Goal: Task Accomplishment & Management: Use online tool/utility

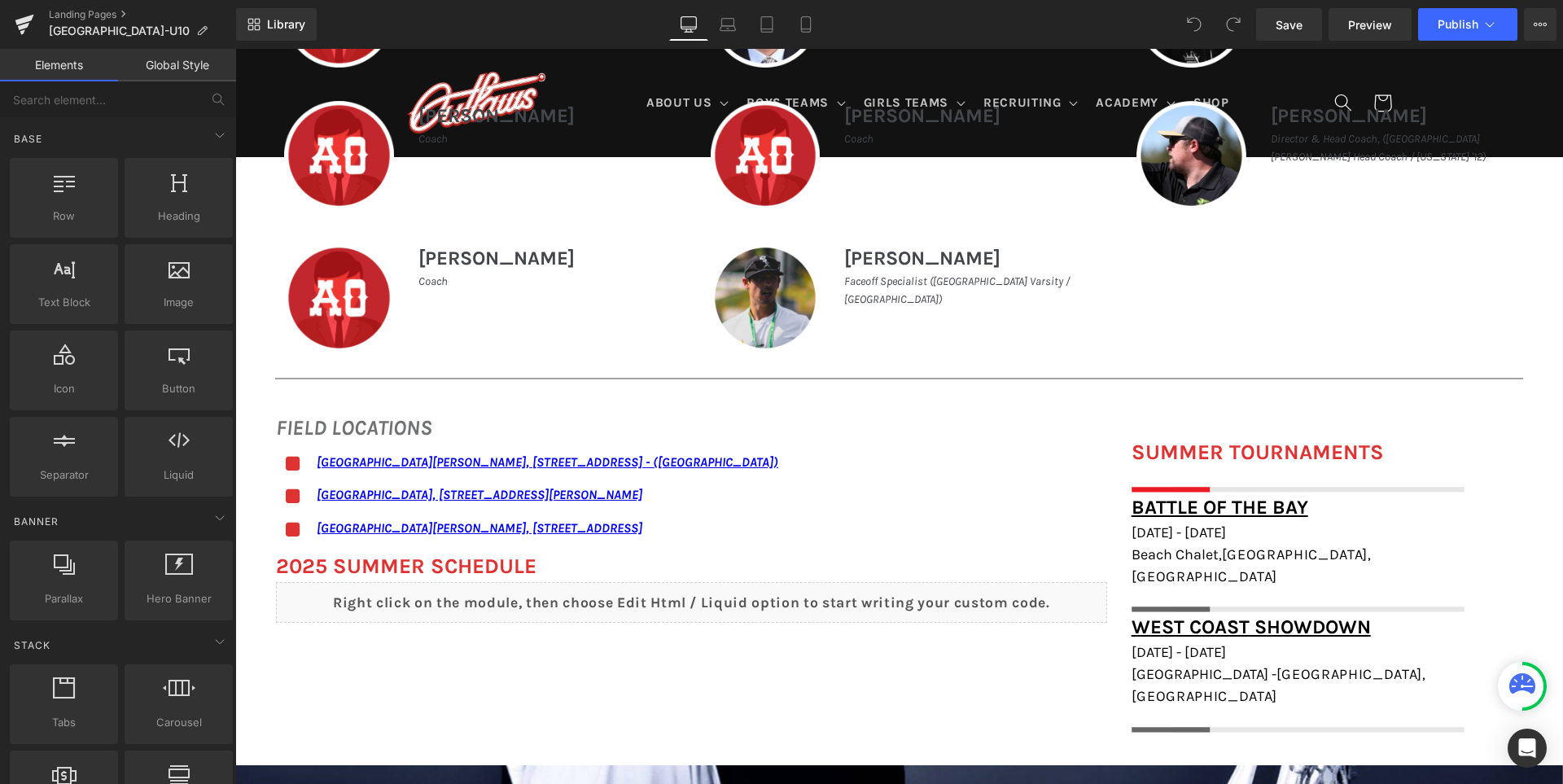
scroll to position [1058, 0]
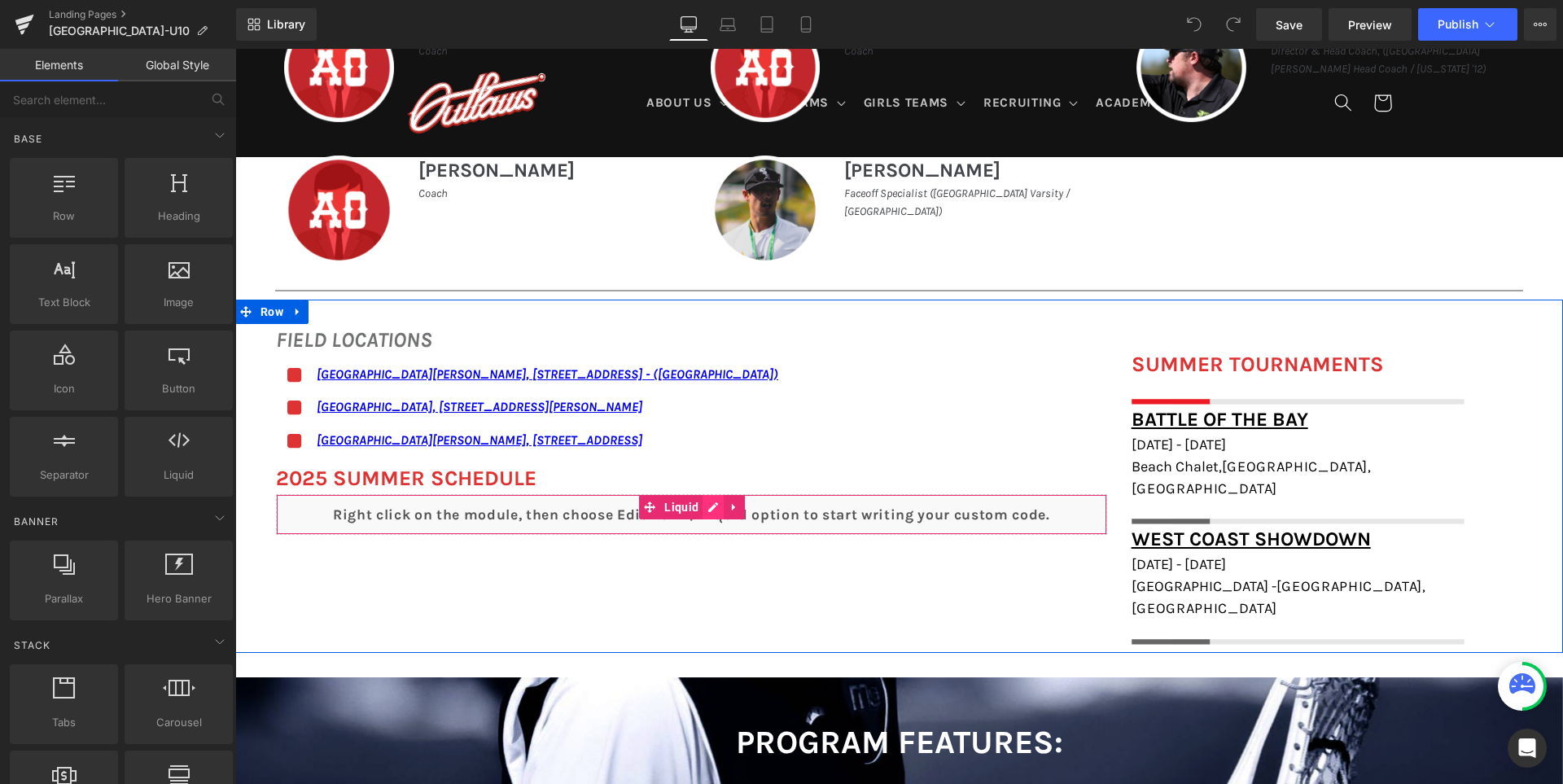
click at [723, 514] on div "Liquid" at bounding box center [691, 514] width 831 height 40
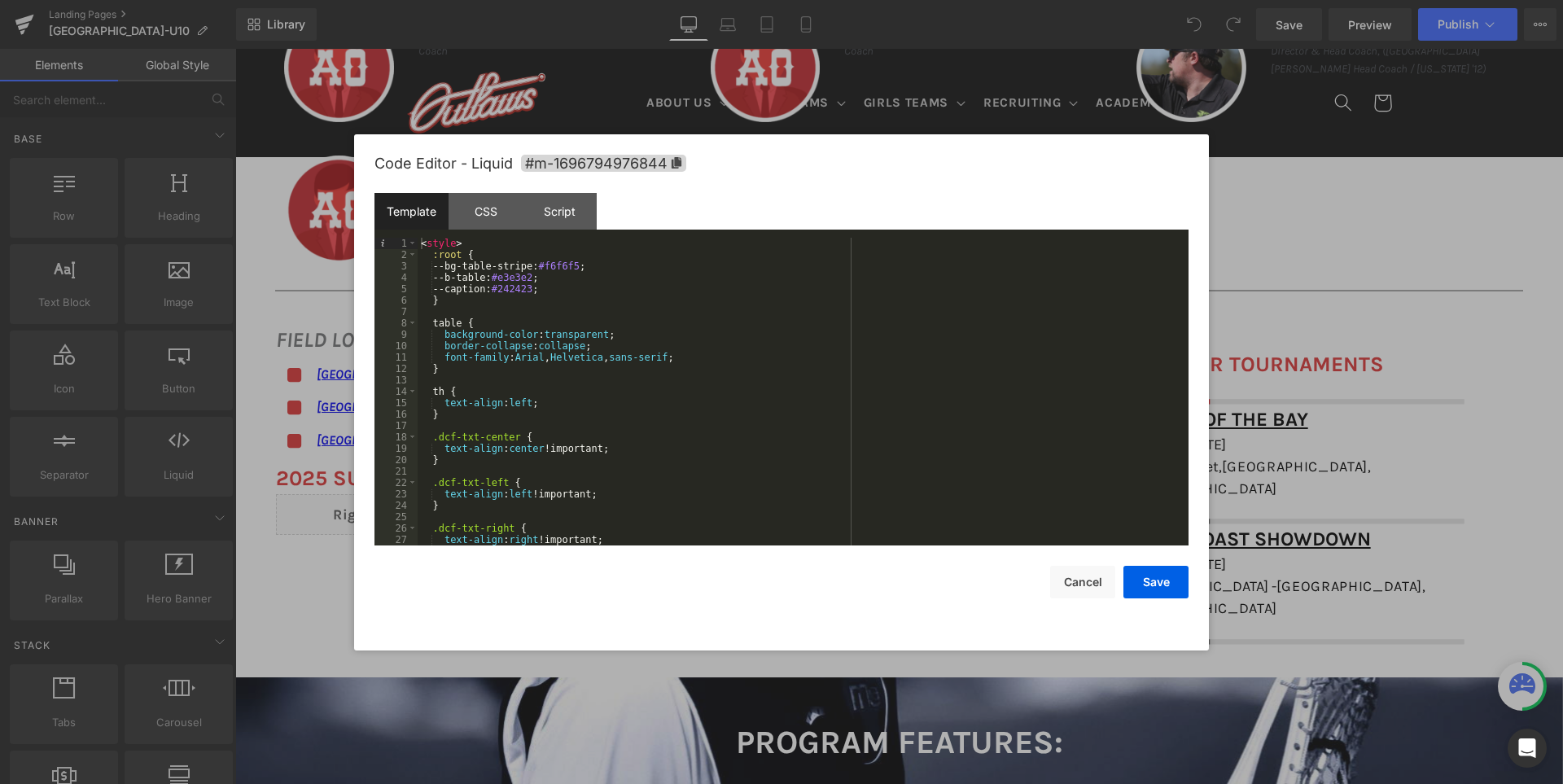
click at [730, 359] on div "< style > :root { --bg-table-stripe: #f6f6f5 ; --b-table: #e3e3e2 ; --caption: …" at bounding box center [800, 402] width 764 height 330
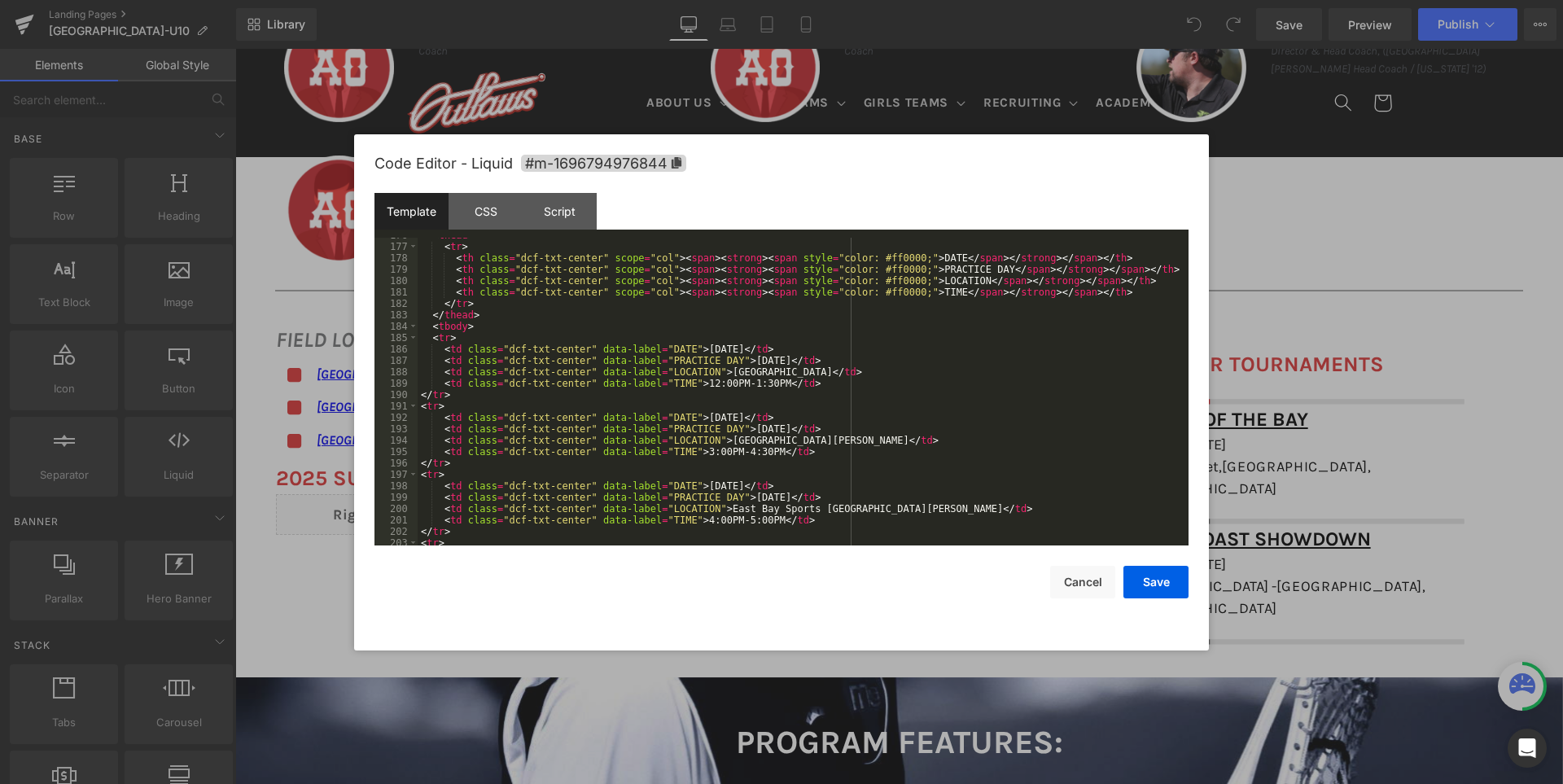
scroll to position [2051, 0]
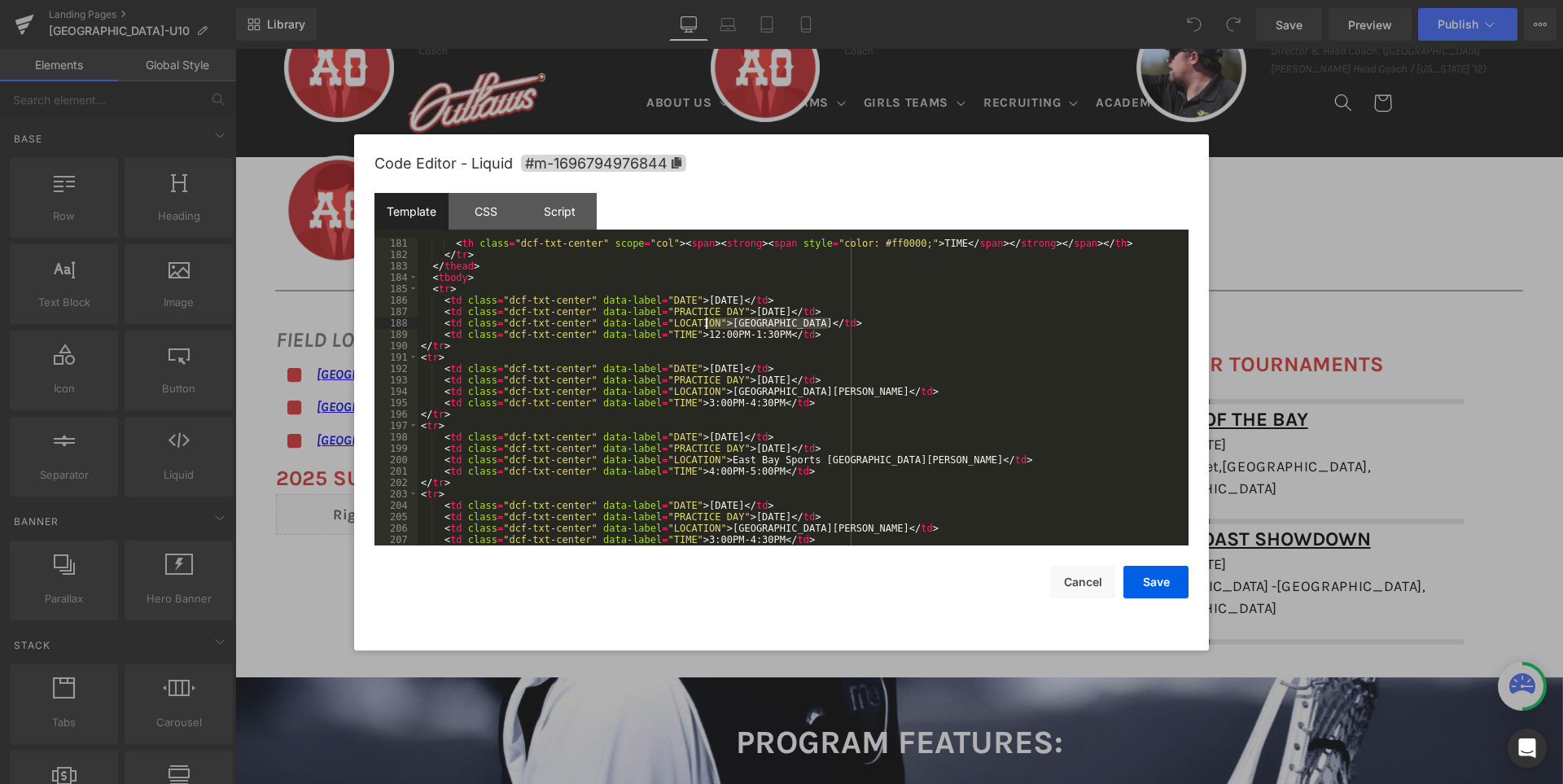
drag, startPoint x: 828, startPoint y: 319, endPoint x: 708, endPoint y: 328, distance: 120.3
click at [708, 328] on div "< th class = "dcf-txt-center" scope = "col" > < span > < strong > < span style …" at bounding box center [800, 402] width 764 height 330
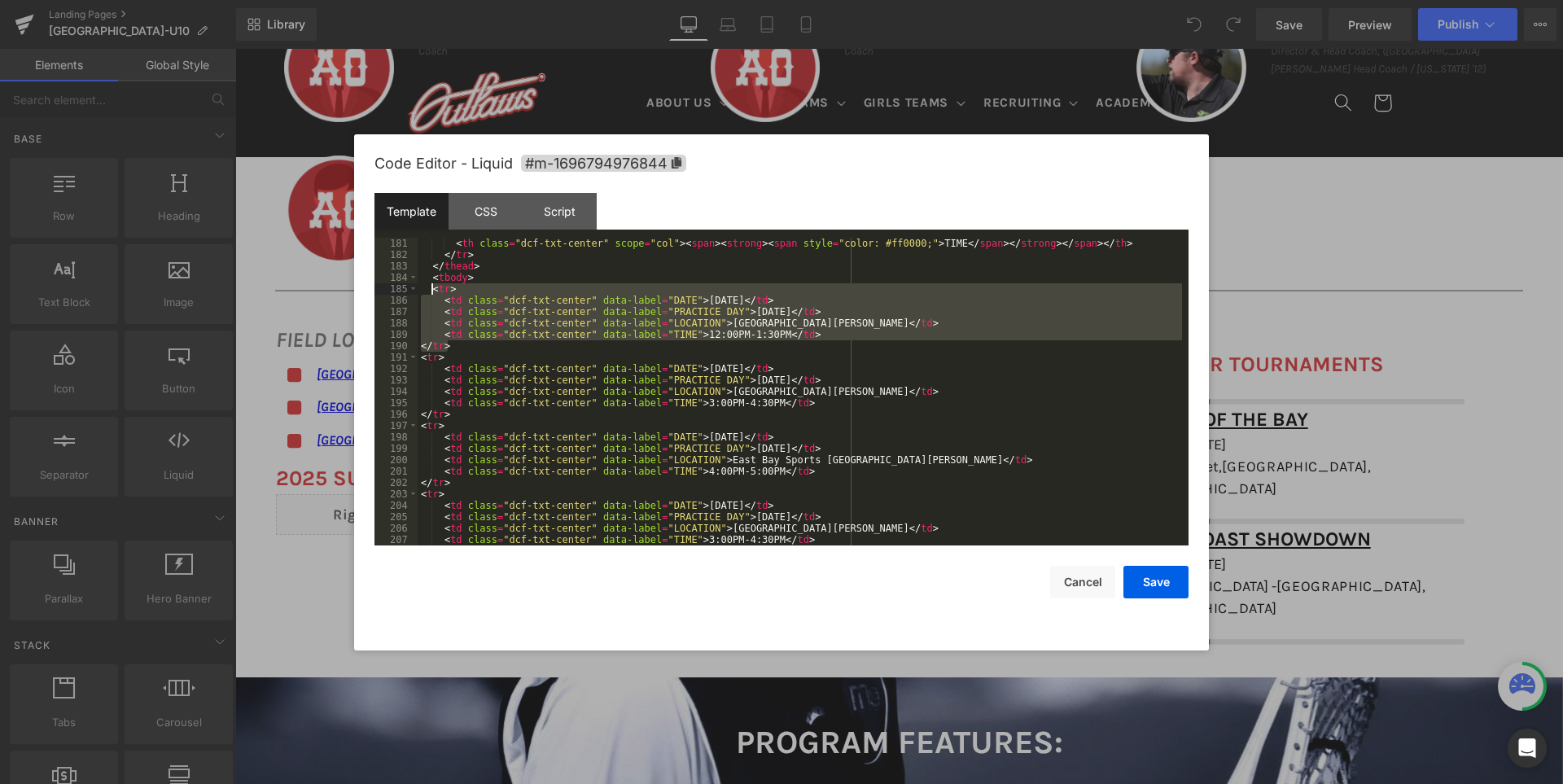
drag, startPoint x: 451, startPoint y: 343, endPoint x: 431, endPoint y: 293, distance: 53.9
click at [431, 293] on div "< th class = "dcf-txt-center" scope = "col" > < span > < strong > < span style …" at bounding box center [800, 402] width 764 height 330
click at [549, 328] on div "< th class = "dcf-txt-center" scope = "col" > < span > < strong > < span style …" at bounding box center [800, 391] width 764 height 308
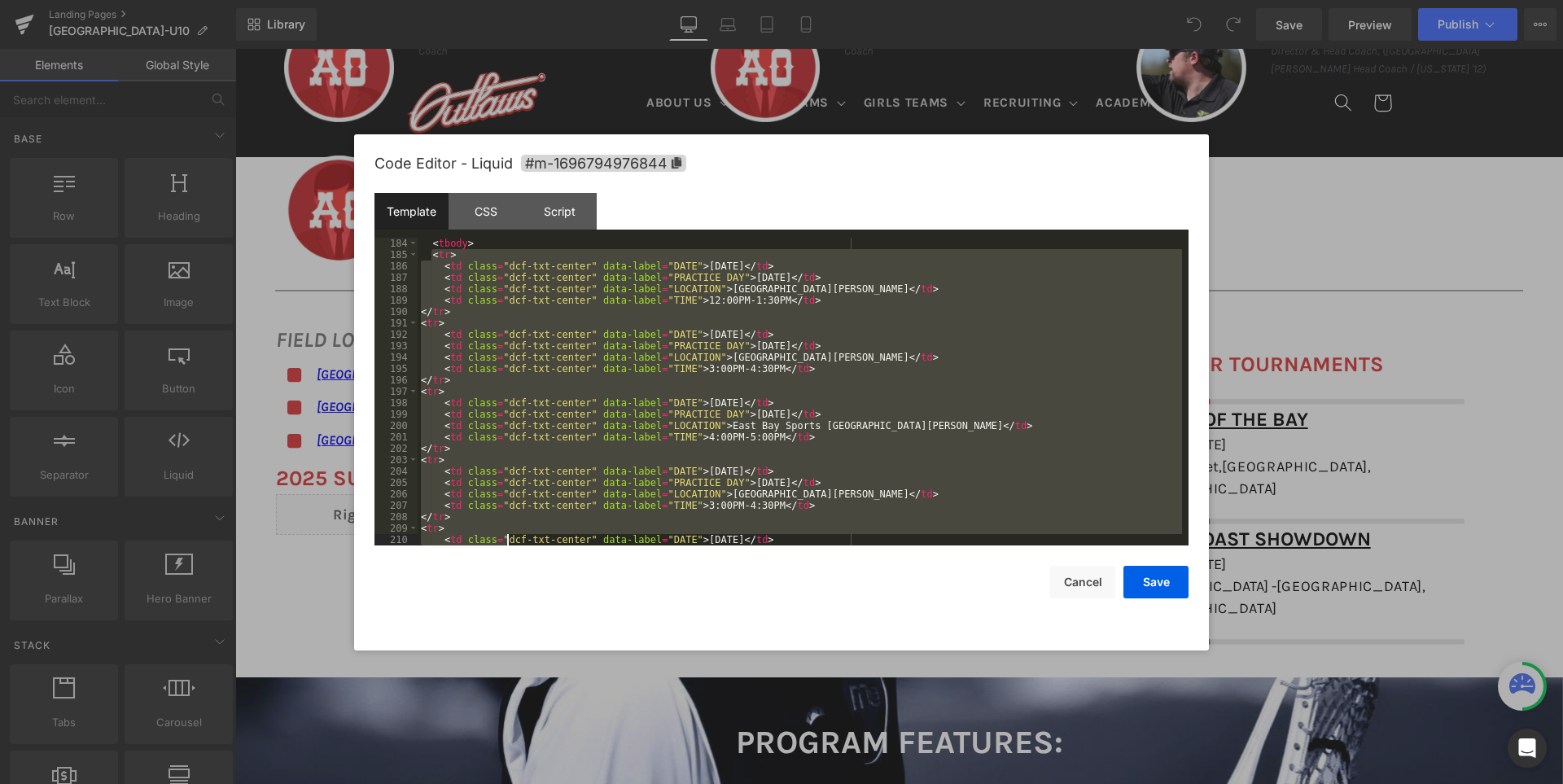
scroll to position [2564, 0]
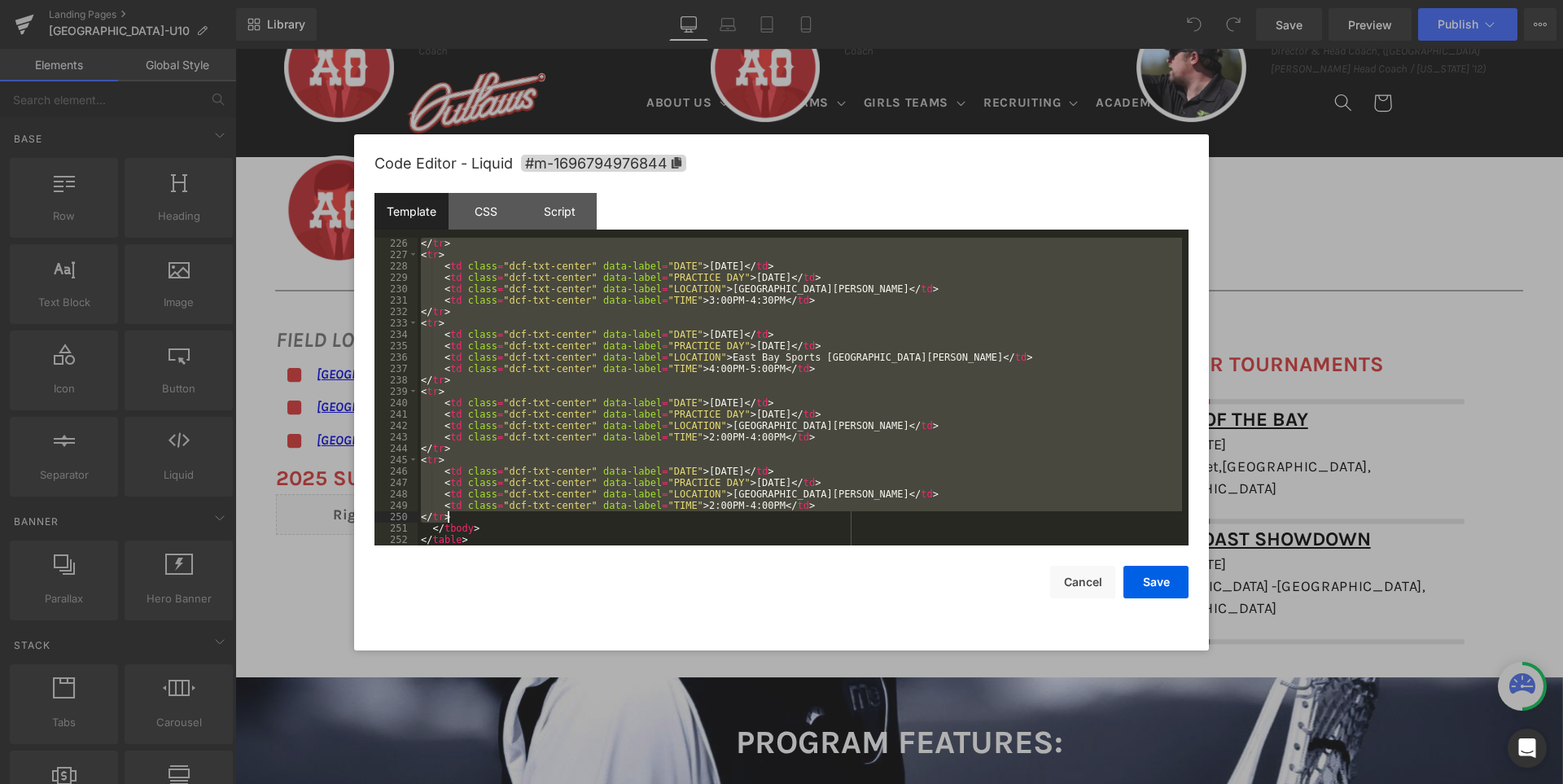
drag, startPoint x: 431, startPoint y: 291, endPoint x: 507, endPoint y: 516, distance: 237.5
click at [507, 516] on div "</ tr > < tr > < td class = "dcf-txt-center" data-label = "DATE" > July 9, 2025…" at bounding box center [800, 402] width 764 height 330
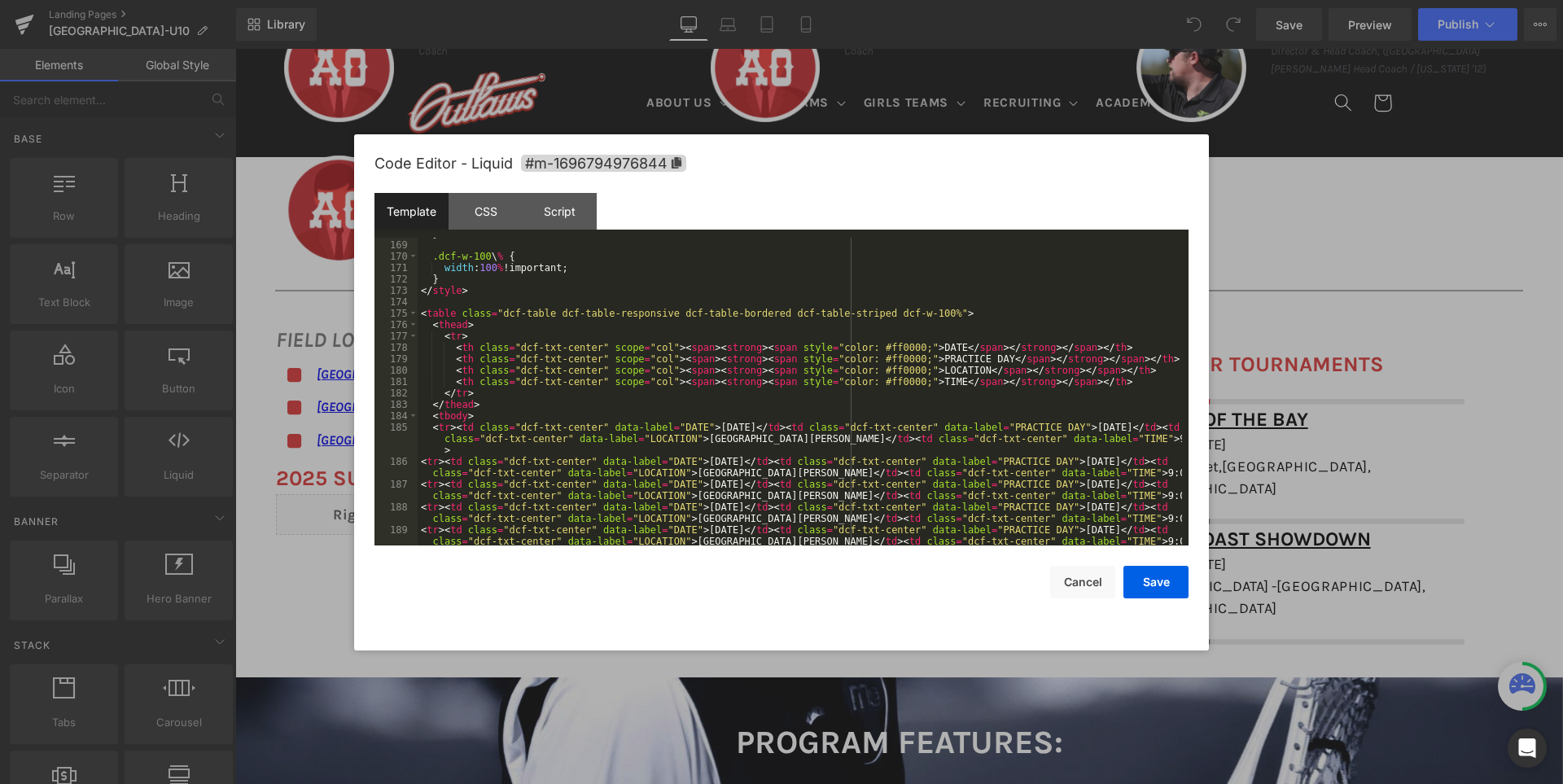
scroll to position [1913, 0]
click at [779, 460] on div "} .dcf-w-100 \ % { width : 100 % !important; } </ style > < table class = "dcf-…" at bounding box center [800, 399] width 764 height 342
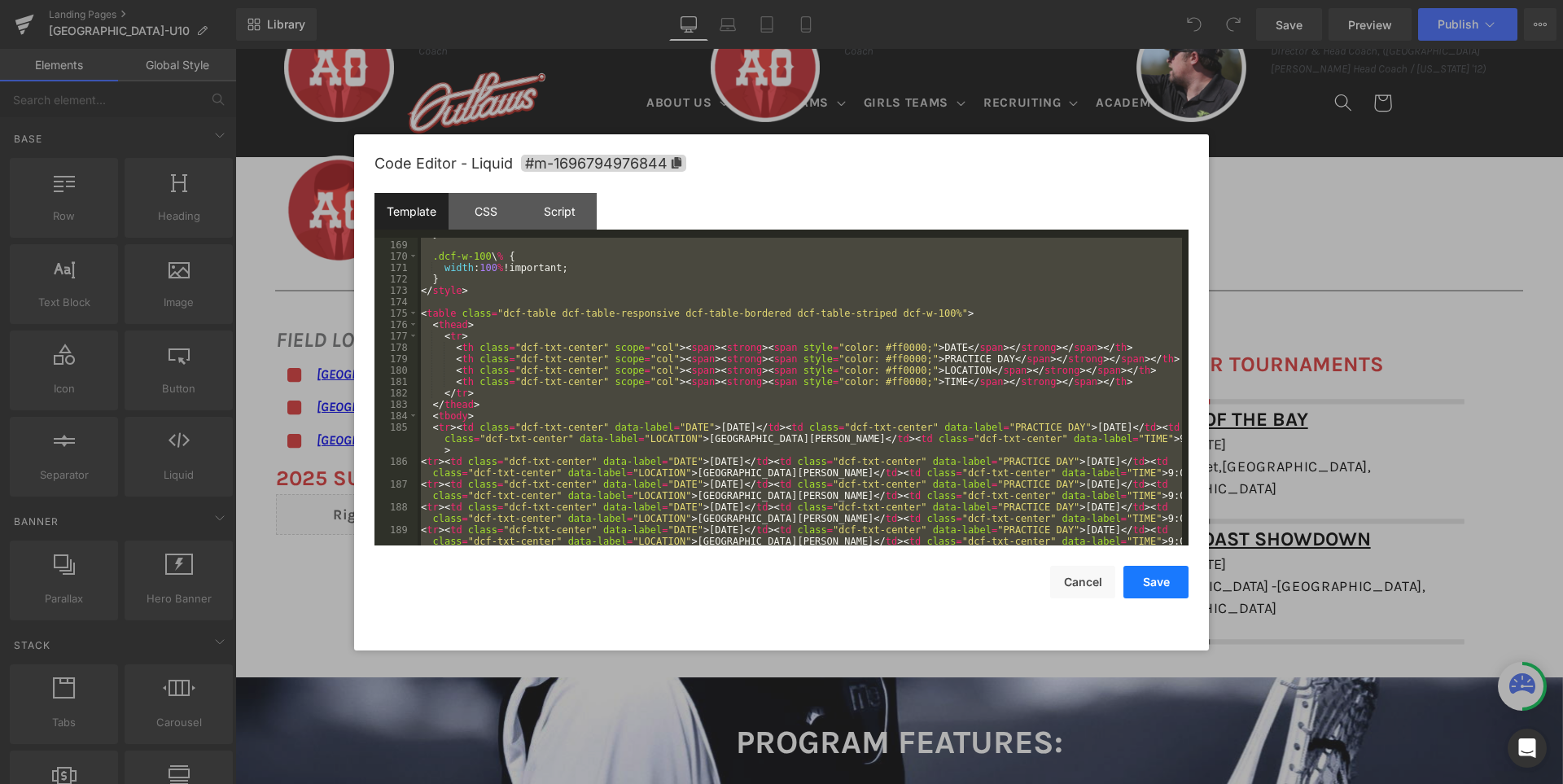
click at [1164, 582] on button "Save" at bounding box center [1156, 582] width 65 height 33
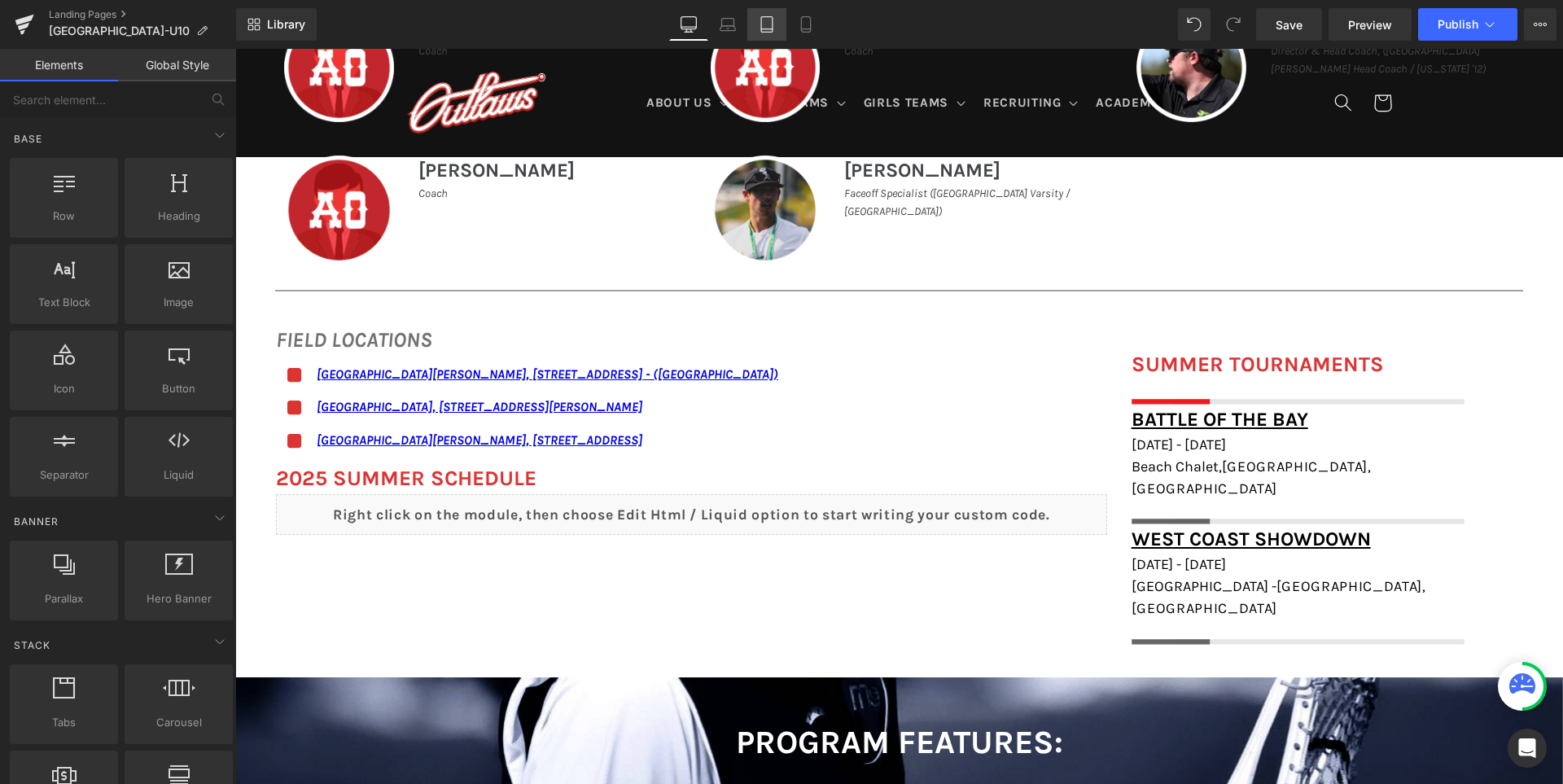
click at [777, 29] on link "Tablet" at bounding box center [766, 24] width 39 height 33
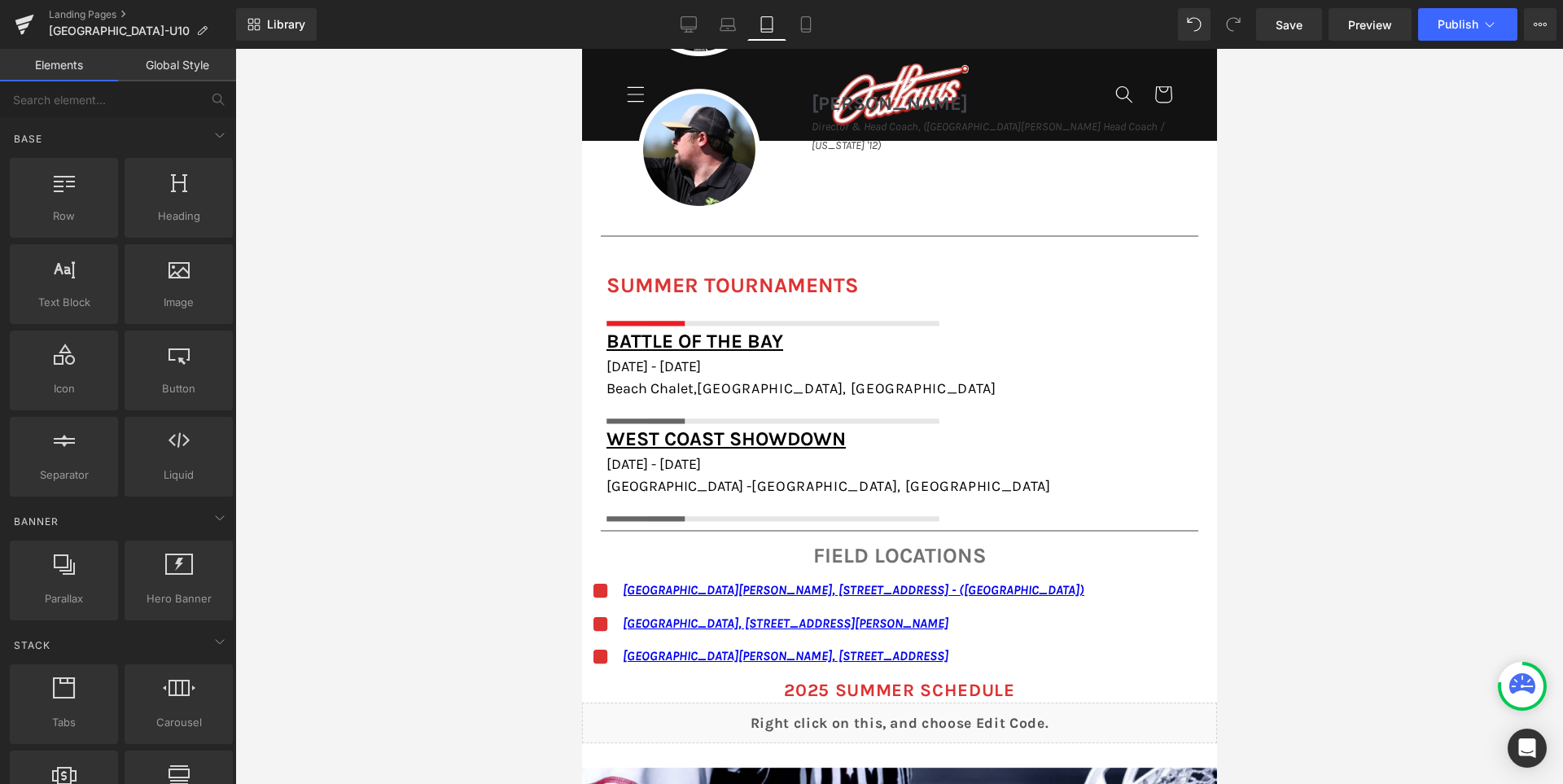
scroll to position [1874, 0]
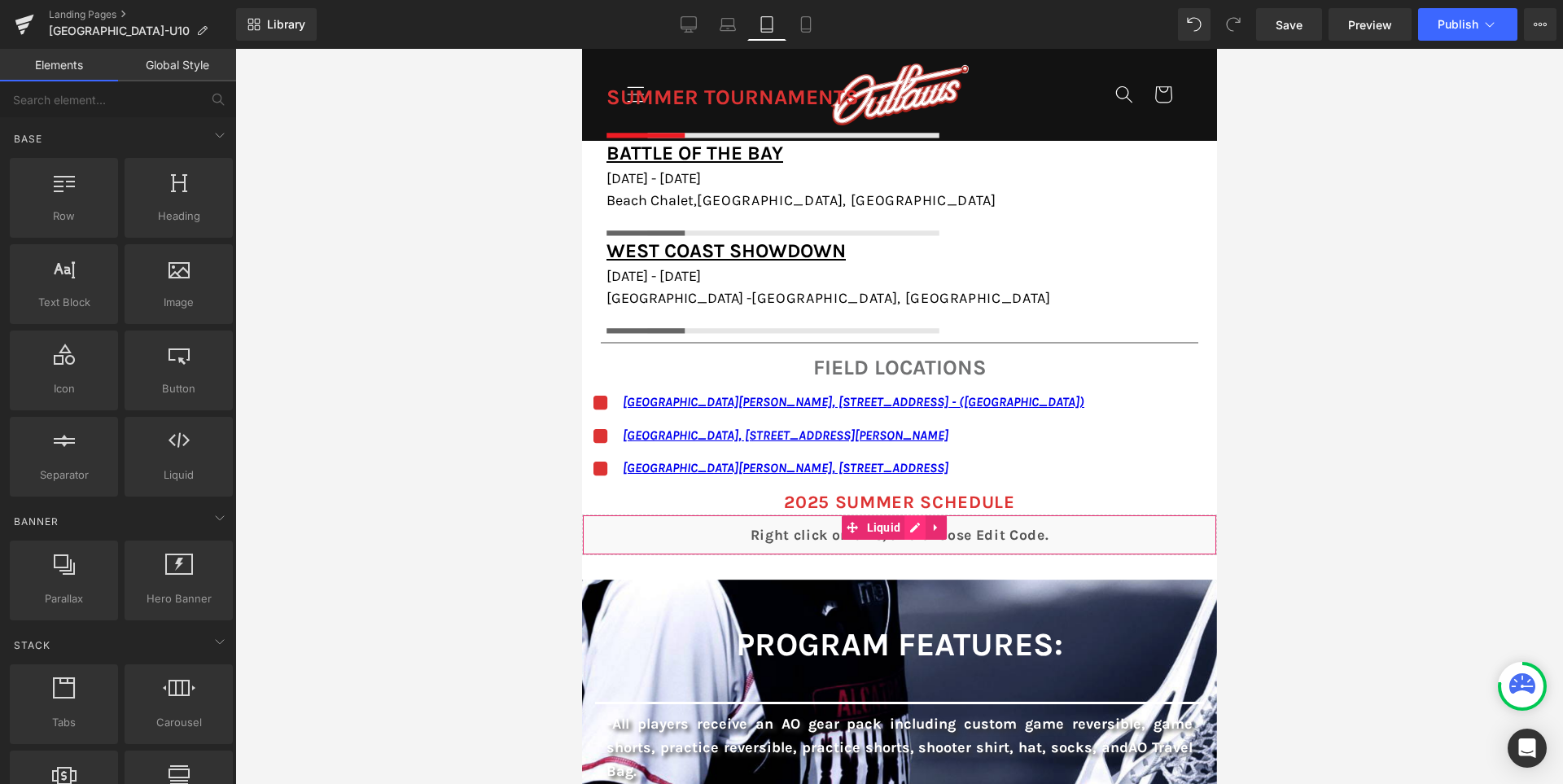
click at [927, 530] on div "Liquid" at bounding box center [898, 534] width 635 height 40
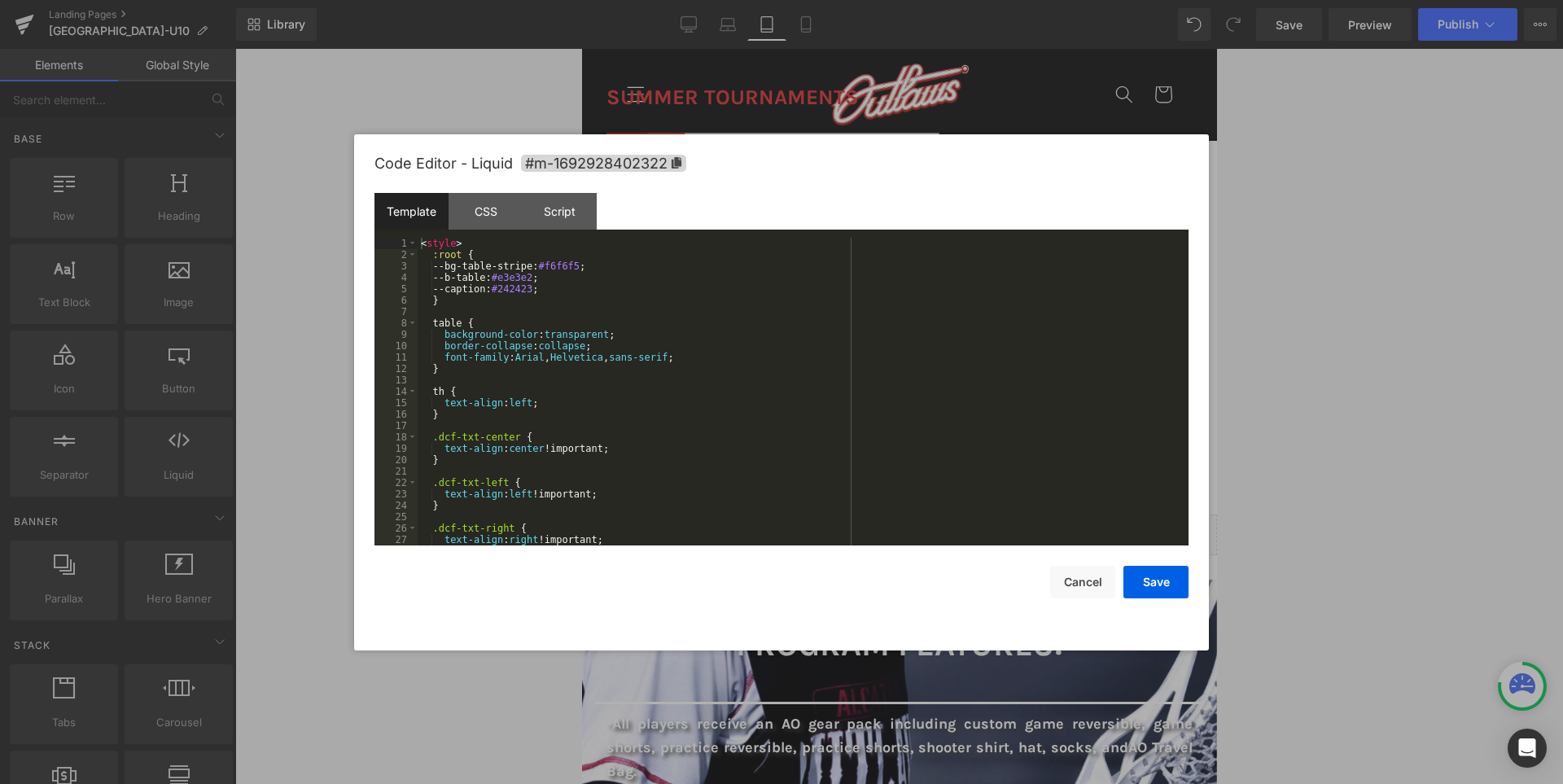
click at [910, 471] on div "< style > :root { --bg-table-stripe: #f6f6f5 ; --b-table: #e3e3e2 ; --caption: …" at bounding box center [800, 402] width 764 height 330
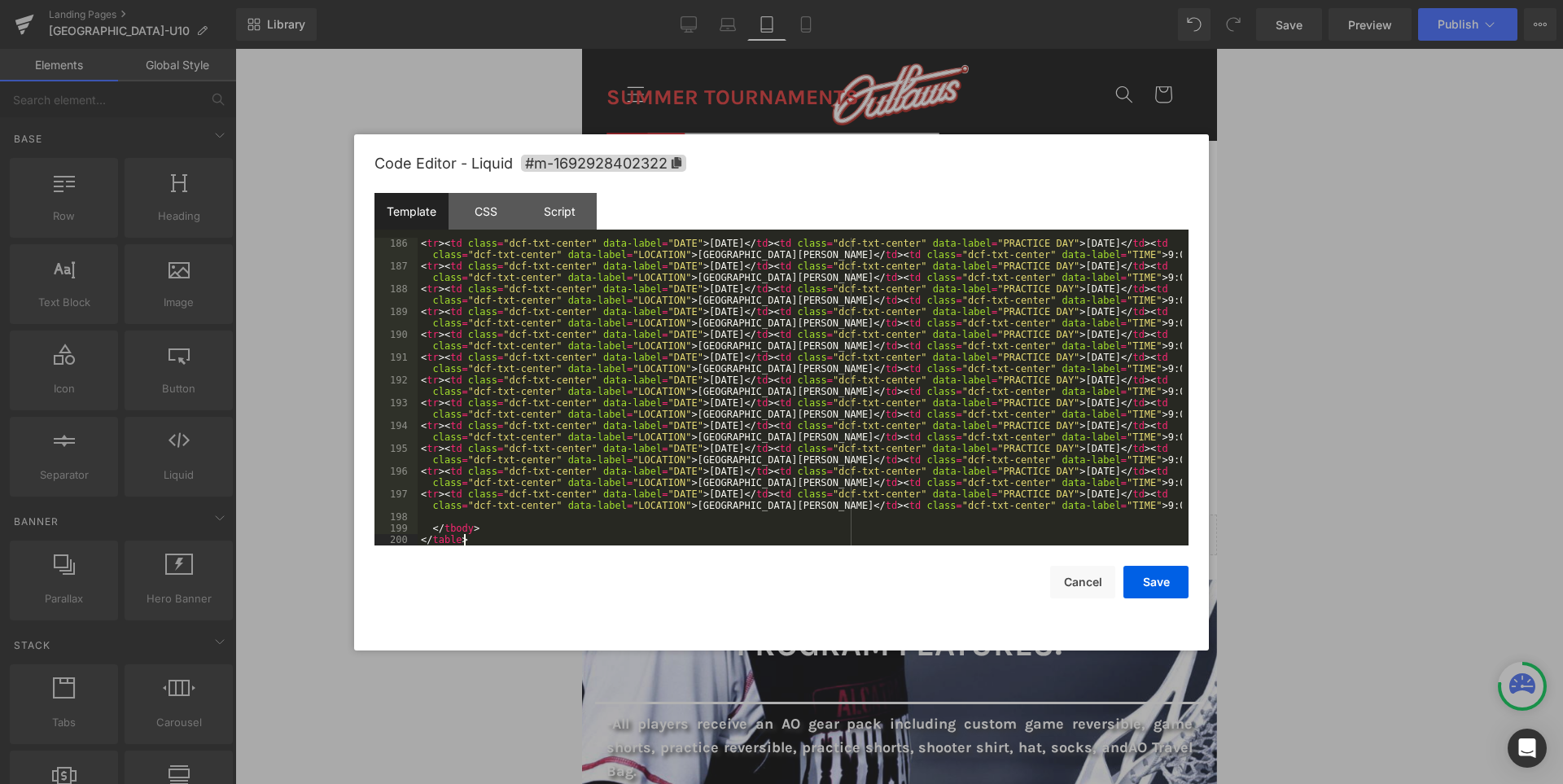
scroll to position [2131, 0]
click at [1162, 581] on button "Save" at bounding box center [1156, 582] width 65 height 33
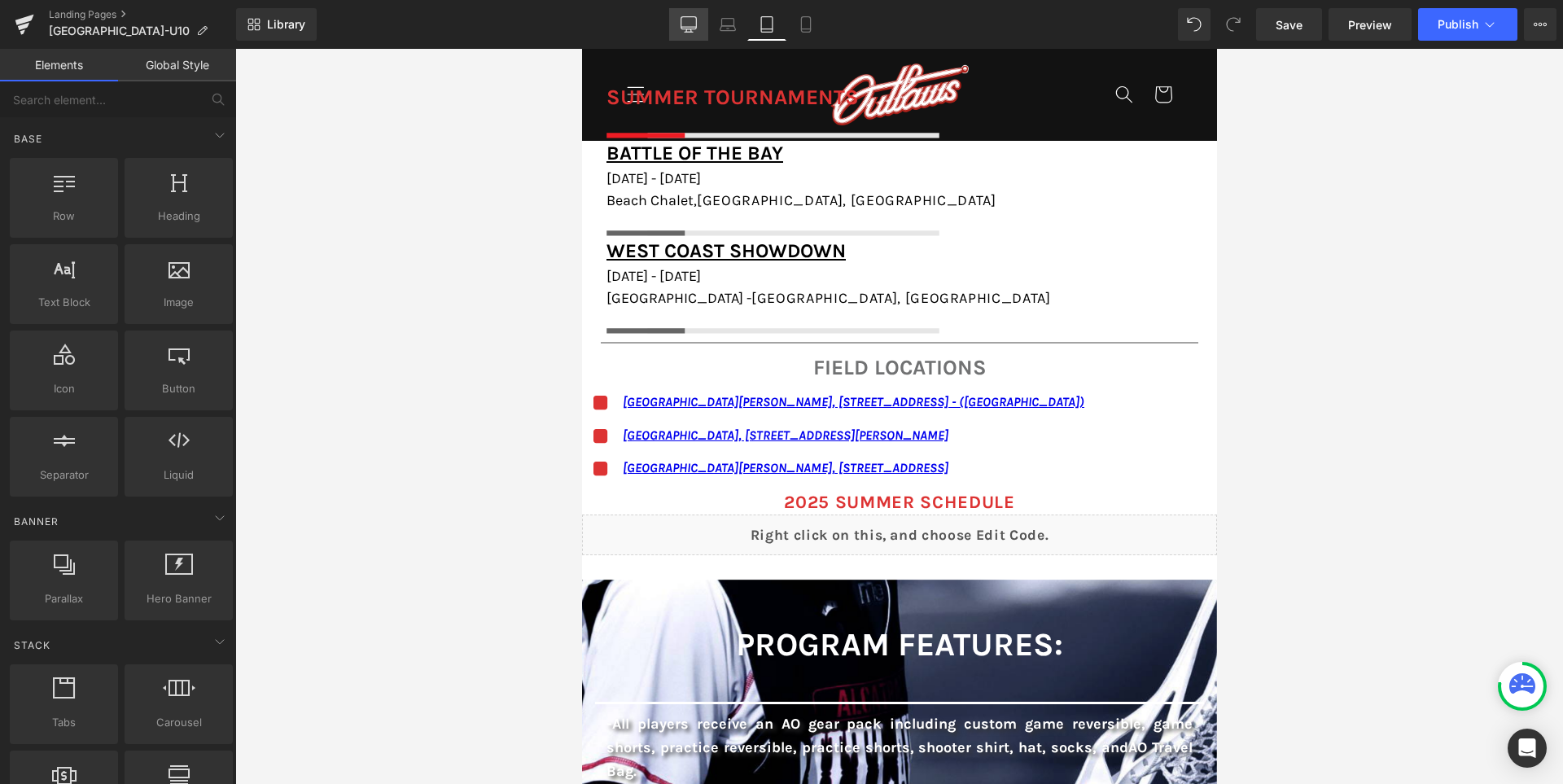
click at [683, 21] on icon at bounding box center [689, 24] width 16 height 16
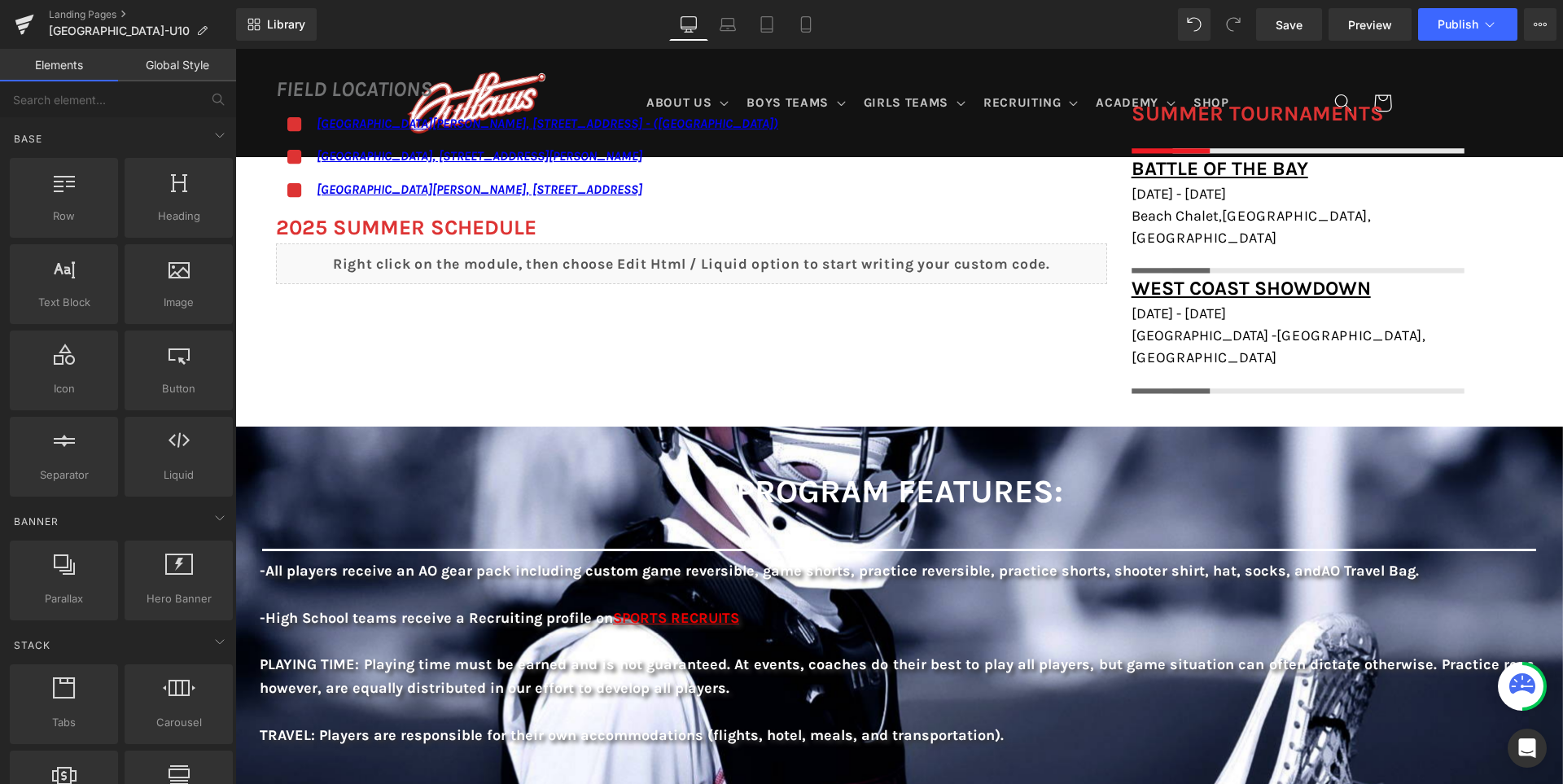
scroll to position [983, 0]
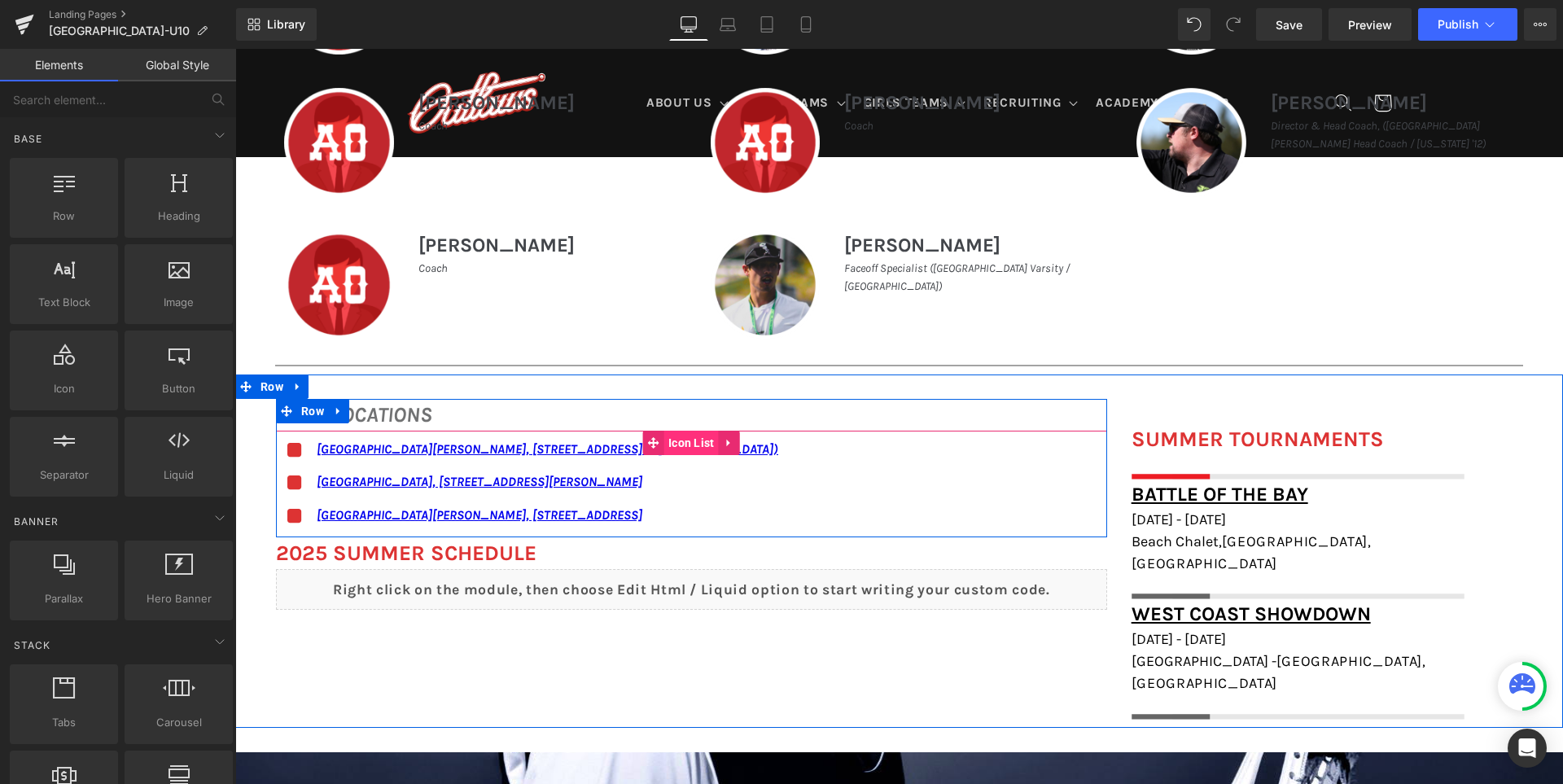
click at [665, 440] on span "Icon List" at bounding box center [691, 443] width 54 height 24
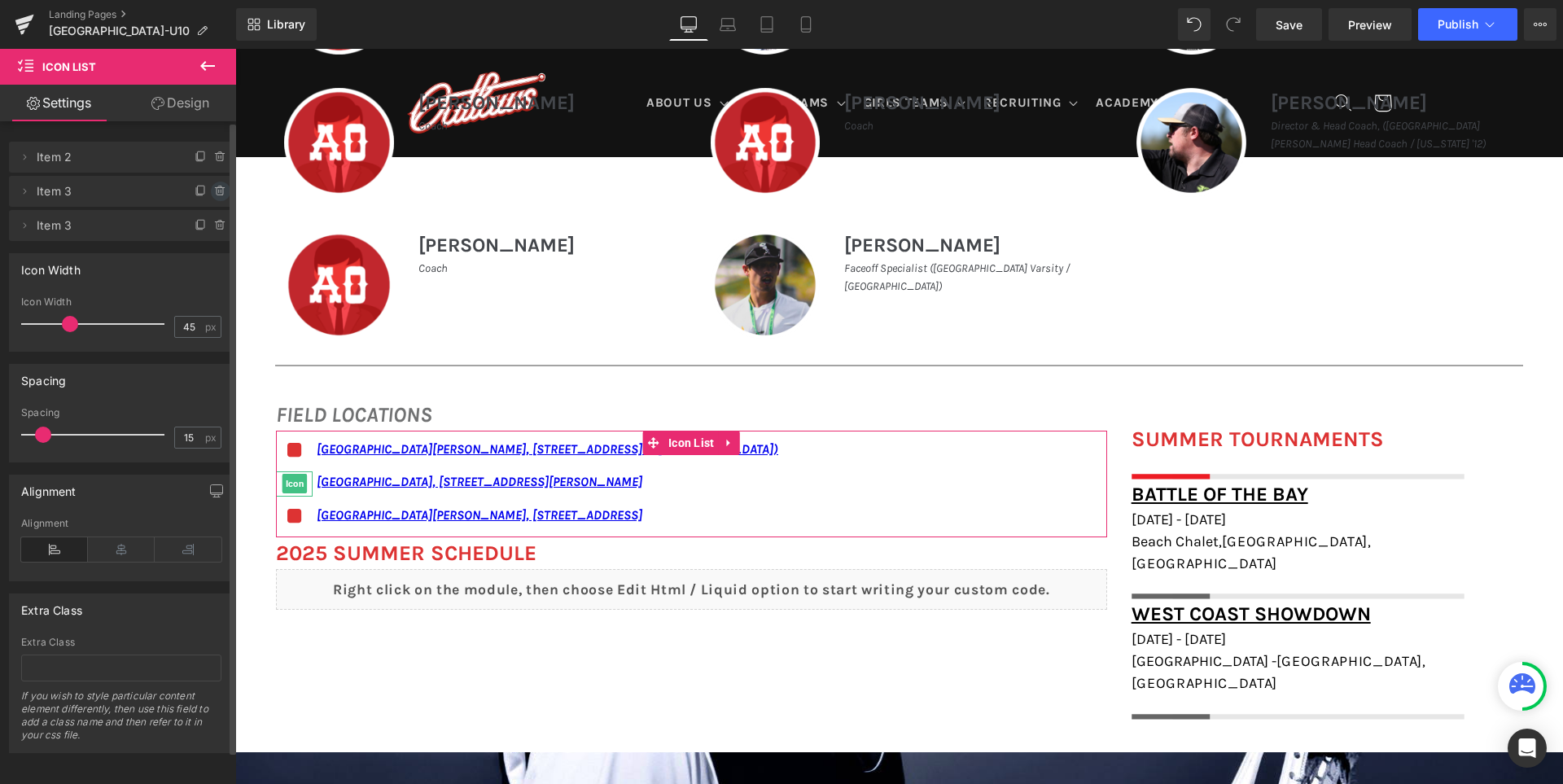
click at [214, 191] on icon at bounding box center [220, 191] width 13 height 13
click at [204, 191] on button "Delete" at bounding box center [203, 192] width 52 height 21
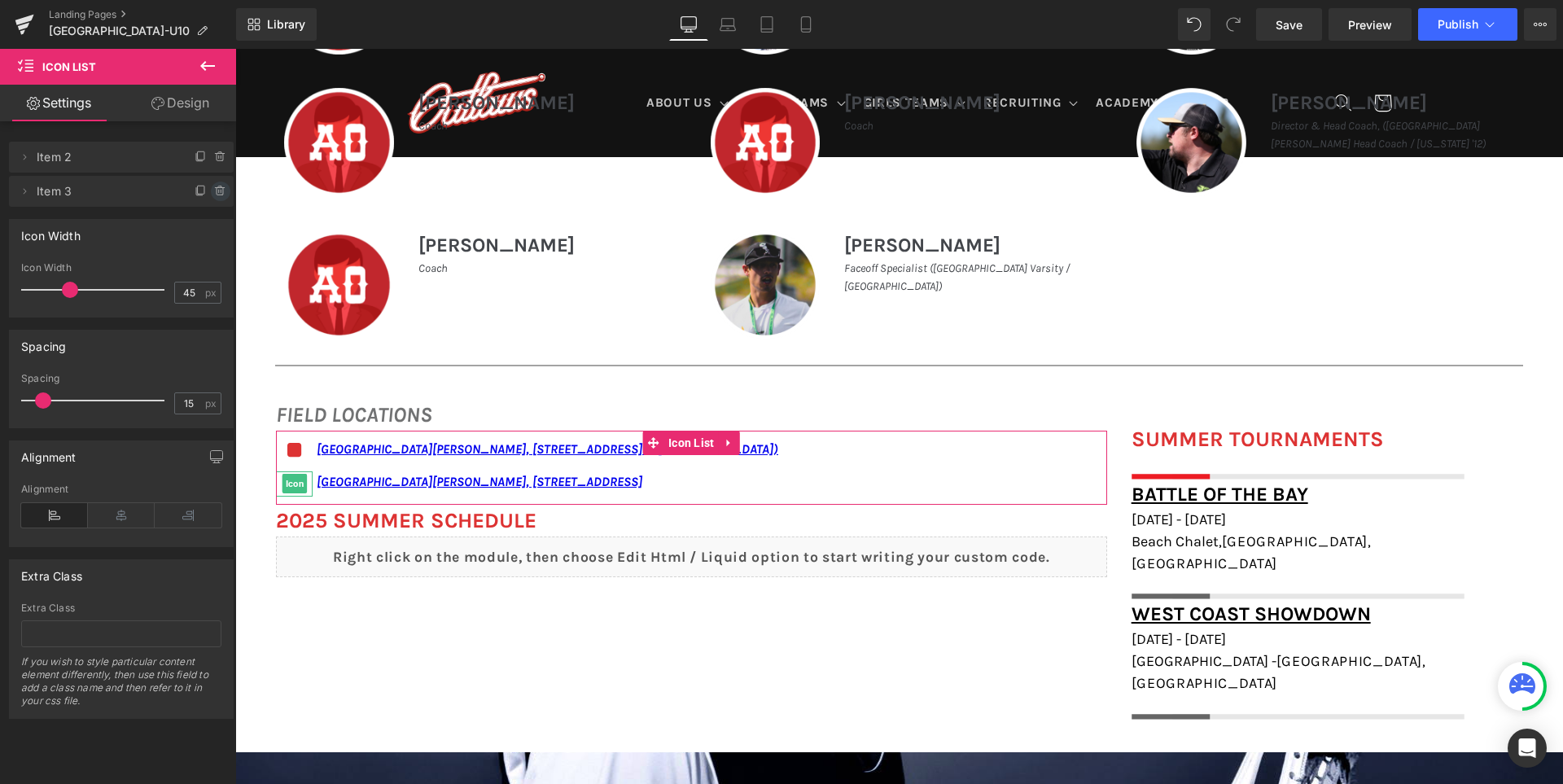
click at [214, 192] on icon at bounding box center [220, 191] width 13 height 13
click at [206, 192] on button "Delete" at bounding box center [203, 192] width 52 height 21
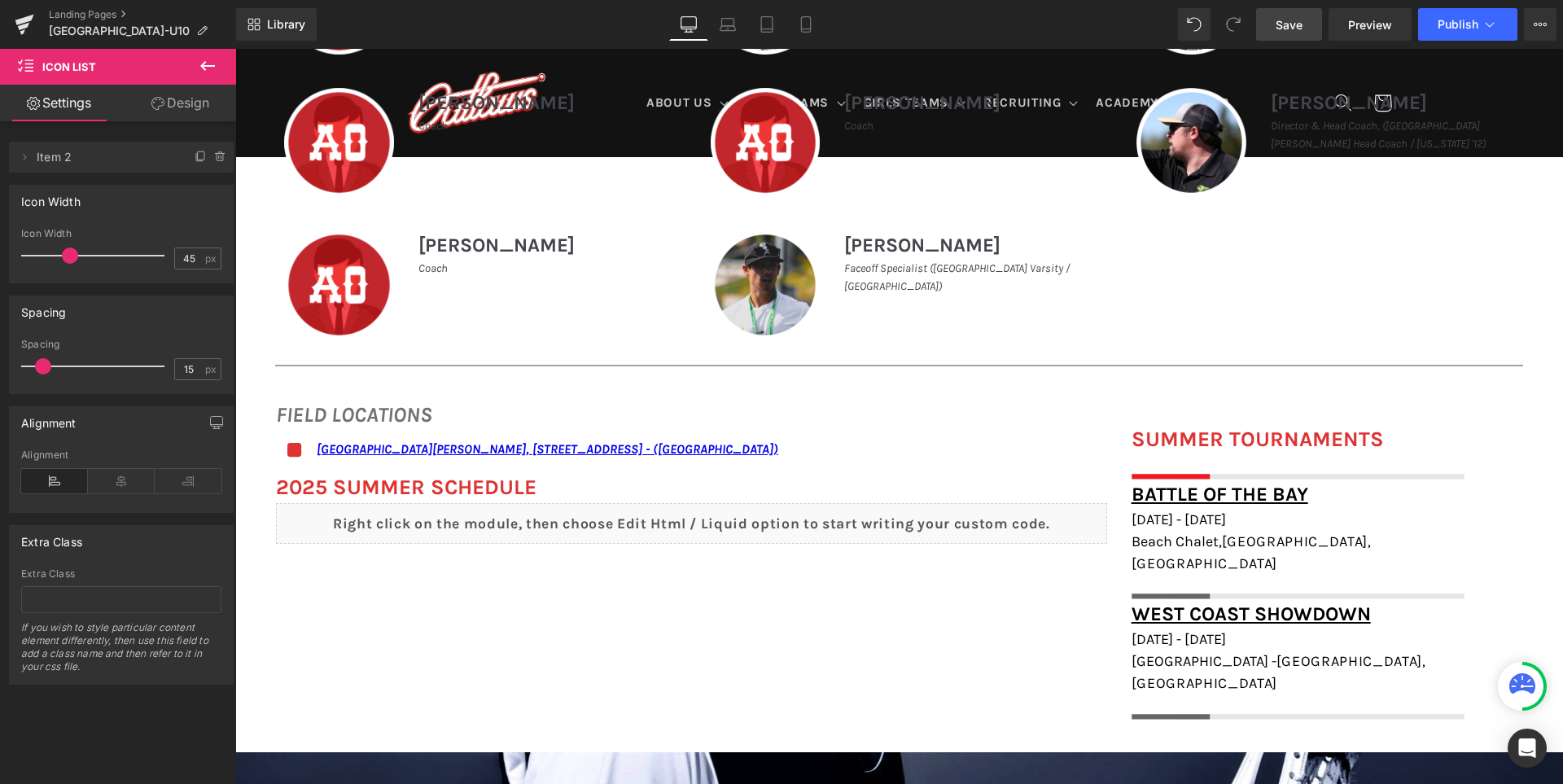
click at [1282, 27] on span "Save" at bounding box center [1289, 25] width 27 height 17
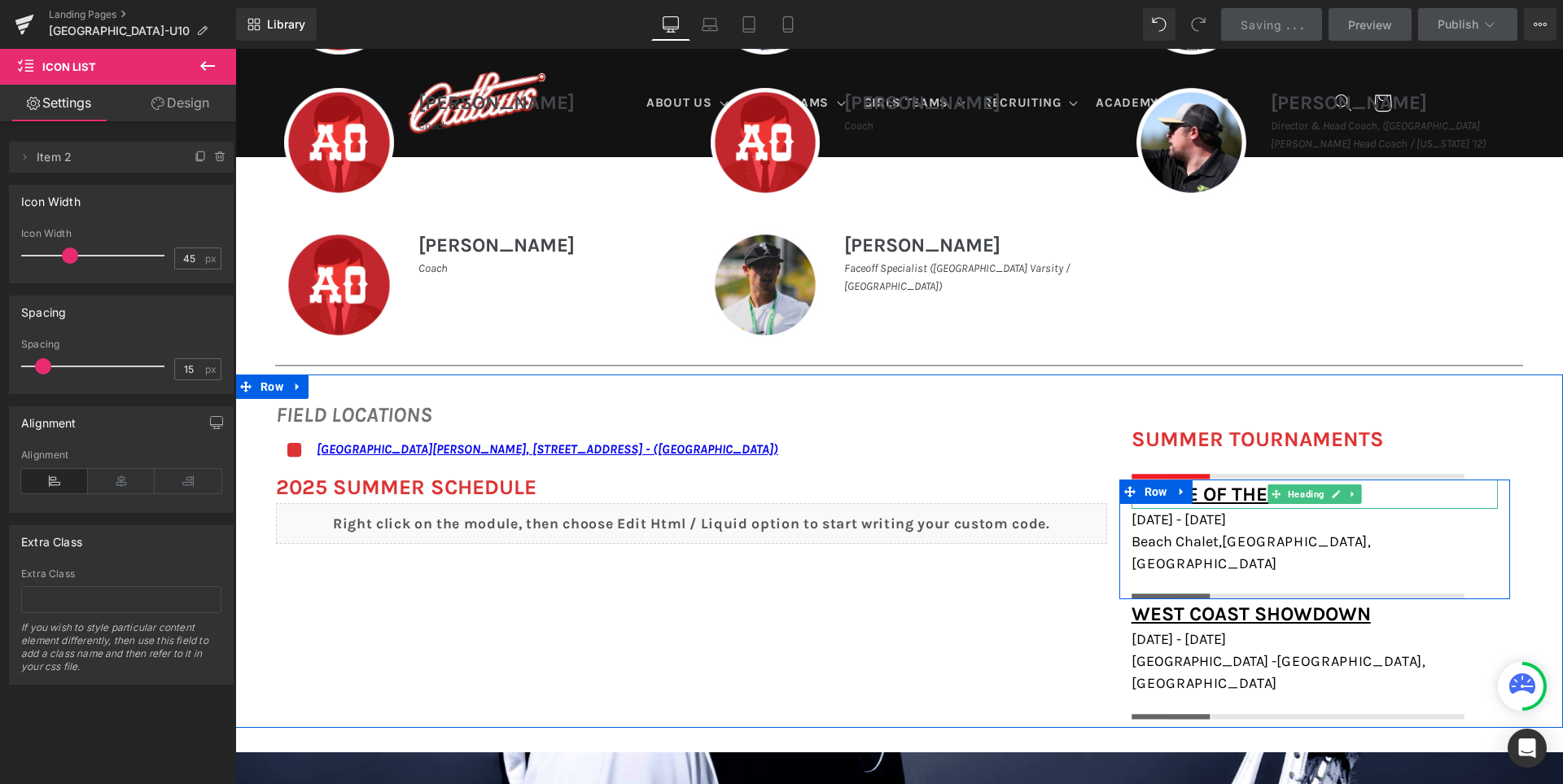
click at [1390, 495] on h1 "Battle of the Bay" at bounding box center [1315, 494] width 366 height 29
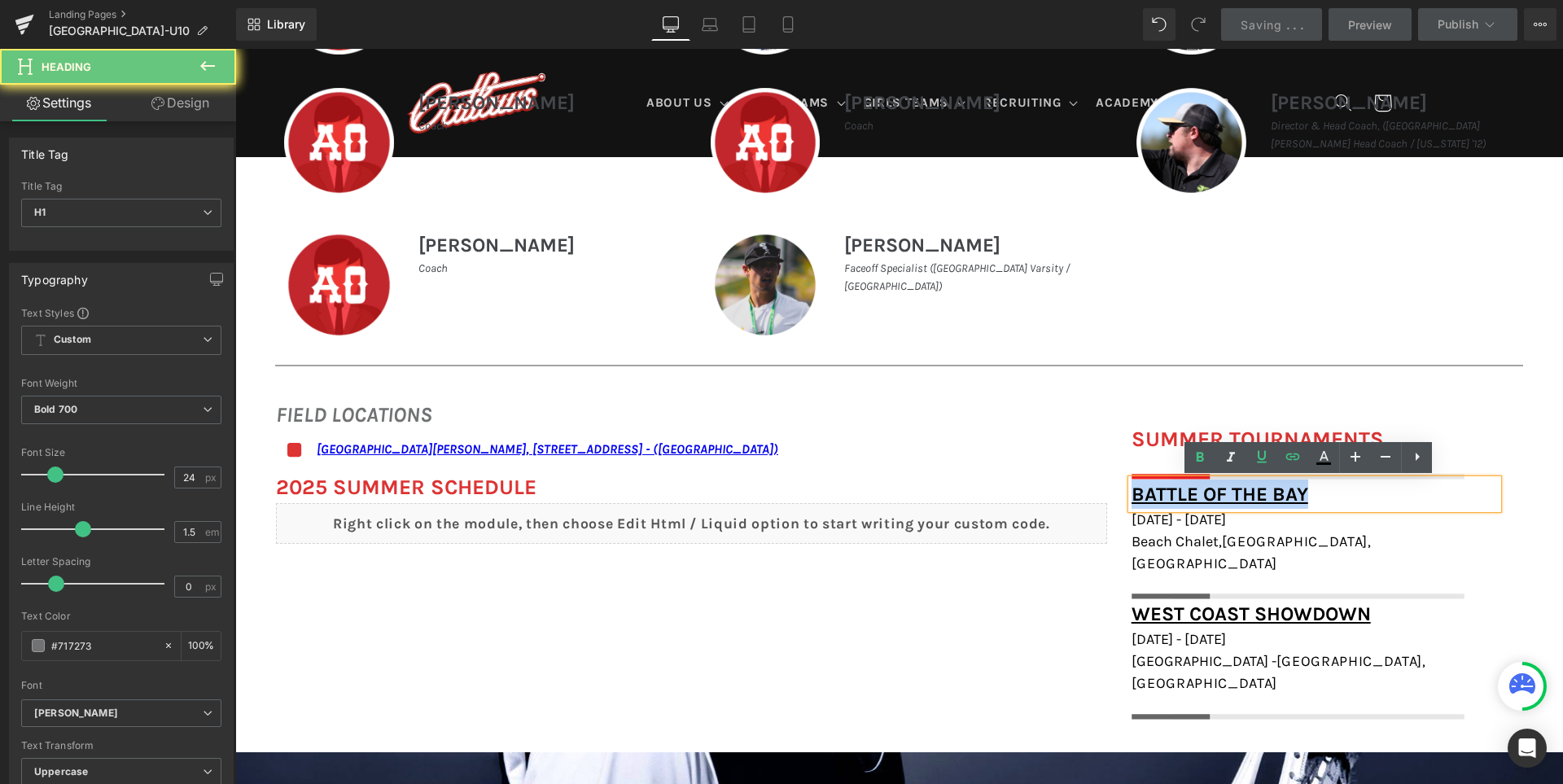
click at [1390, 495] on h1 "Battle of the Bay" at bounding box center [1315, 494] width 366 height 29
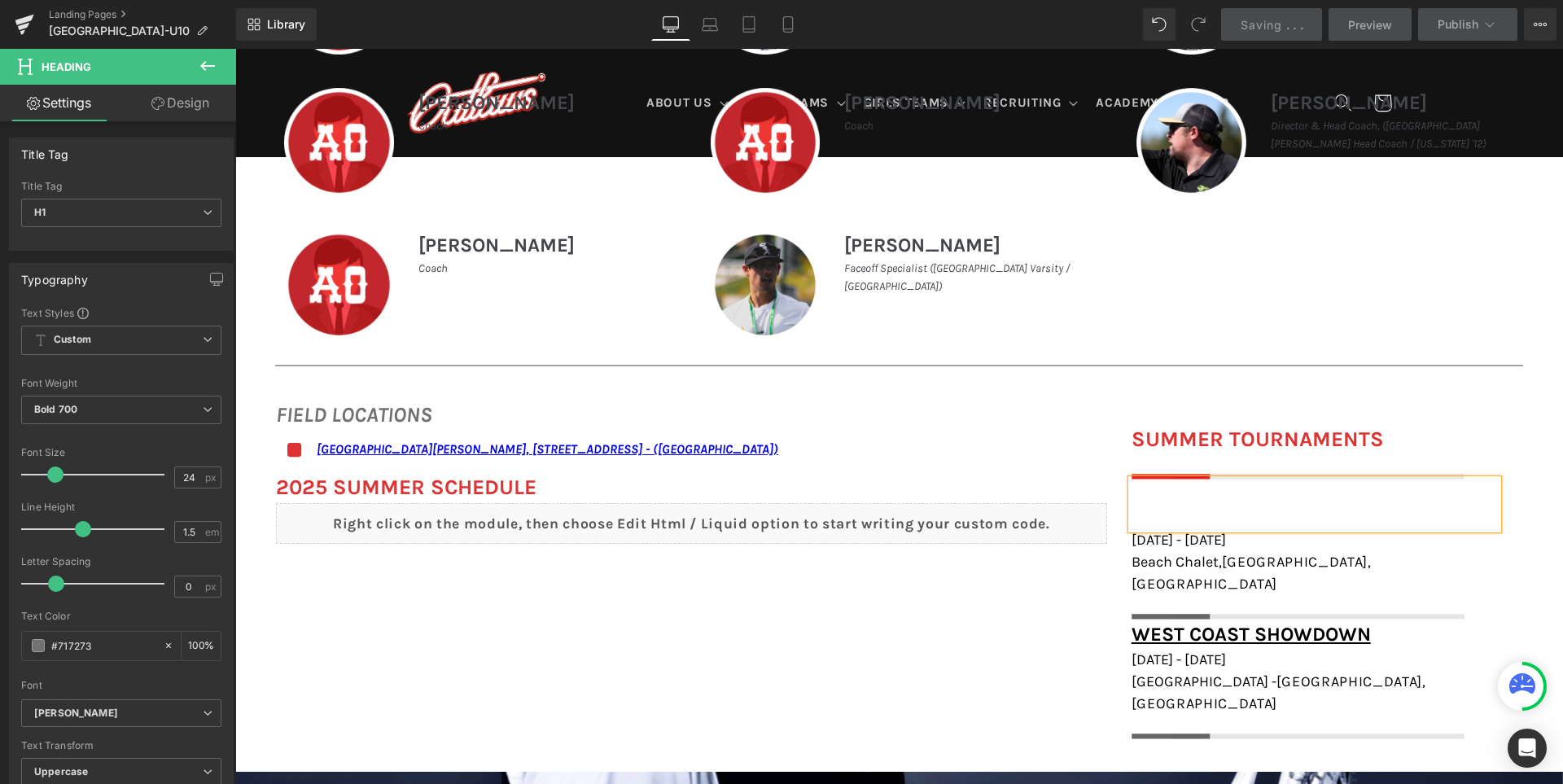
click at [1009, 580] on div "FIELD LOCATIONS Heading Icon San Ramon Valley School, 501 Danville Blvd, Danvil…" at bounding box center [899, 561] width 1327 height 374
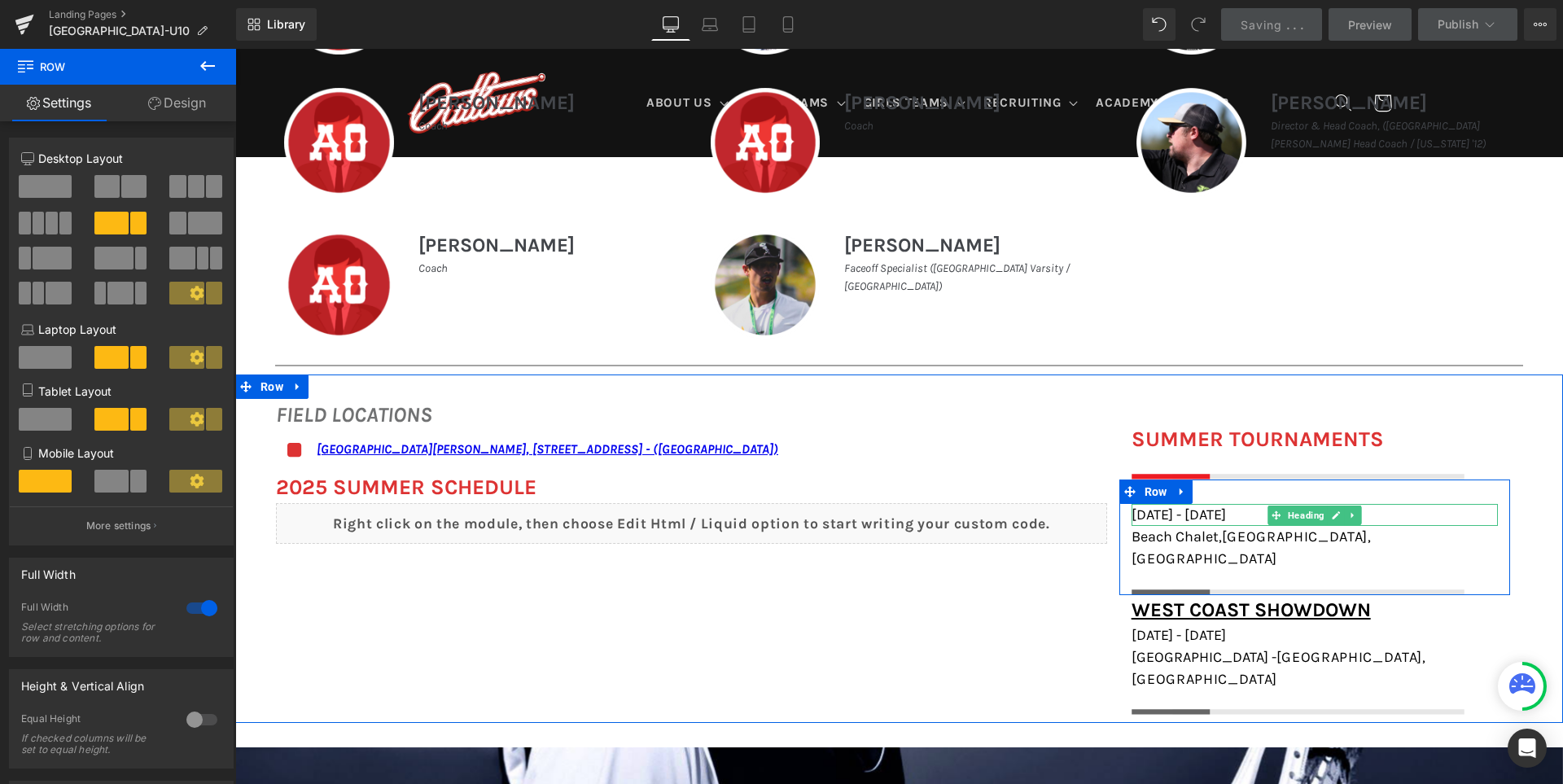
click at [1241, 513] on h1 "[DATE] - [DATE]" at bounding box center [1315, 515] width 366 height 22
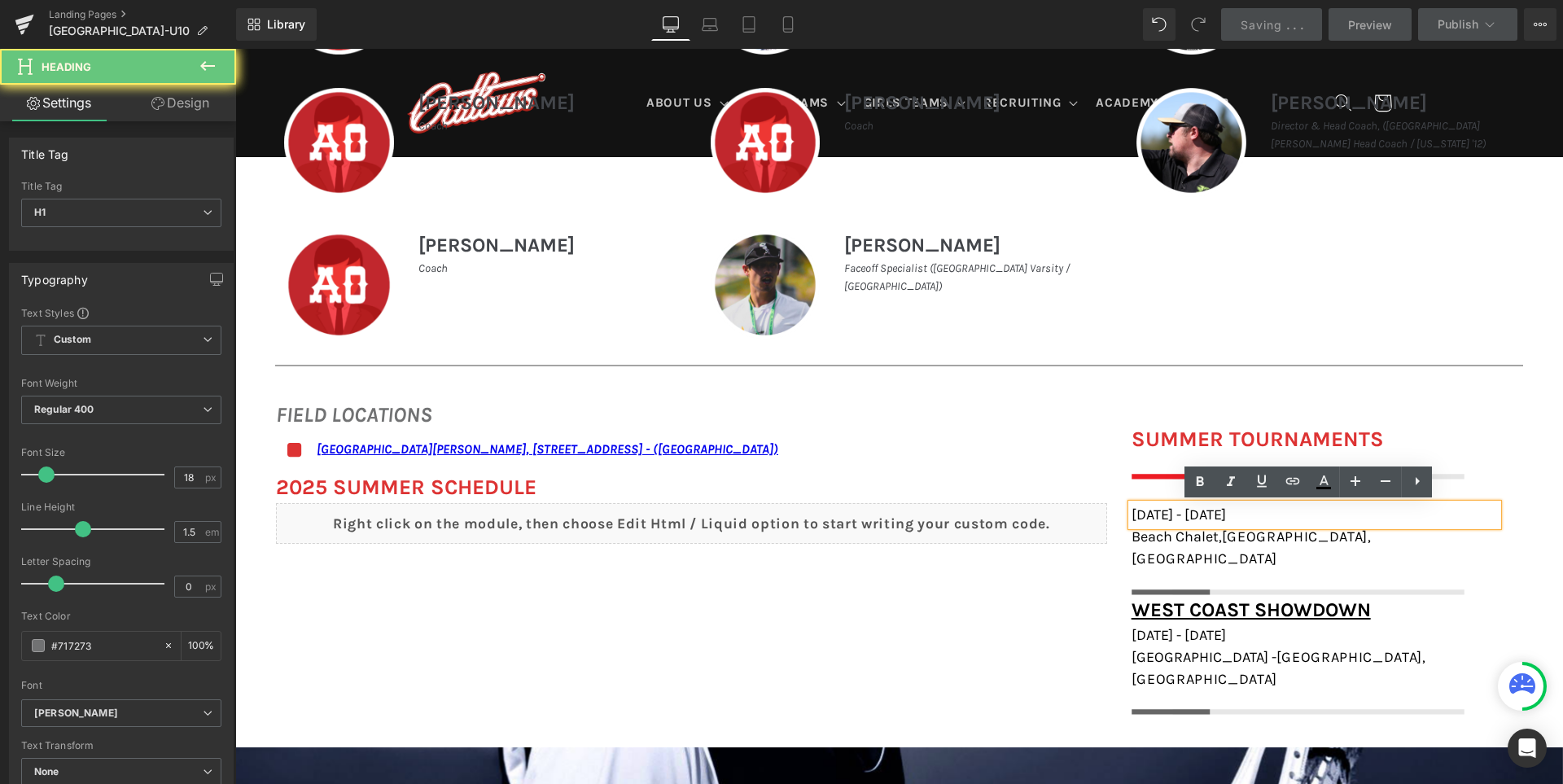
click at [1241, 513] on h1 "[DATE] - [DATE]" at bounding box center [1315, 515] width 366 height 22
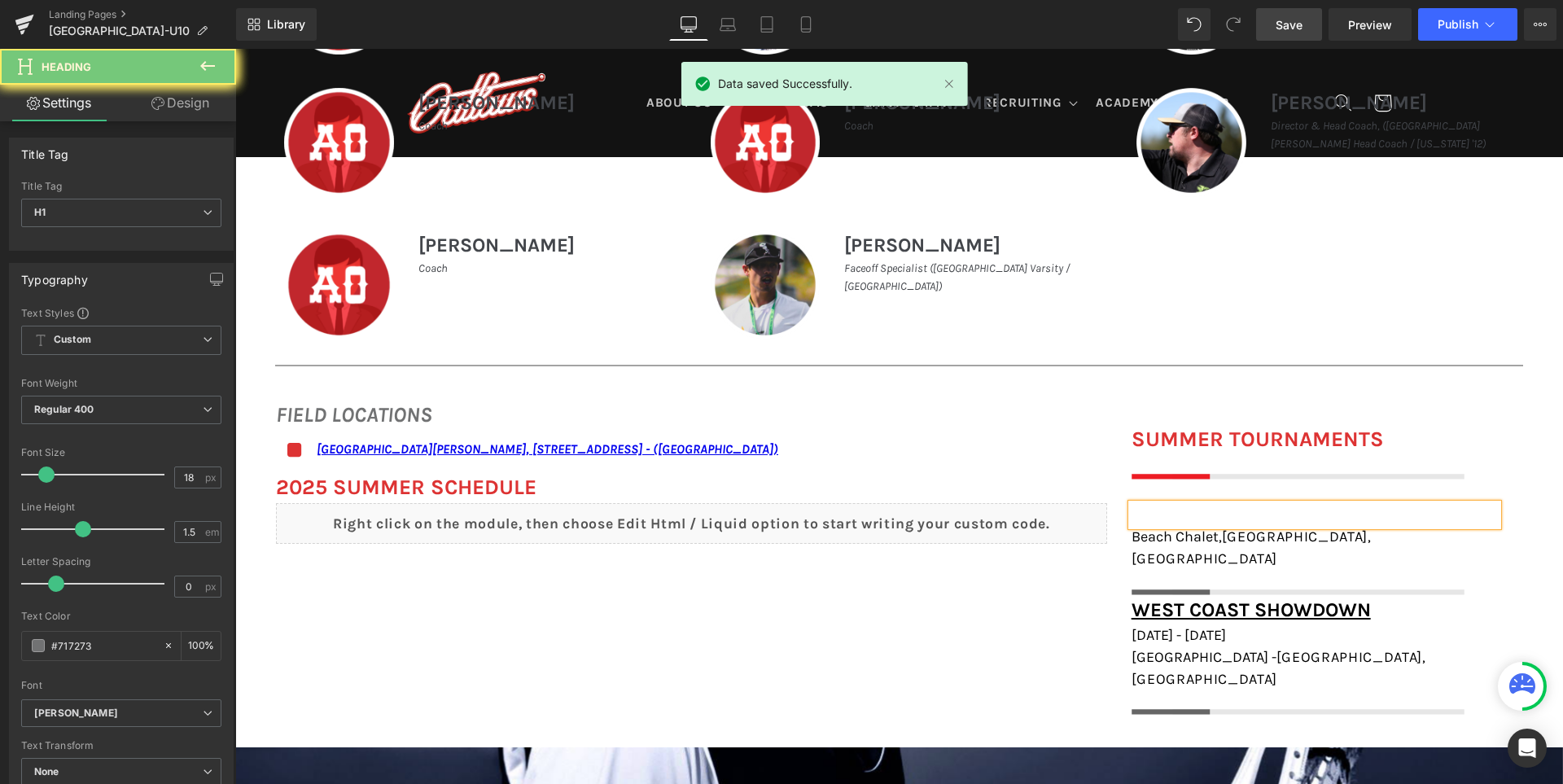
click at [995, 606] on div "FIELD LOCATIONS Heading Icon San Ramon Valley School, 501 Danville Blvd, Danvil…" at bounding box center [899, 549] width 1327 height 349
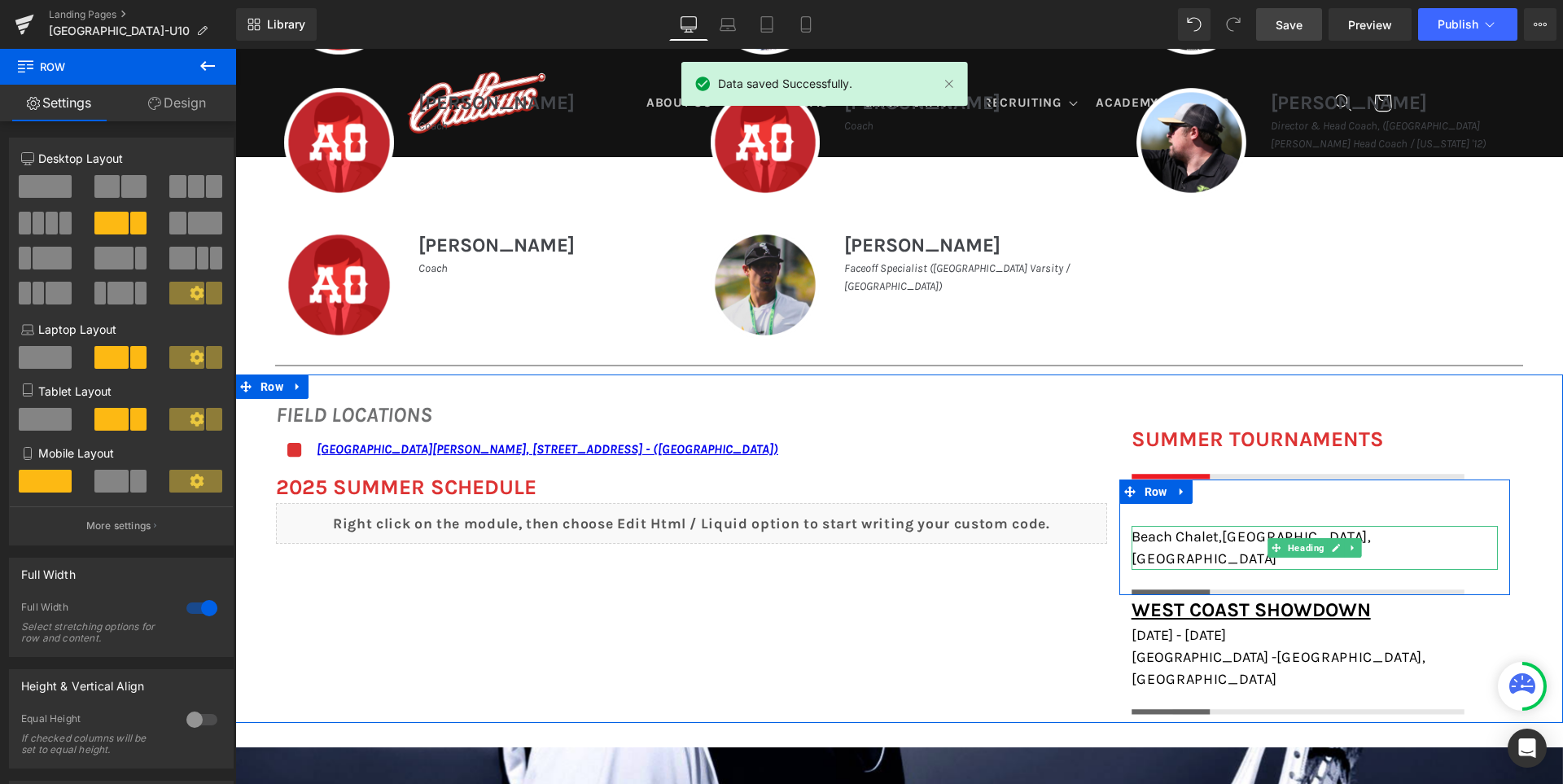
click at [1394, 534] on h1 "Beach Chalet, [GEOGRAPHIC_DATA], [GEOGRAPHIC_DATA]" at bounding box center [1315, 548] width 366 height 44
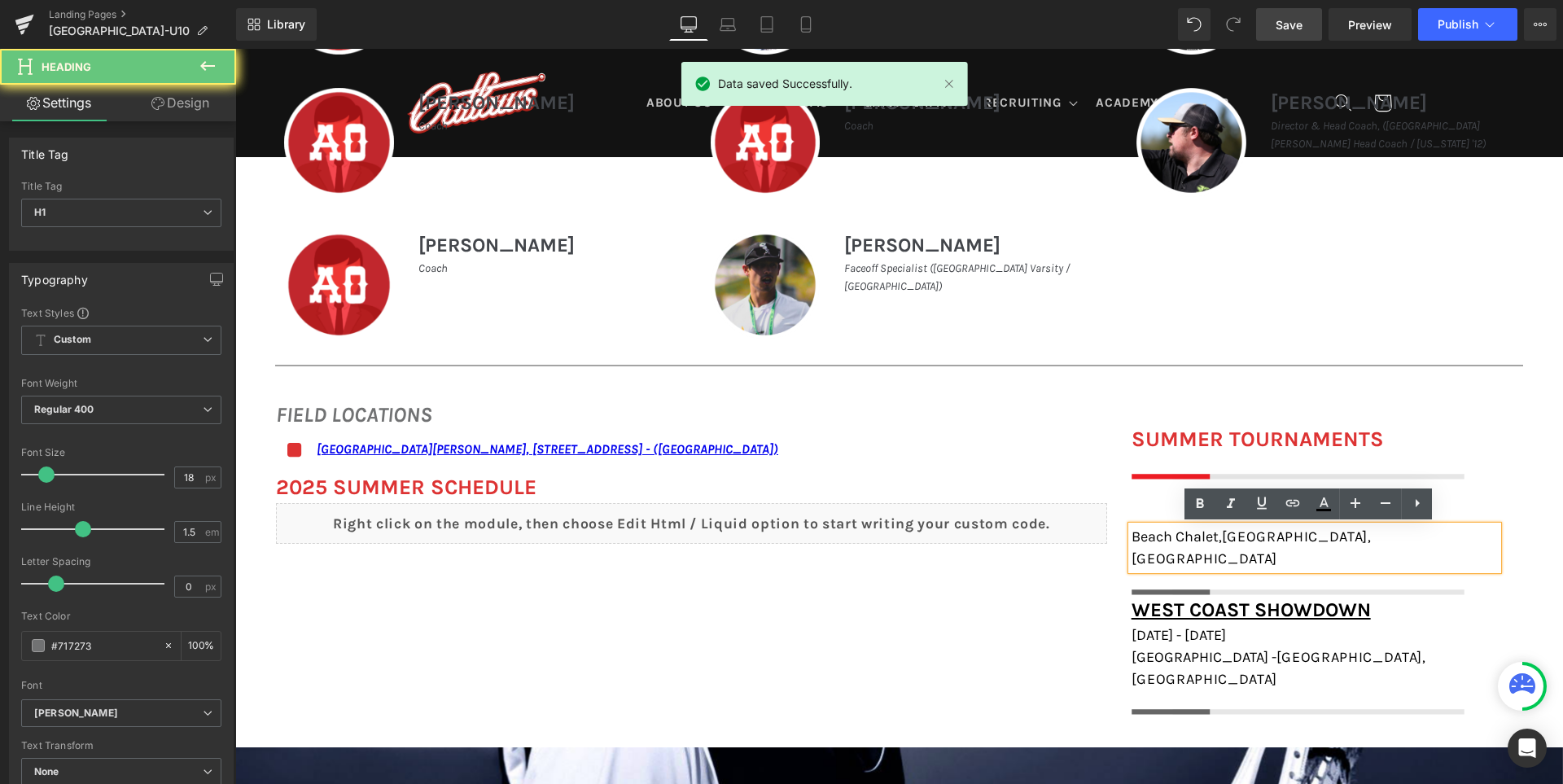
click at [1394, 534] on h1 "Beach Chalet, [GEOGRAPHIC_DATA], [GEOGRAPHIC_DATA]" at bounding box center [1315, 548] width 366 height 44
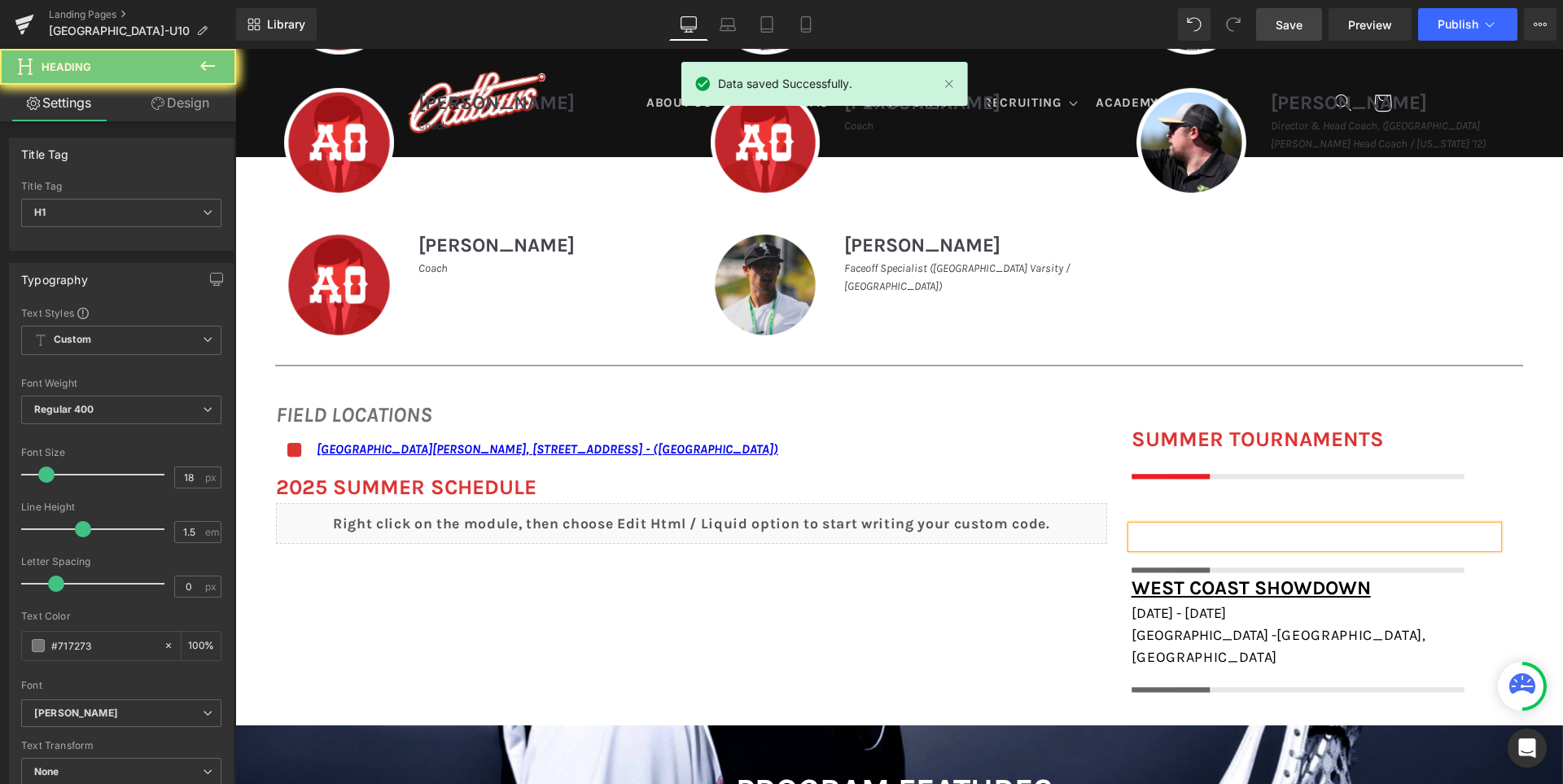
click at [914, 660] on div "FIELD LOCATIONS Heading Icon San Ramon Valley School, 501 Danville Blvd, Danvil…" at bounding box center [899, 538] width 1327 height 328
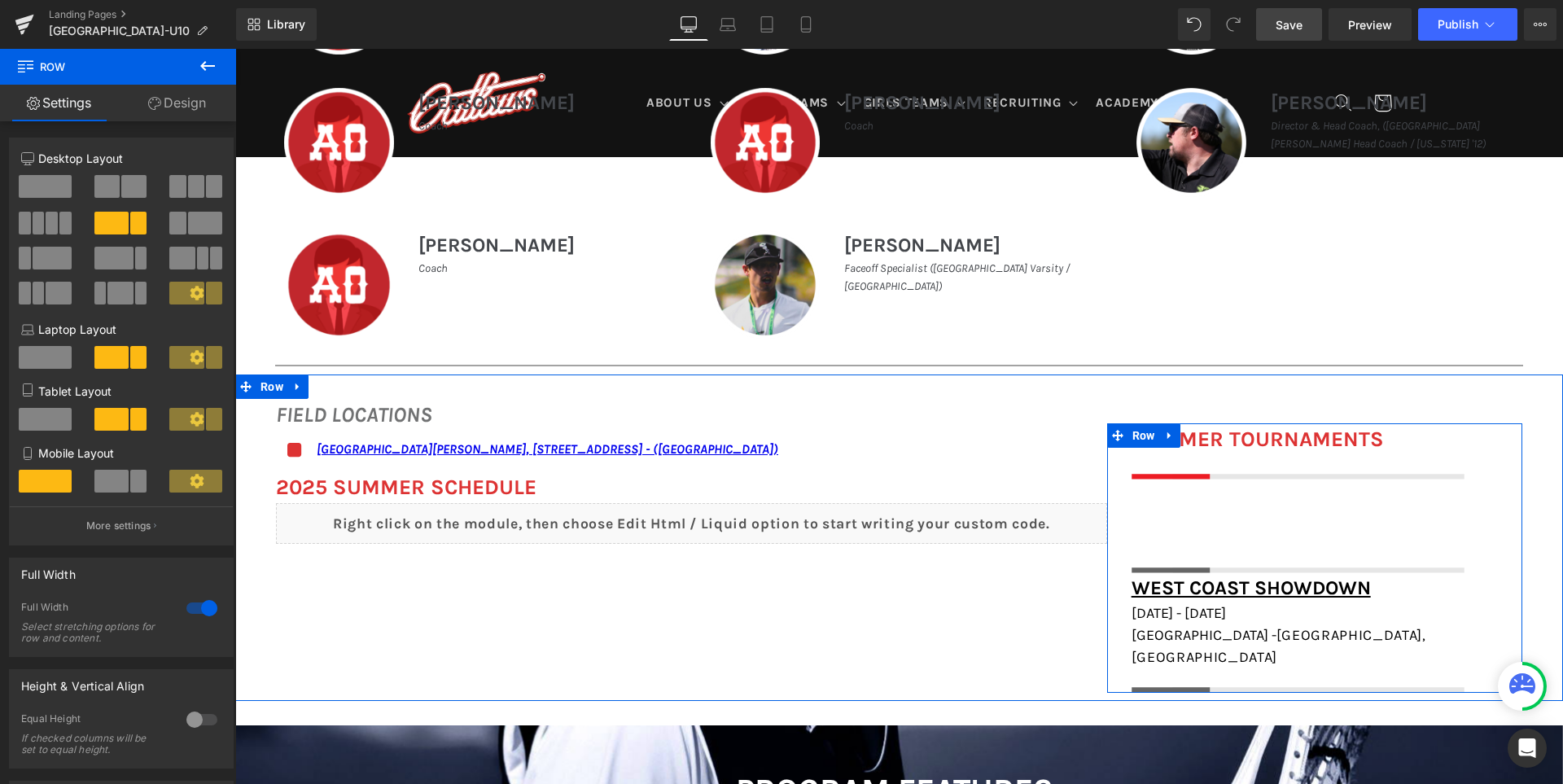
click at [1186, 438] on link at bounding box center [1177, 435] width 17 height 20
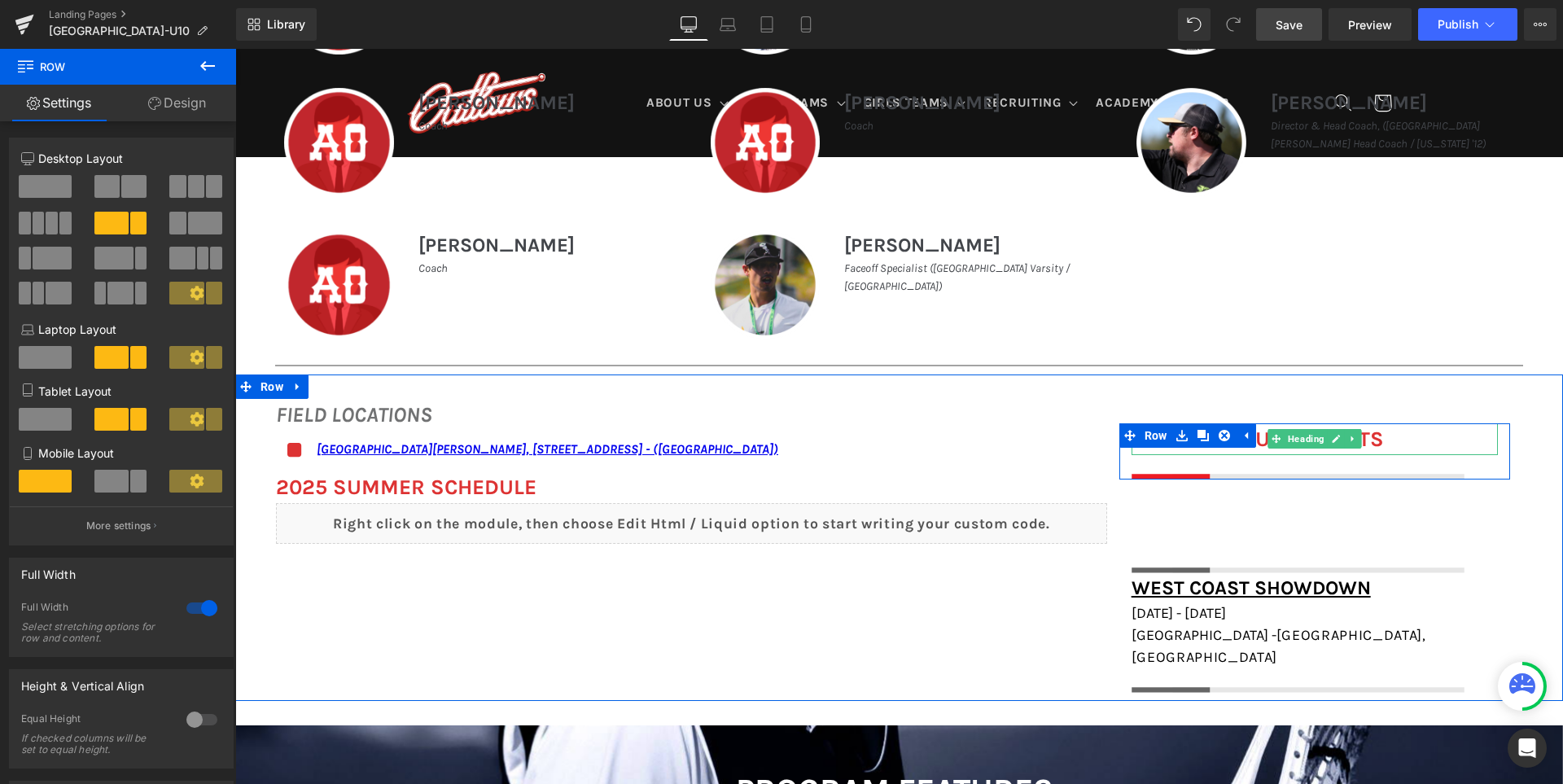
click at [1405, 439] on h1 "SUMMER TOURNAMENTS" at bounding box center [1315, 438] width 366 height 32
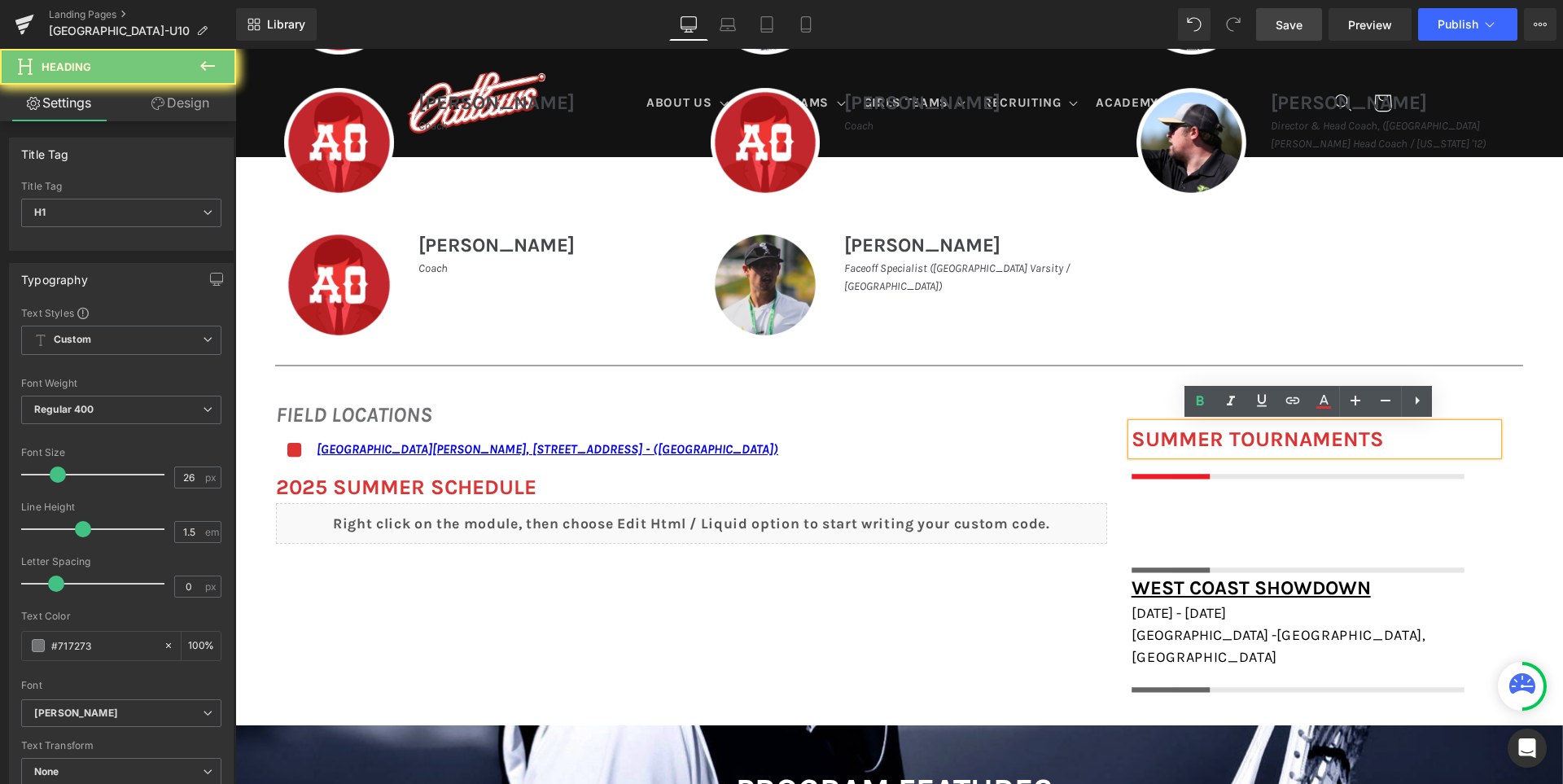
click at [1223, 445] on font "SUMMER TOURNAMENTS" at bounding box center [1258, 438] width 253 height 25
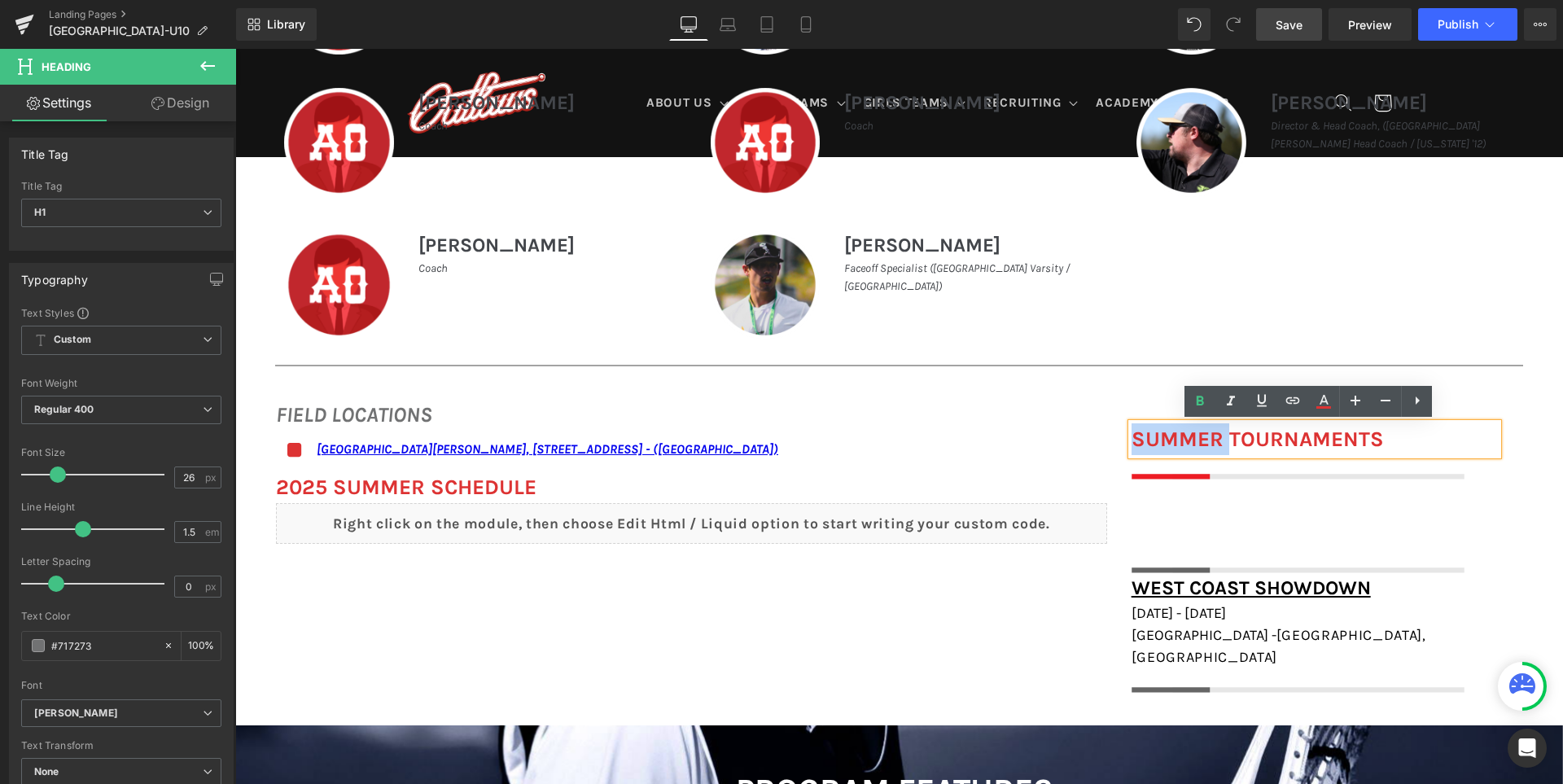
drag, startPoint x: 1224, startPoint y: 438, endPoint x: 1115, endPoint y: 443, distance: 109.1
click at [1119, 443] on div "SUMMER TOURNAMENTS Heading Image" at bounding box center [1315, 450] width 391 height 56
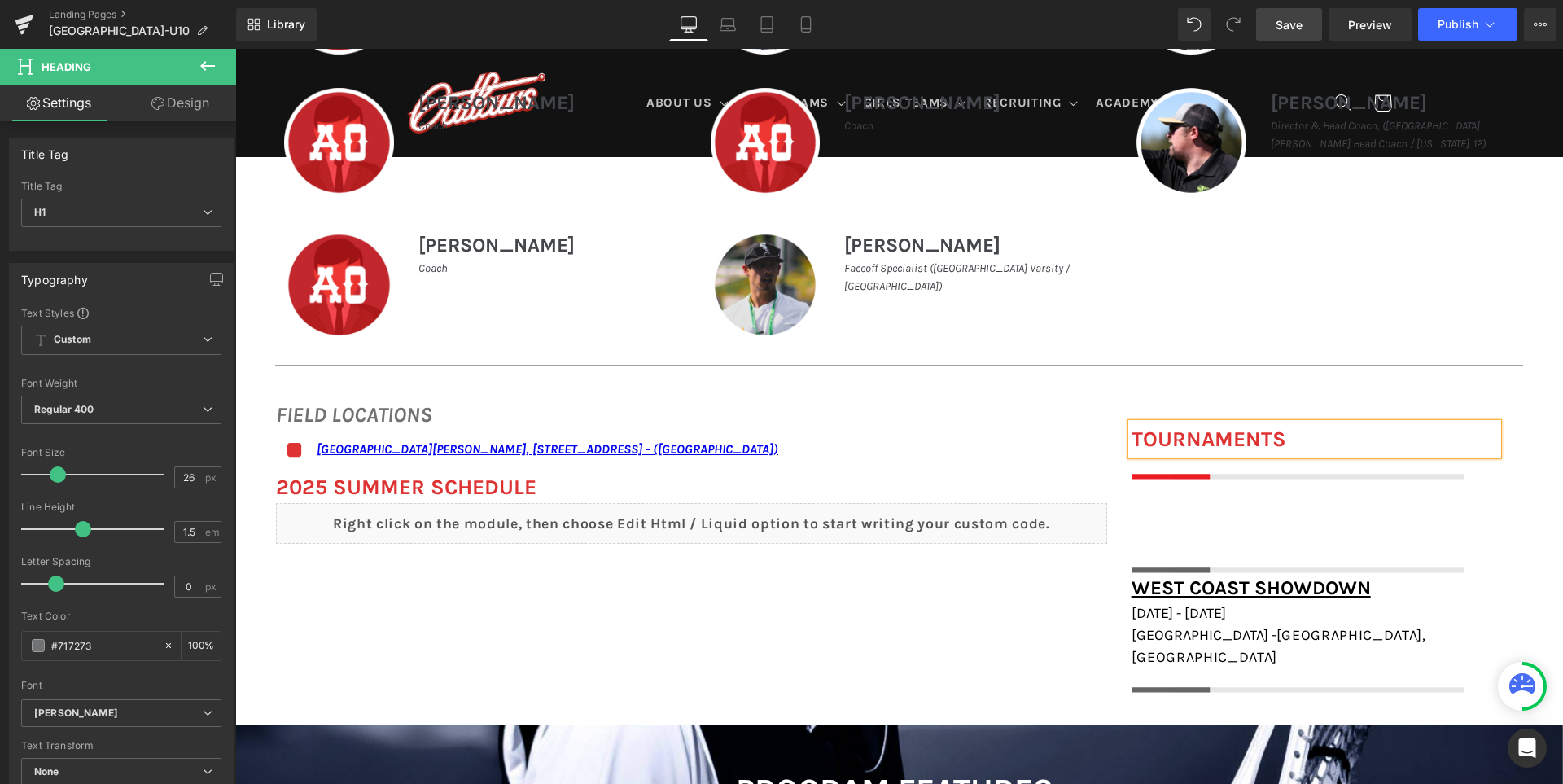
click at [1021, 678] on div "FIELD LOCATIONS Heading Icon San Ramon Valley School, 501 Danville Blvd, Danvil…" at bounding box center [899, 538] width 1327 height 328
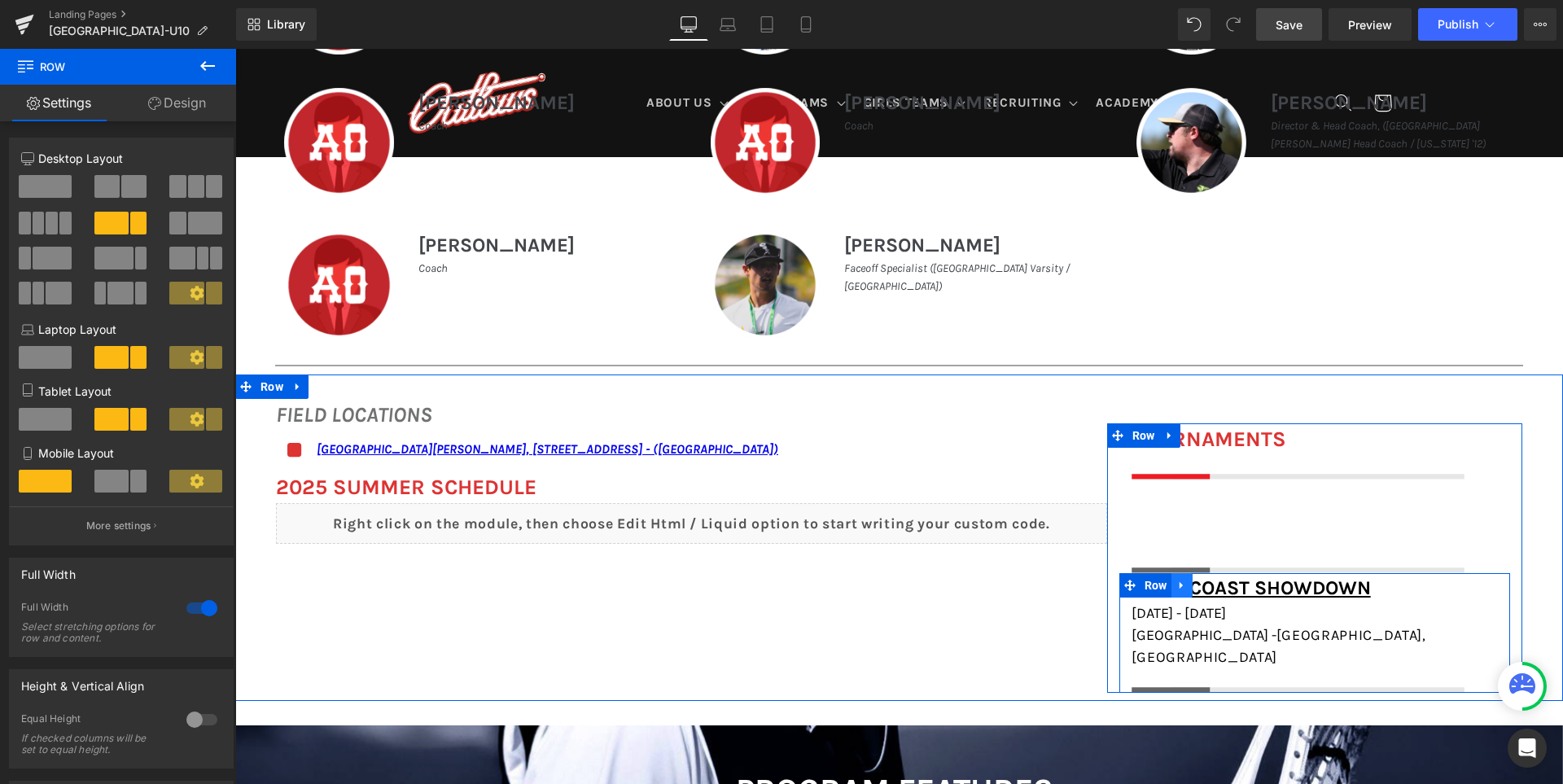
click at [1186, 590] on icon at bounding box center [1181, 585] width 11 height 12
click at [1230, 586] on icon at bounding box center [1223, 585] width 11 height 11
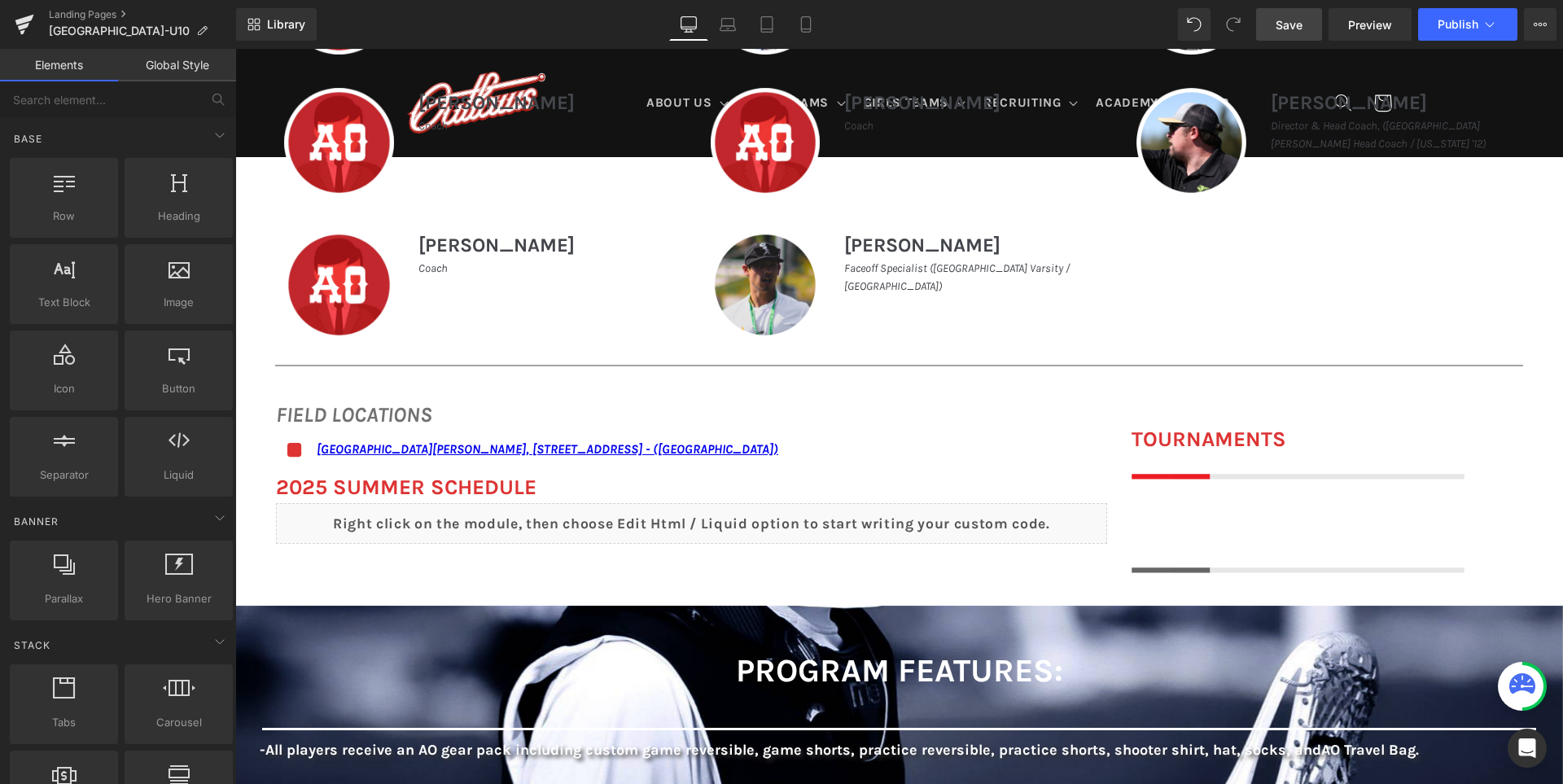
click at [1302, 30] on span "Save" at bounding box center [1289, 25] width 27 height 17
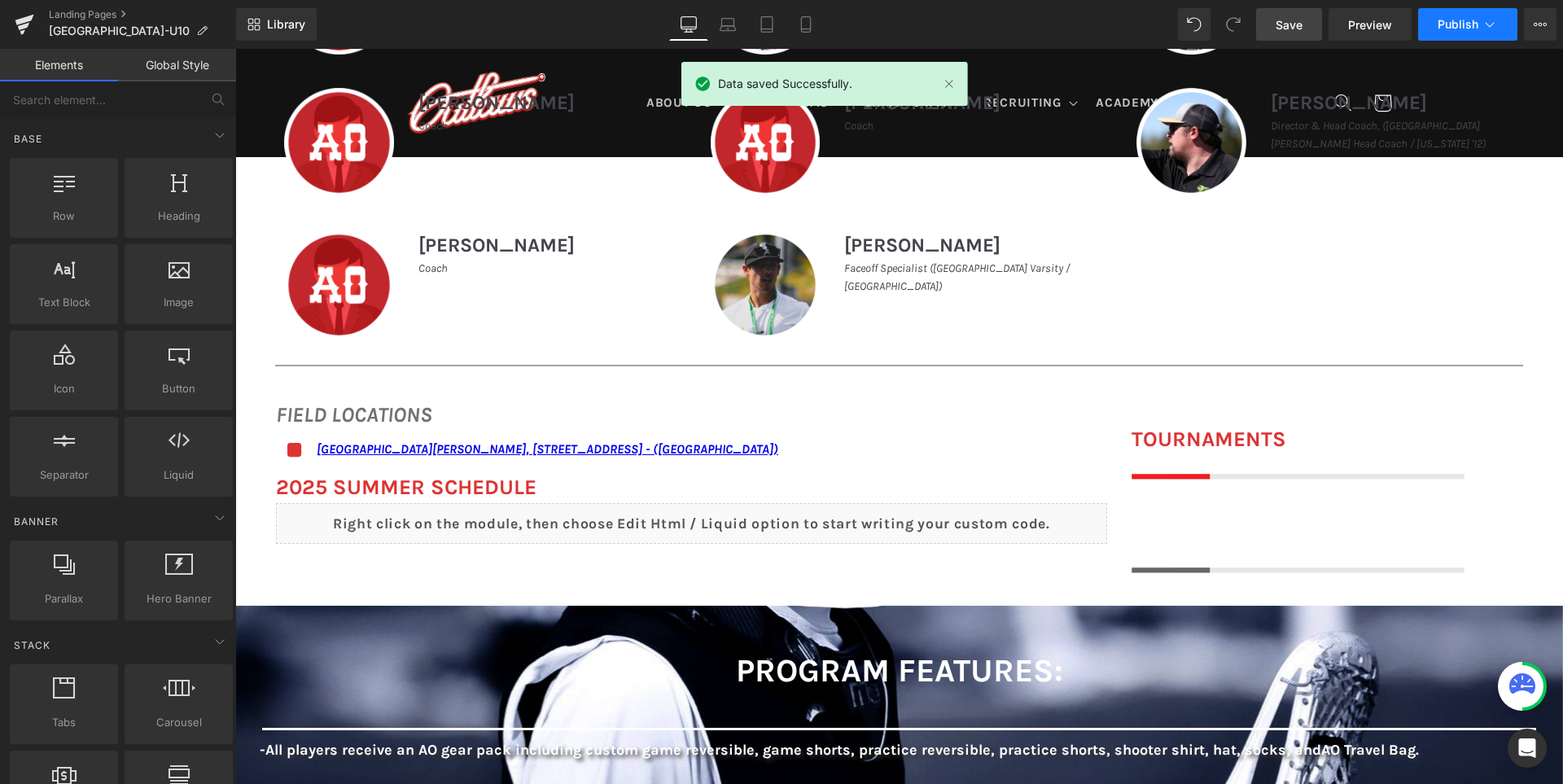
click at [1464, 18] on span "Publish" at bounding box center [1457, 24] width 40 height 13
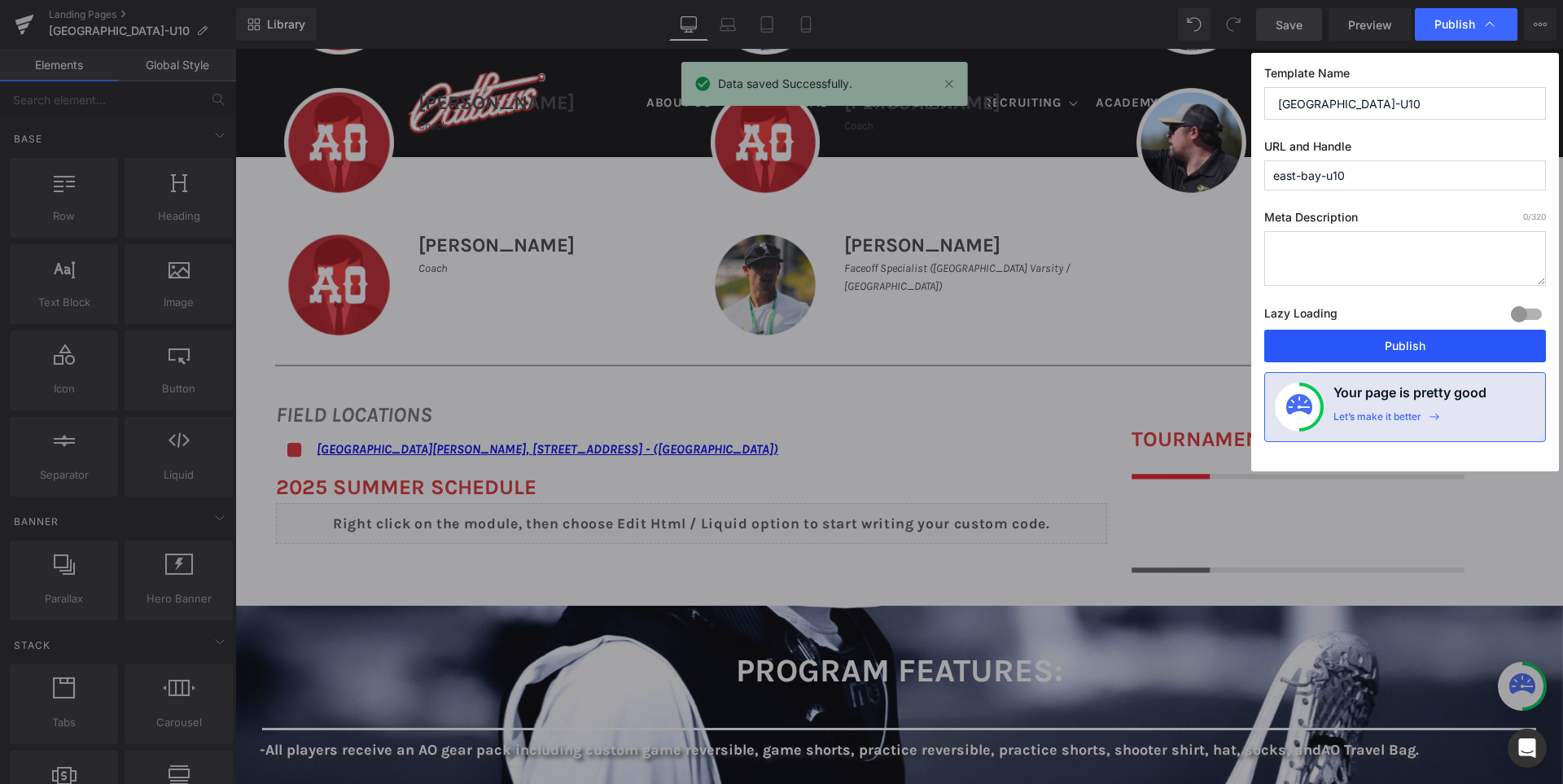
click at [1414, 345] on button "Publish" at bounding box center [1406, 346] width 282 height 33
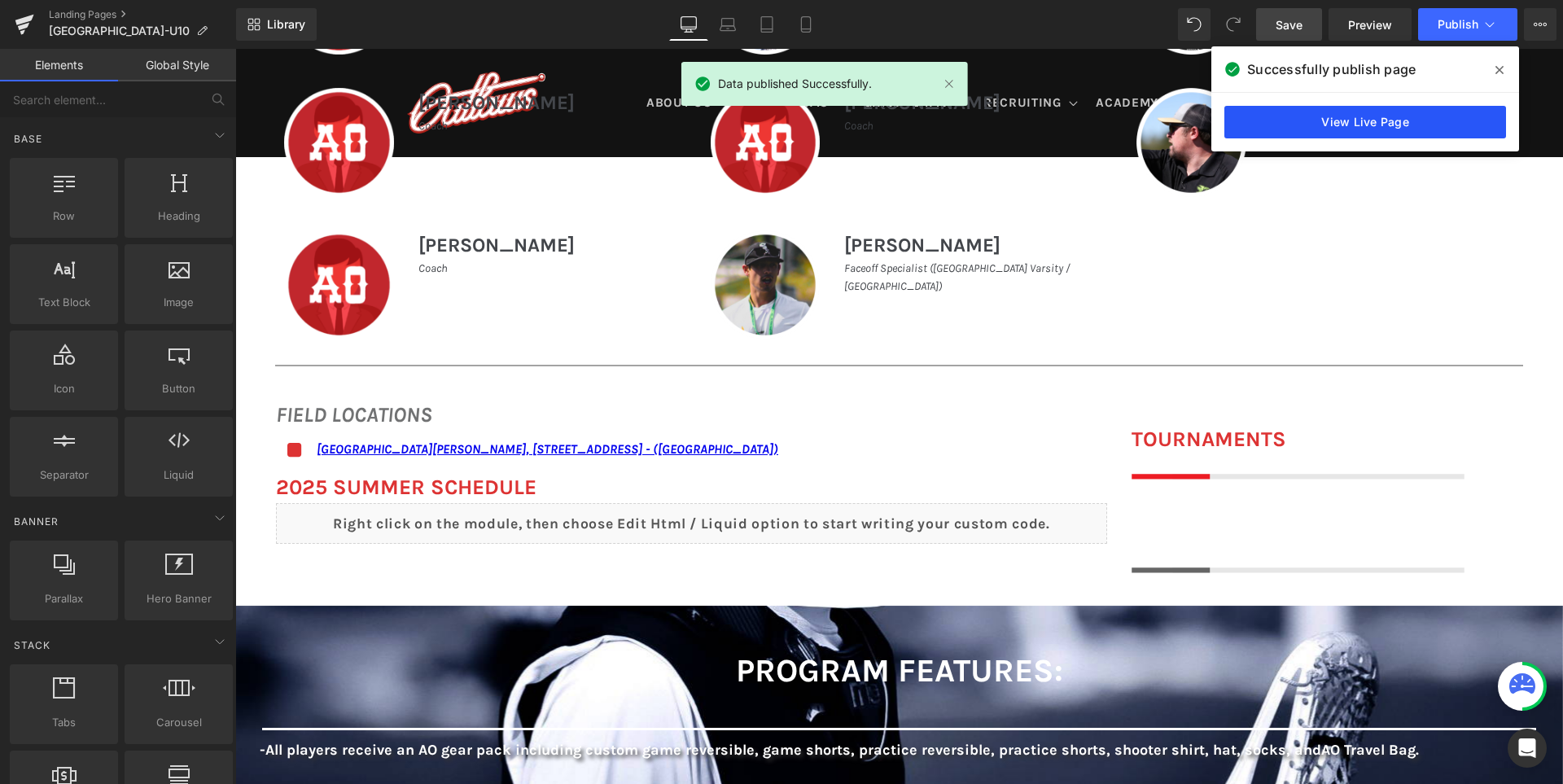
click at [1303, 131] on link "View Live Page" at bounding box center [1365, 122] width 282 height 33
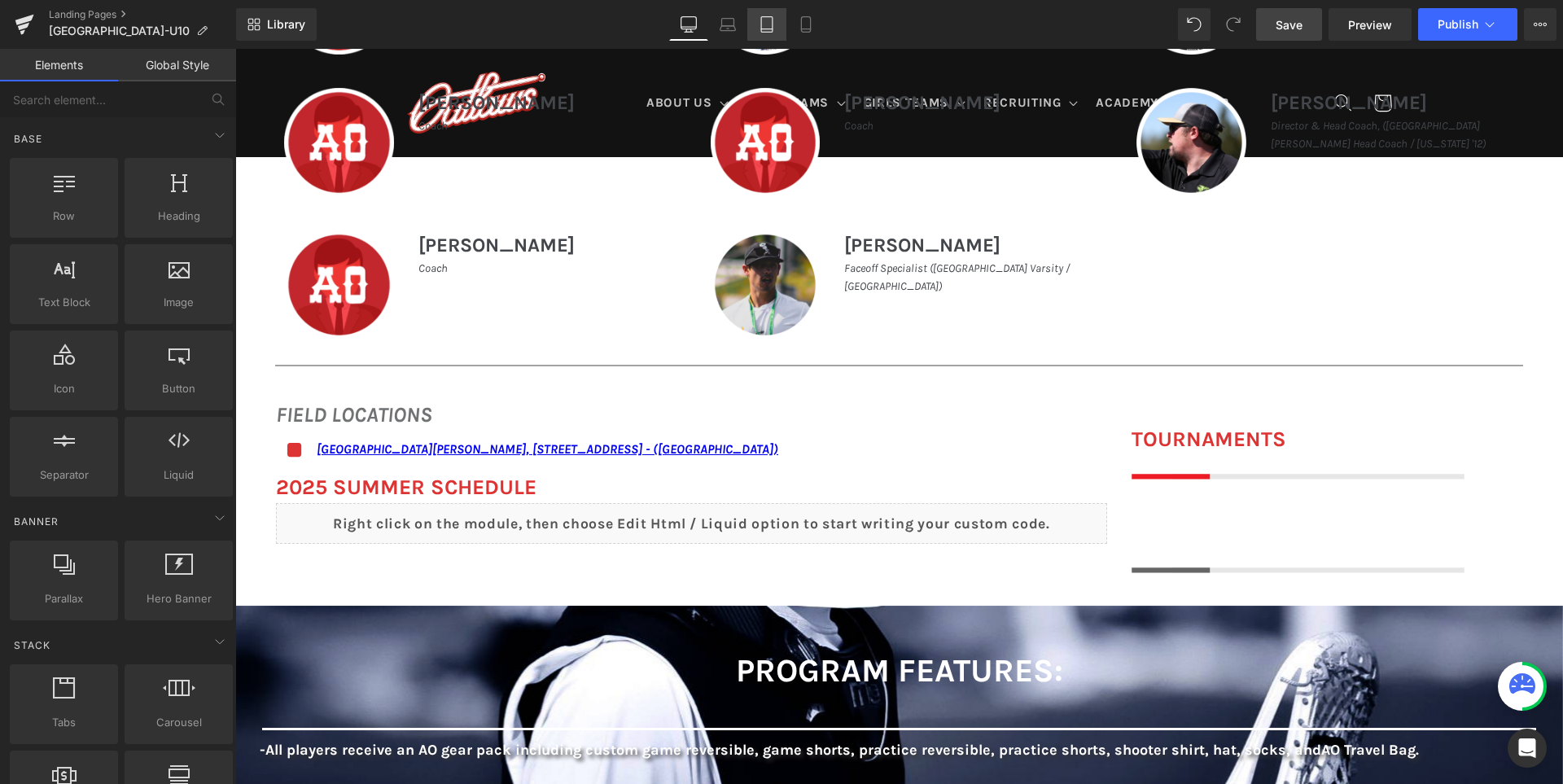
click at [768, 27] on icon at bounding box center [766, 24] width 16 height 16
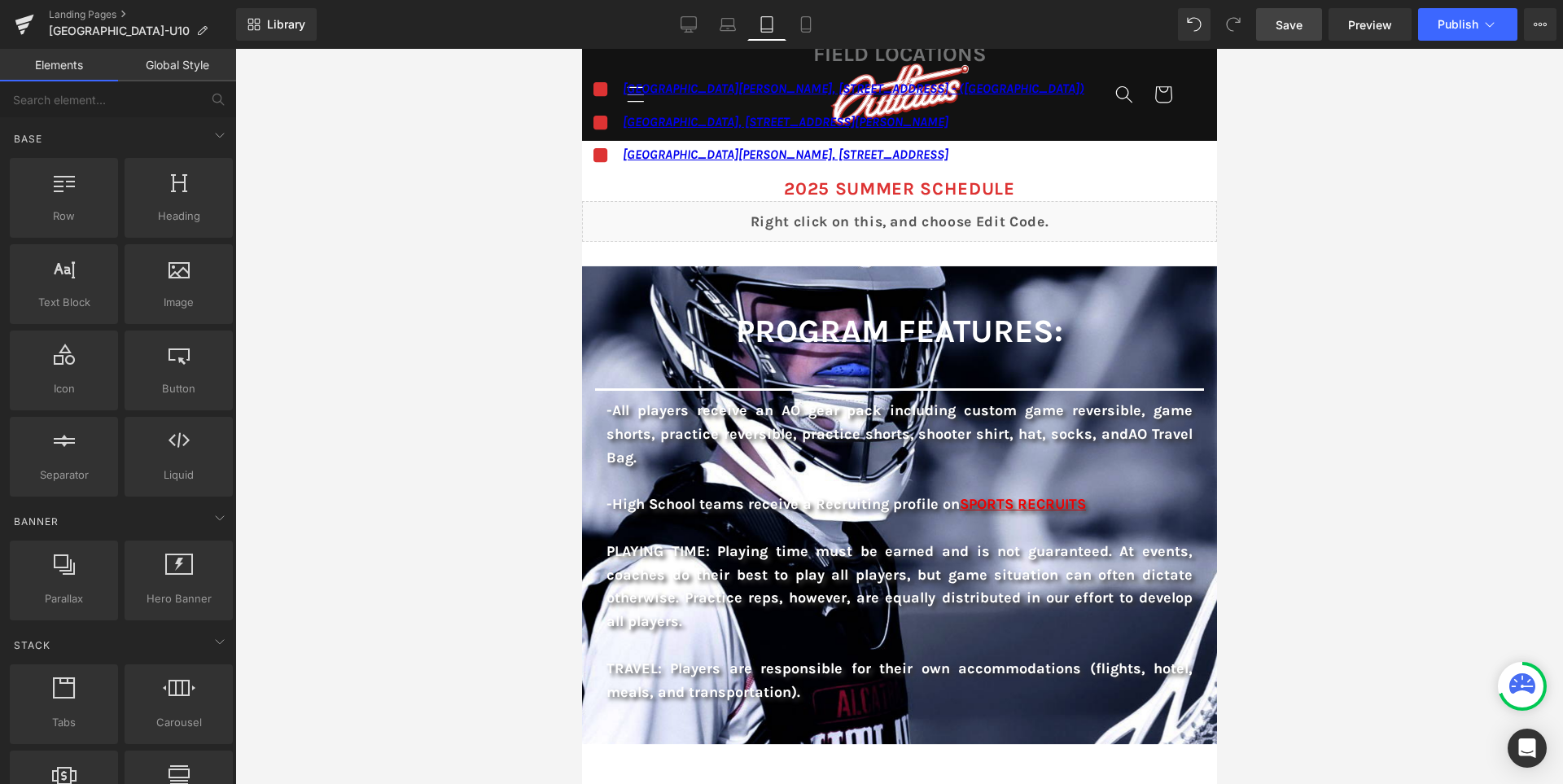
scroll to position [1864, 0]
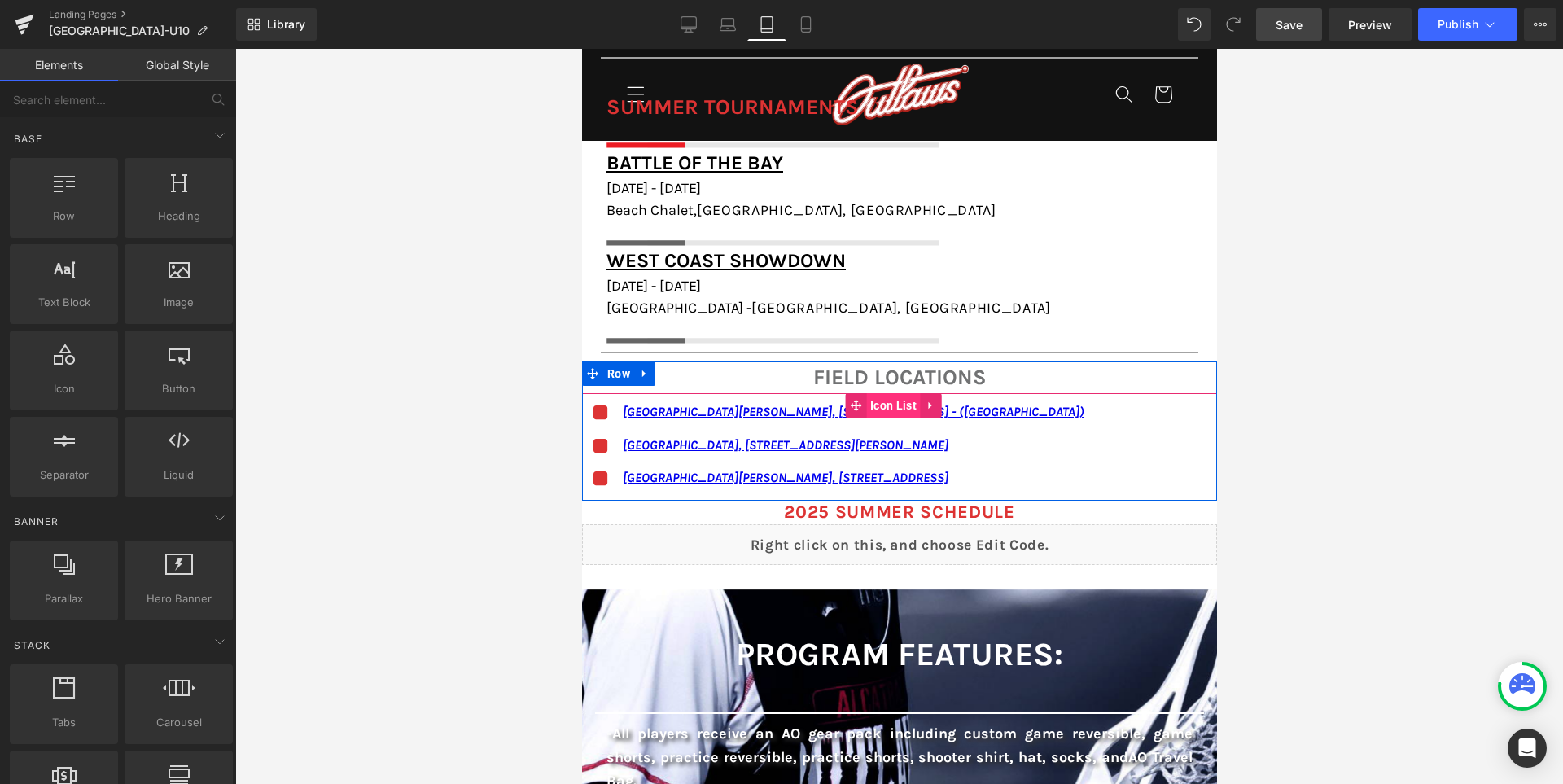
click at [883, 409] on span "Icon List" at bounding box center [892, 405] width 54 height 24
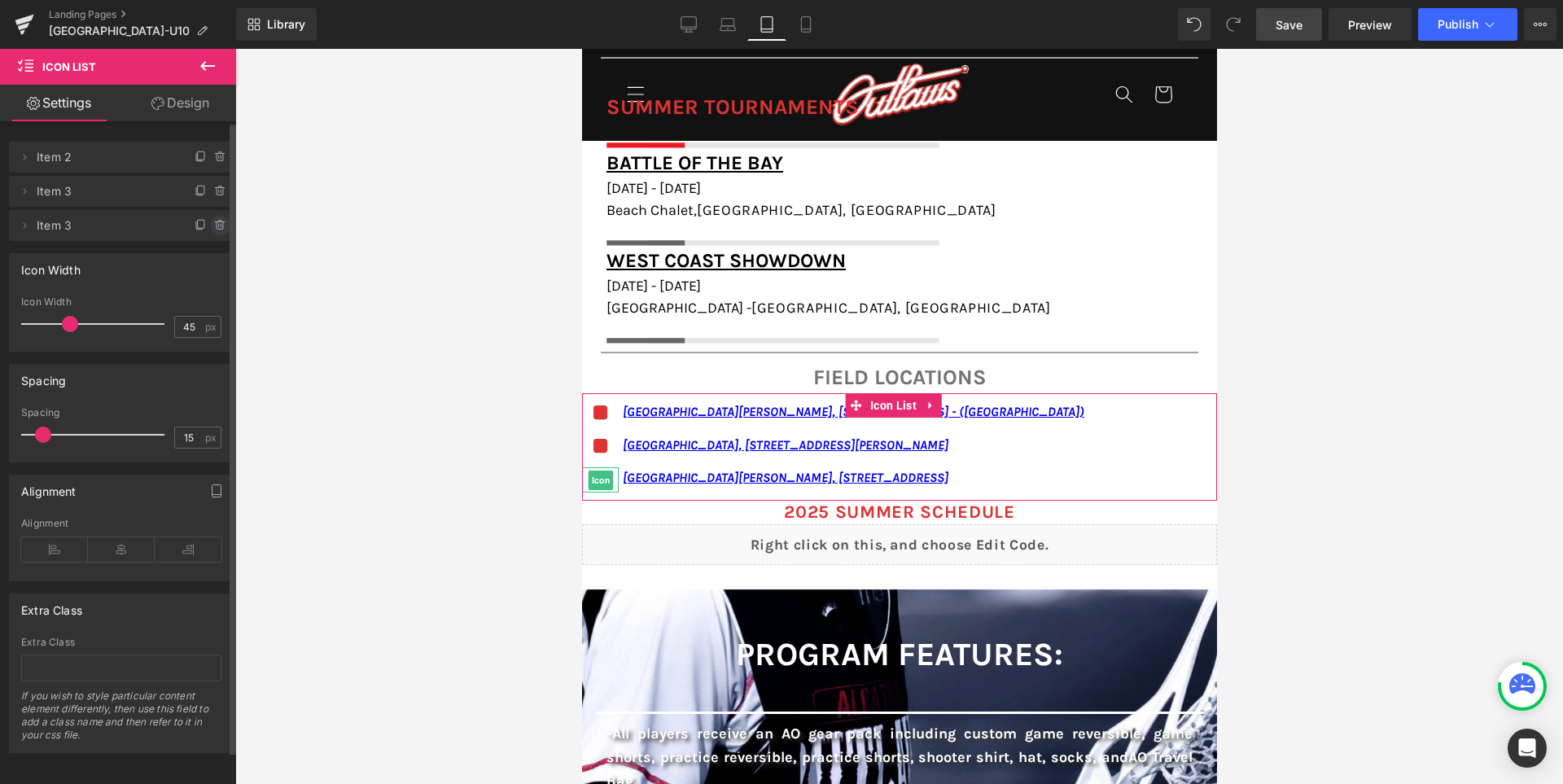
click at [214, 219] on icon at bounding box center [220, 225] width 13 height 13
click at [213, 219] on button "Delete" at bounding box center [203, 226] width 52 height 21
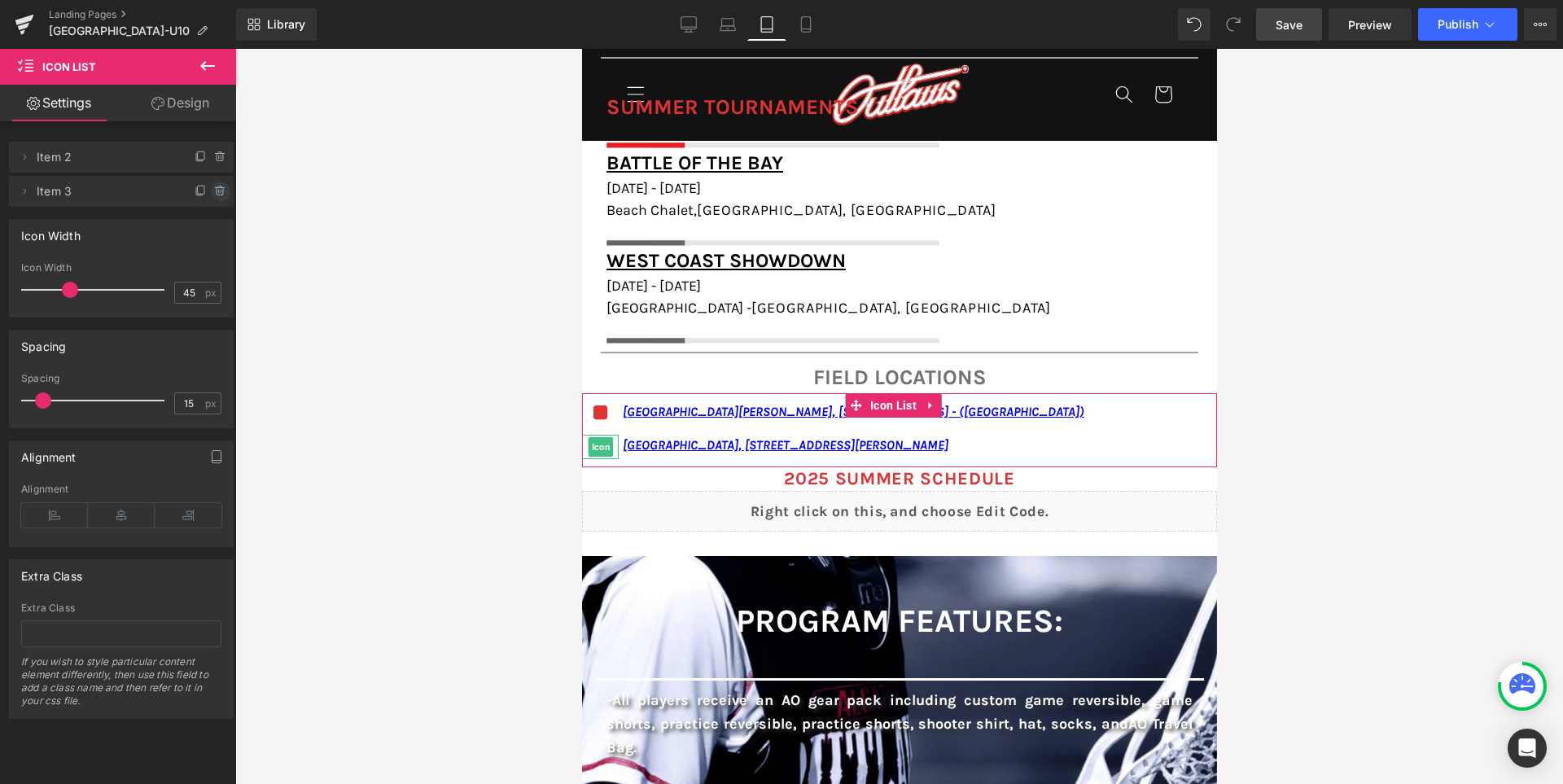
click at [219, 191] on icon at bounding box center [219, 192] width 0 height 3
click at [207, 192] on button "Delete" at bounding box center [203, 192] width 52 height 21
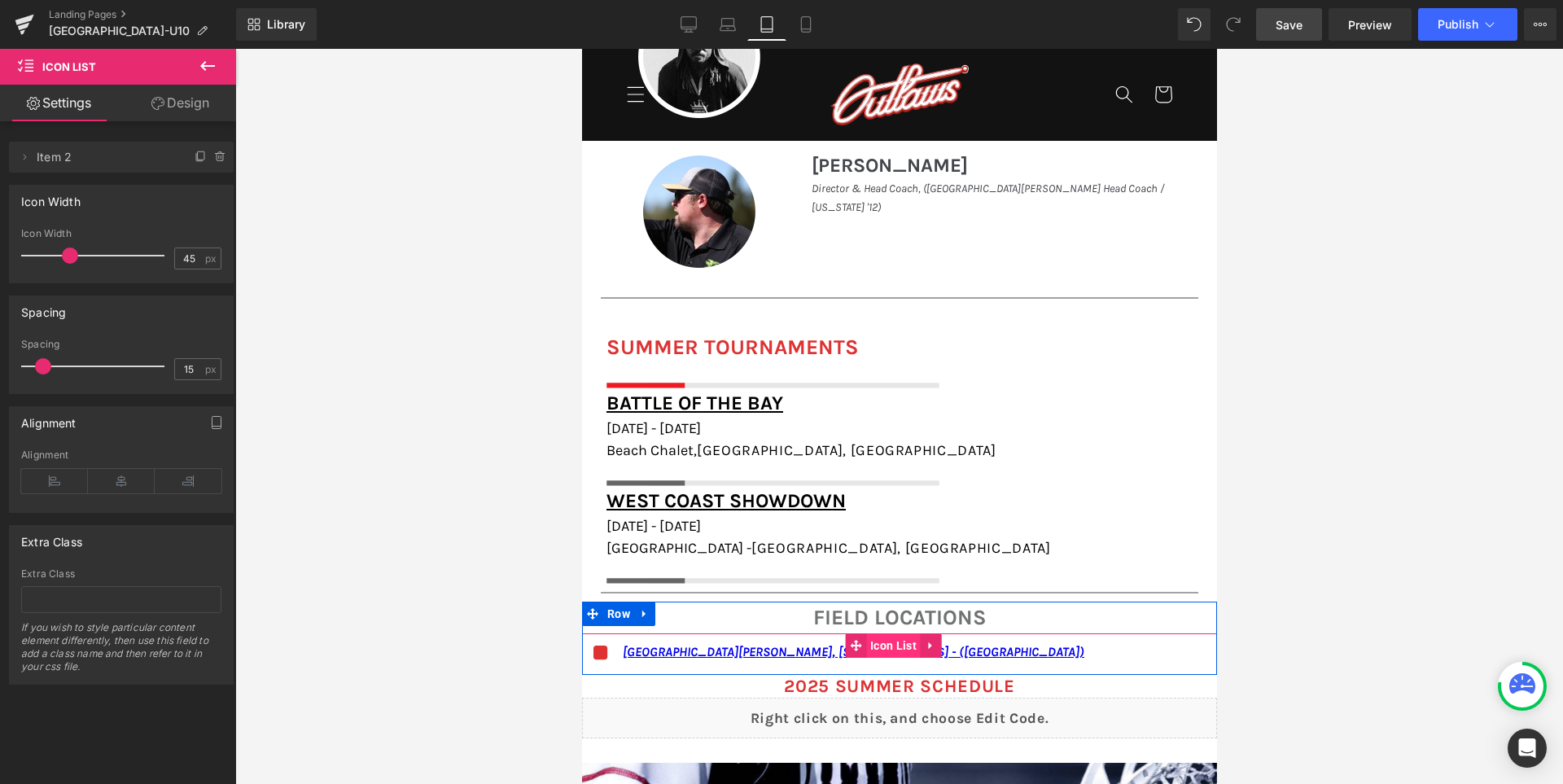
scroll to position [1620, 0]
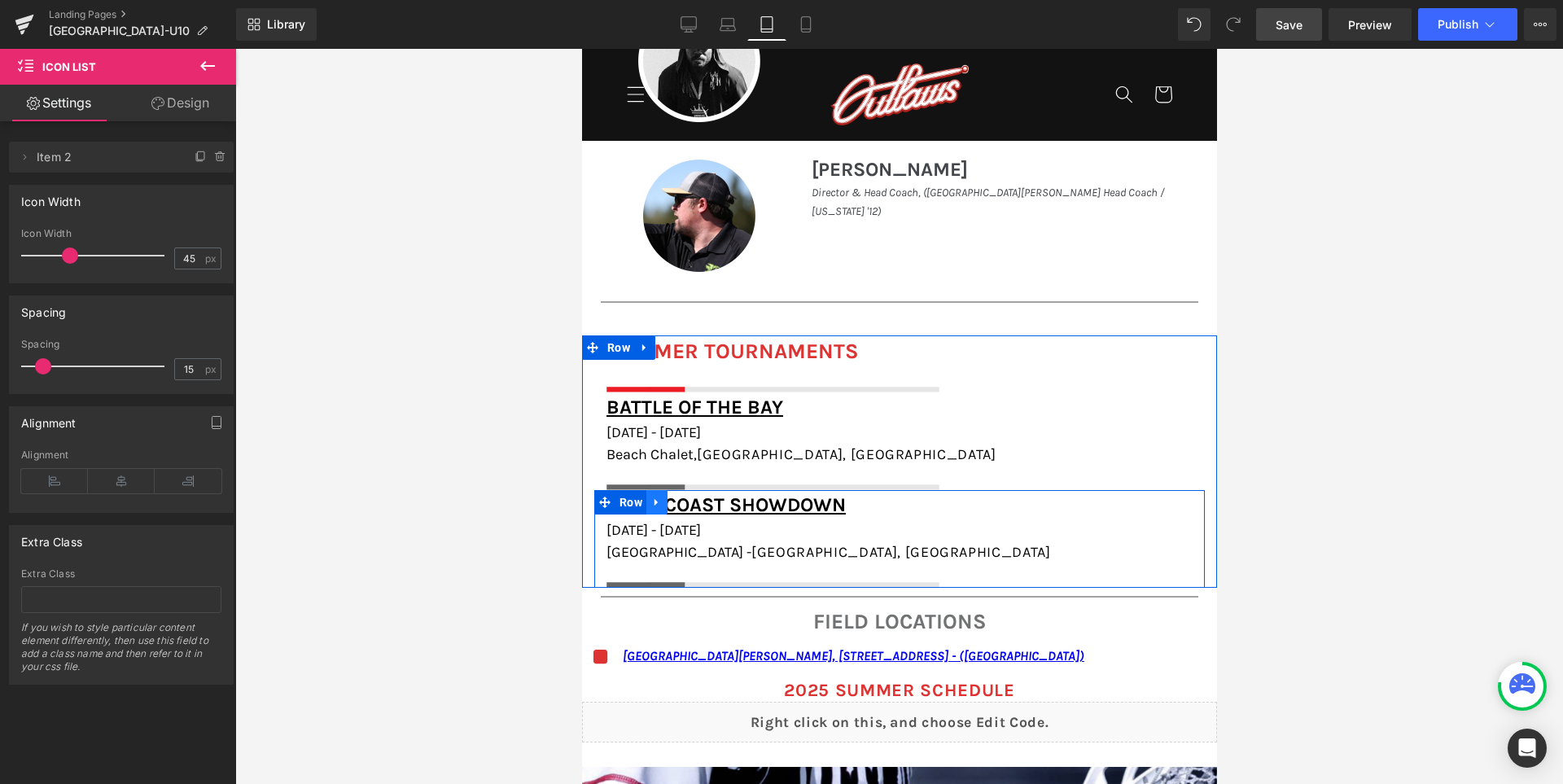
click at [662, 498] on icon at bounding box center [656, 502] width 11 height 12
click at [704, 505] on icon at bounding box center [698, 502] width 11 height 12
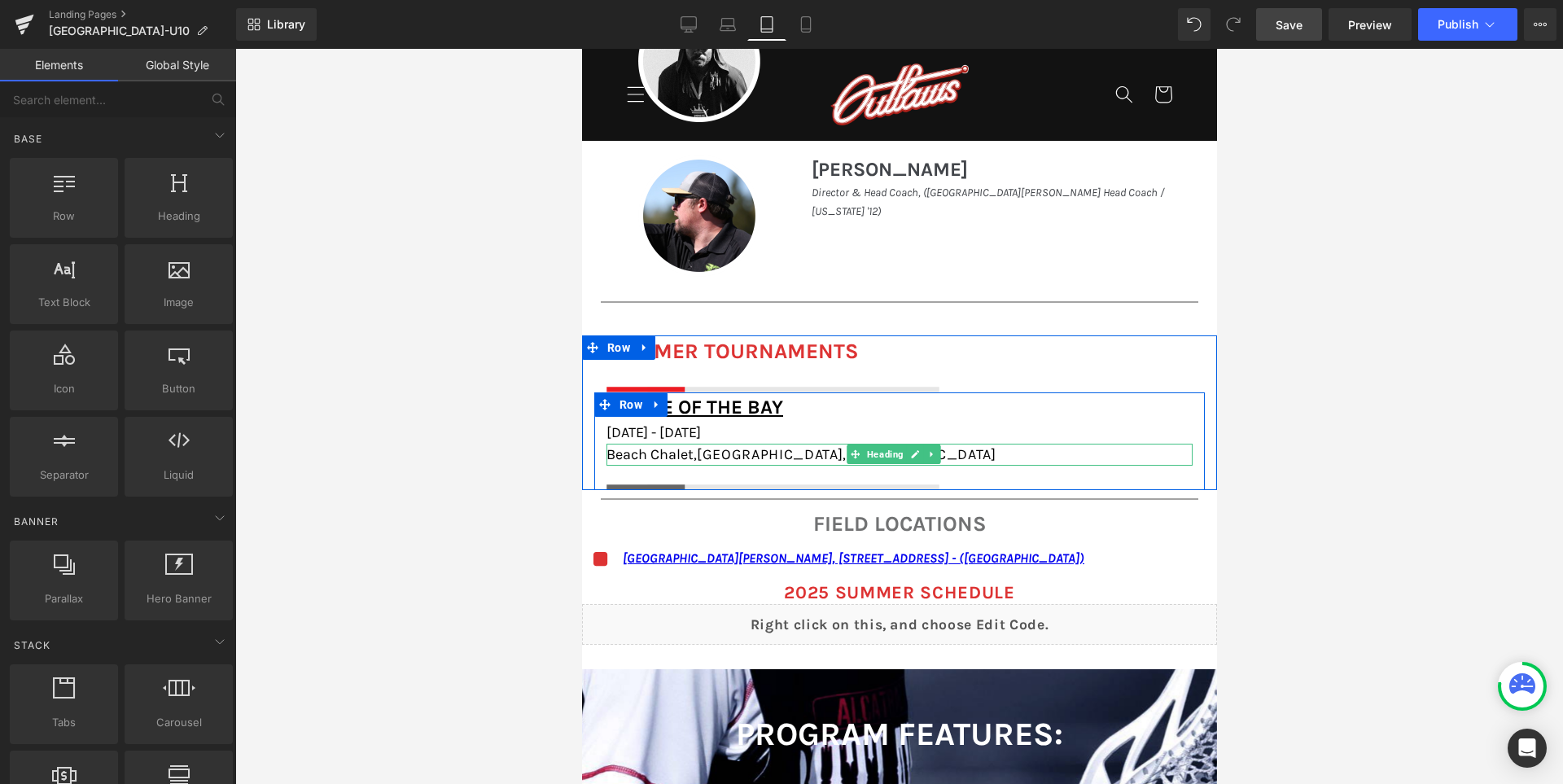
click at [987, 452] on h1 "Beach Chalet, [GEOGRAPHIC_DATA], [GEOGRAPHIC_DATA]" at bounding box center [898, 455] width 586 height 22
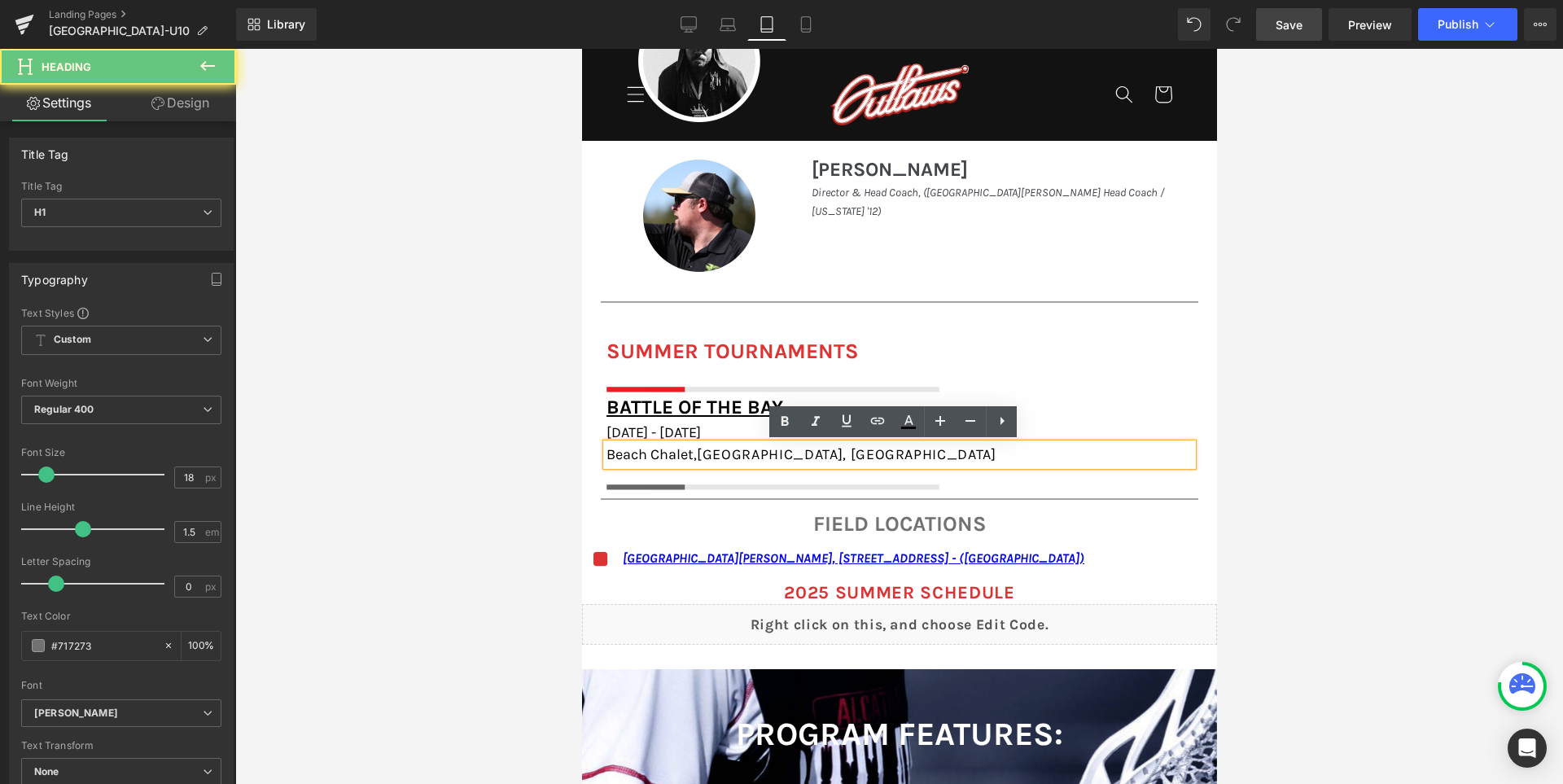
click at [987, 452] on h1 "Beach Chalet, [GEOGRAPHIC_DATA], [GEOGRAPHIC_DATA]" at bounding box center [898, 455] width 586 height 22
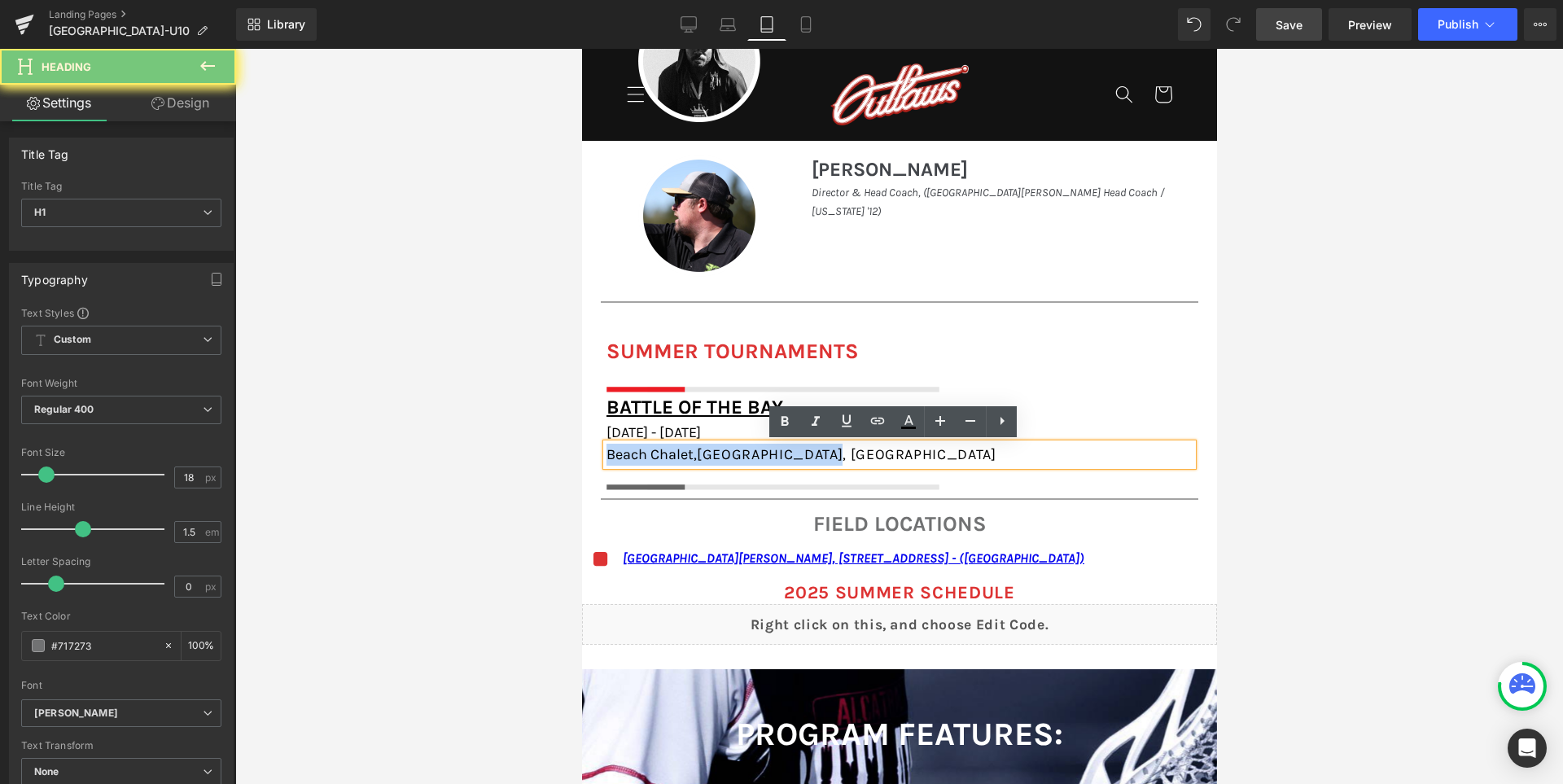
click at [987, 452] on h1 "Beach Chalet, [GEOGRAPHIC_DATA], [GEOGRAPHIC_DATA]" at bounding box center [898, 455] width 586 height 22
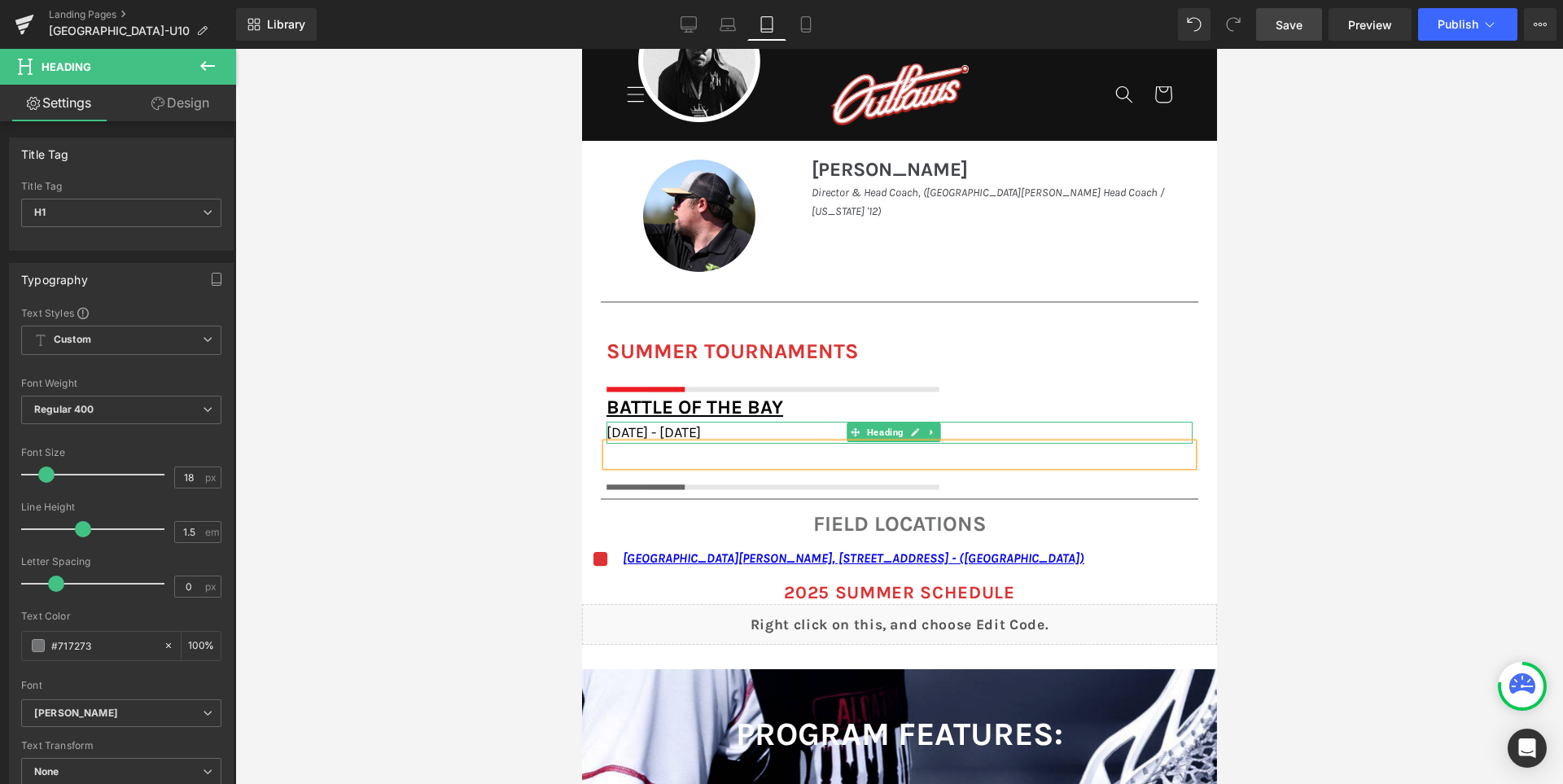
click at [1042, 426] on h1 "[DATE] - [DATE]" at bounding box center [898, 432] width 586 height 22
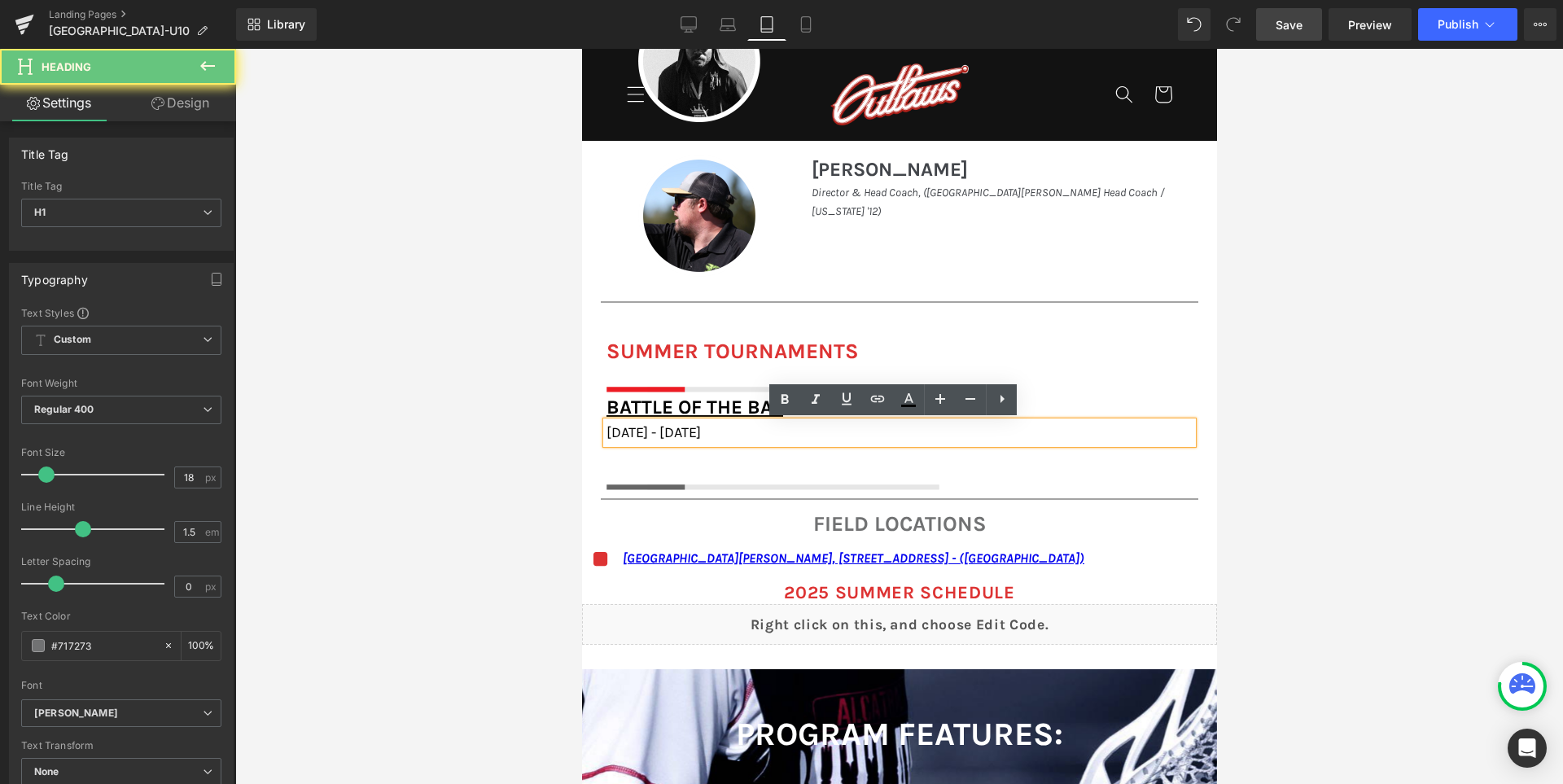
click at [1042, 426] on h1 "[DATE] - [DATE]" at bounding box center [898, 432] width 586 height 22
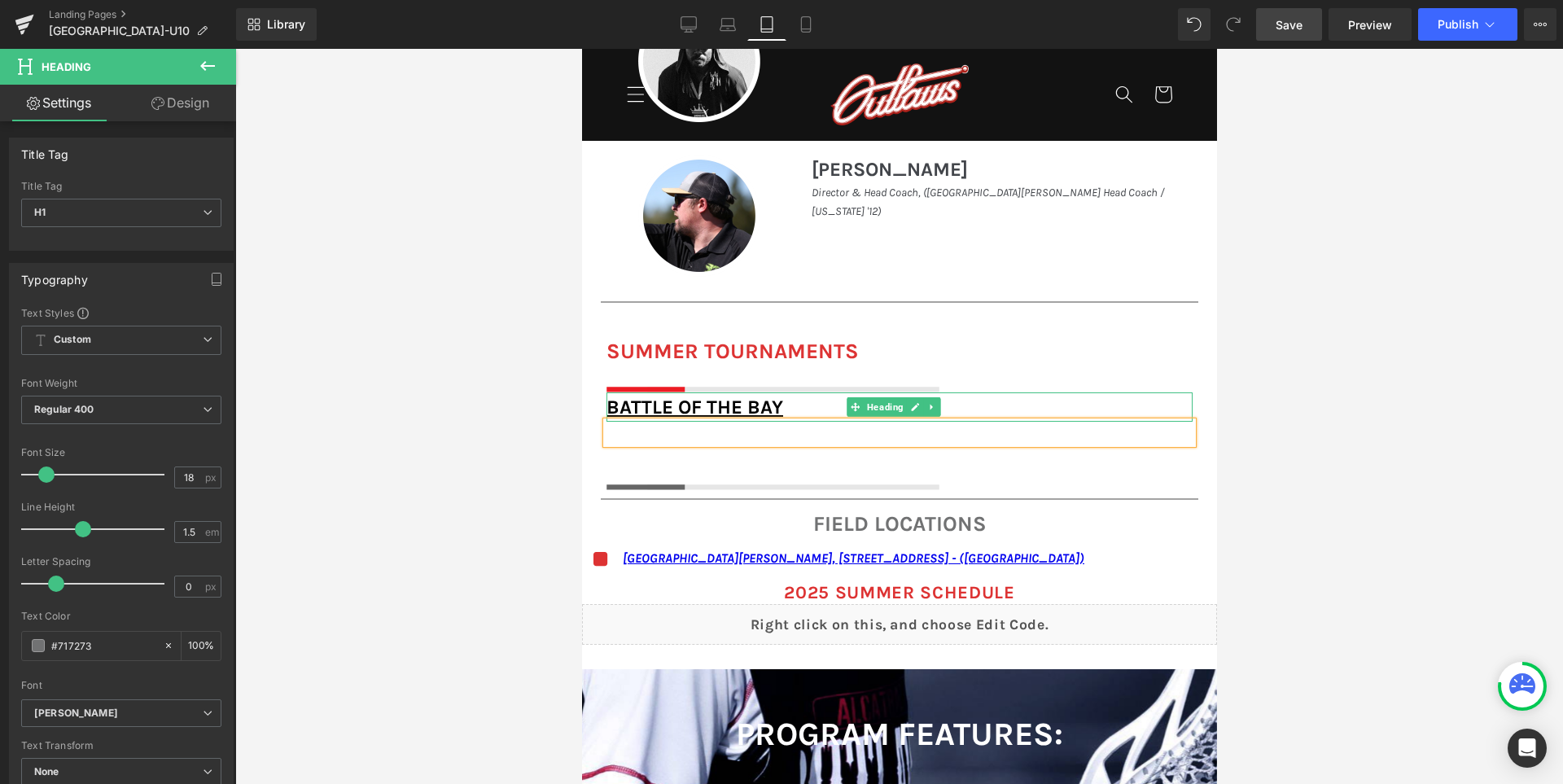
click at [1075, 405] on h1 "Battle of the Bay" at bounding box center [898, 407] width 586 height 29
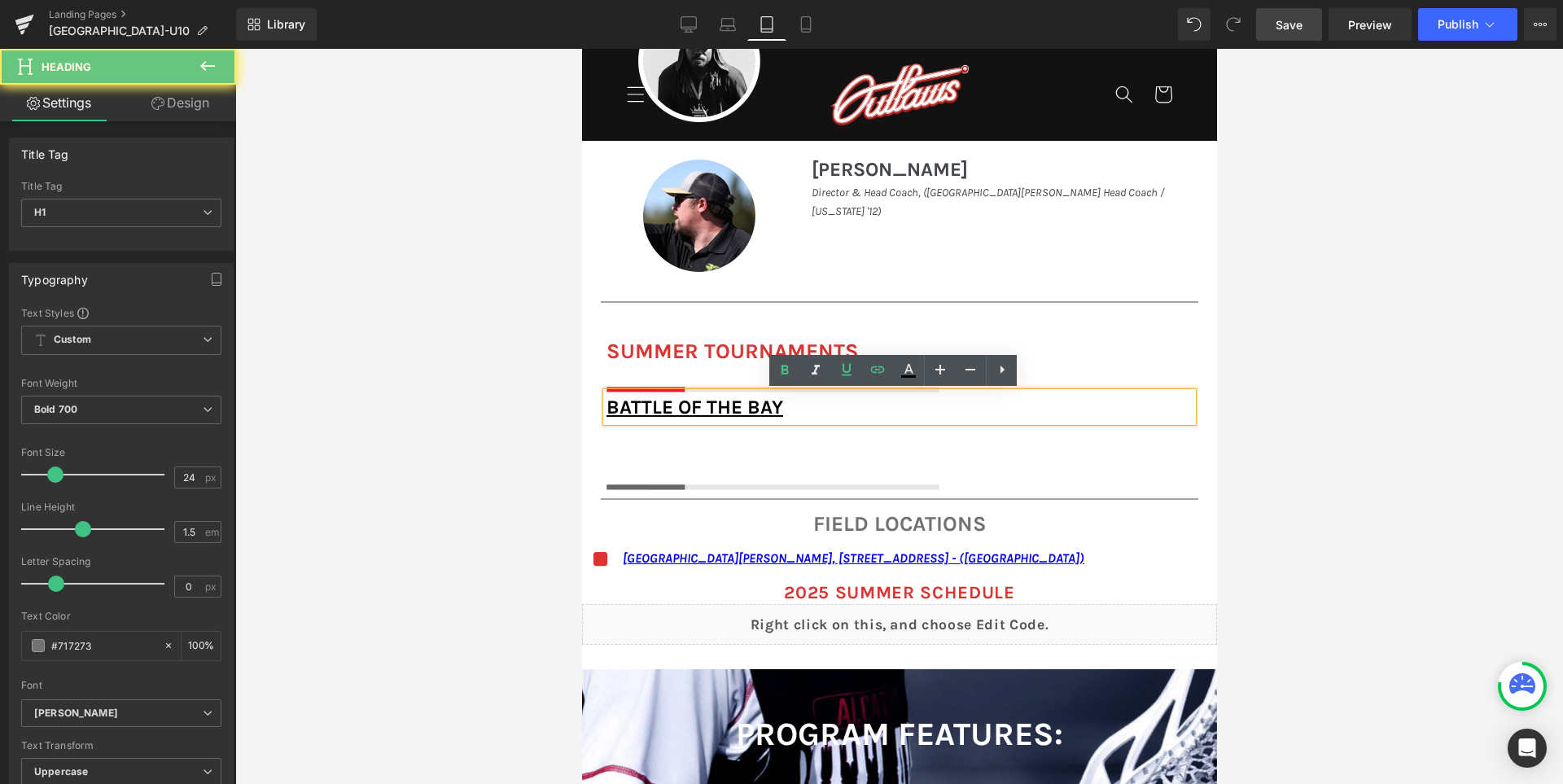
click at [1075, 405] on h1 "Battle of the Bay" at bounding box center [898, 407] width 586 height 29
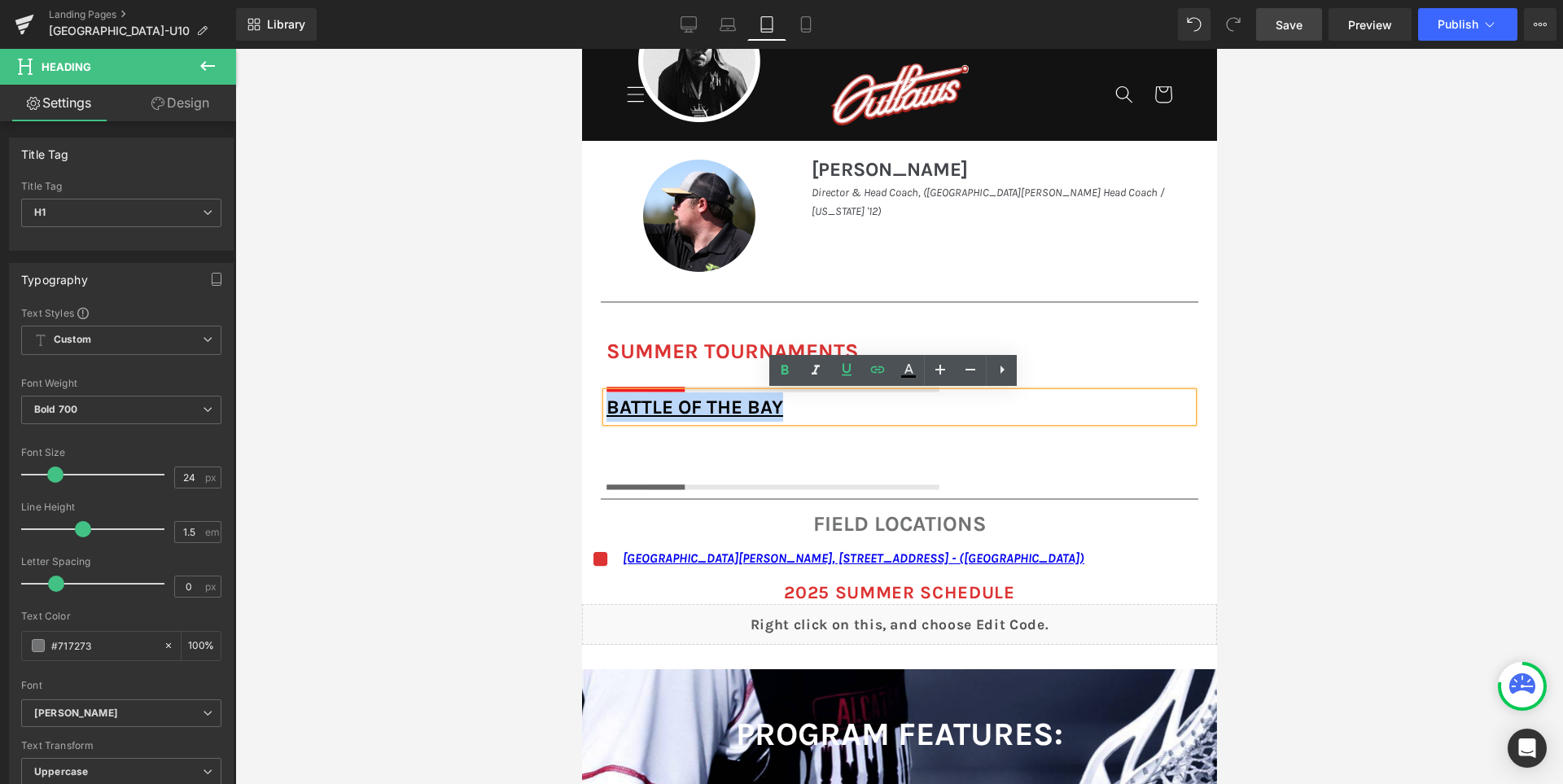
click at [1075, 405] on h1 "Battle of the Bay" at bounding box center [898, 407] width 586 height 29
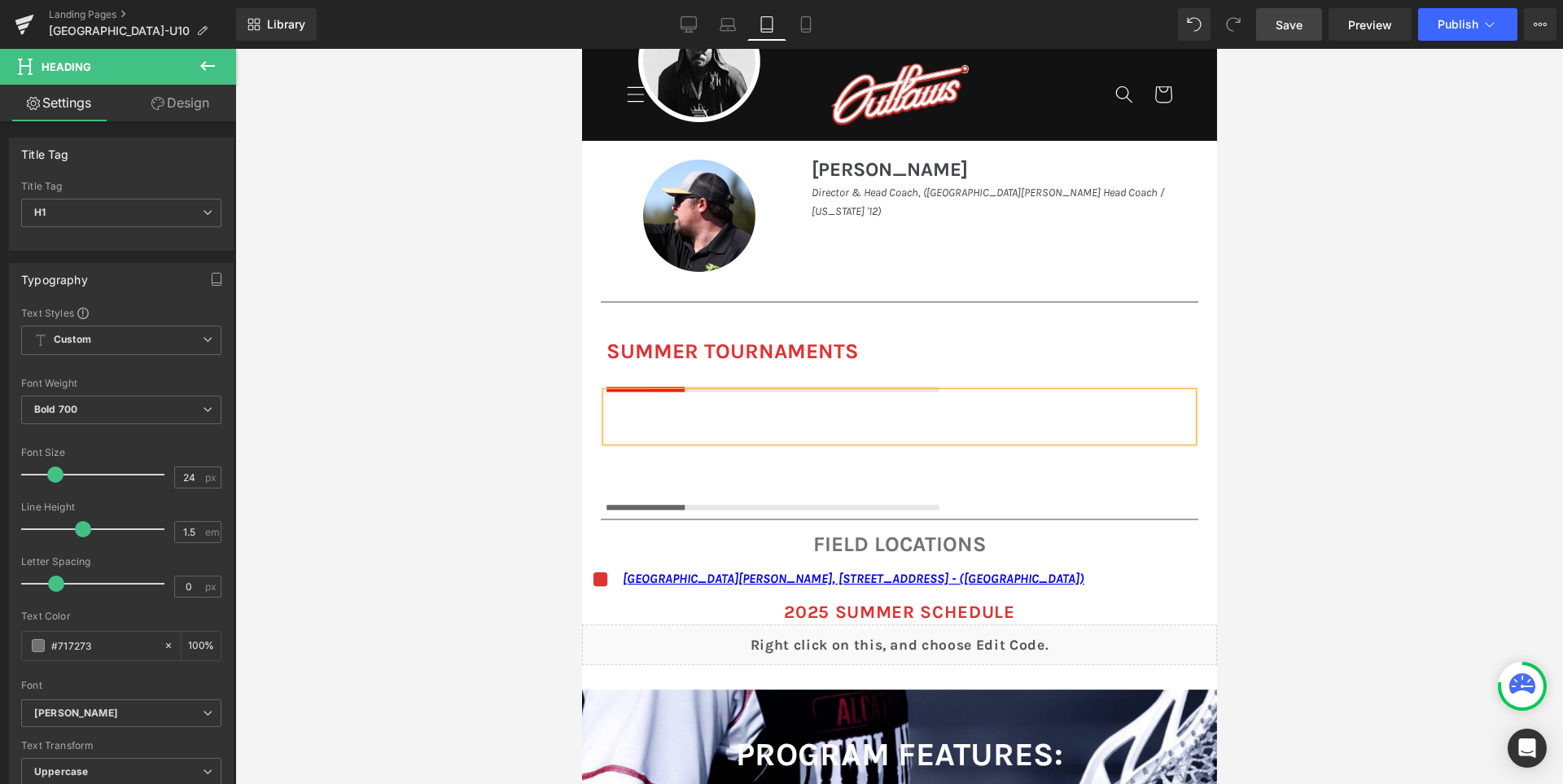
click at [458, 475] on div at bounding box center [899, 416] width 1327 height 735
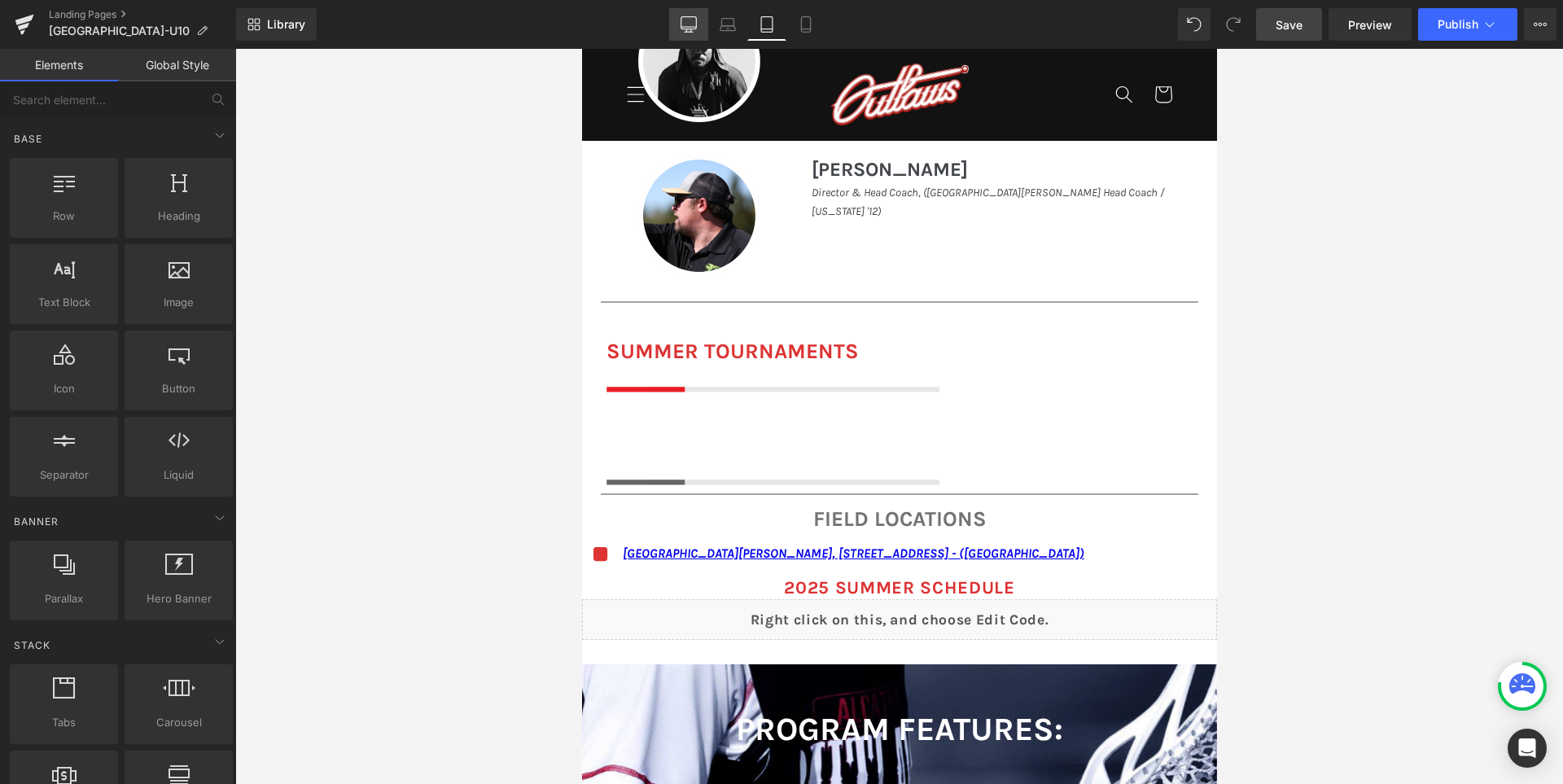
click at [685, 27] on icon at bounding box center [690, 27] width 15 height 0
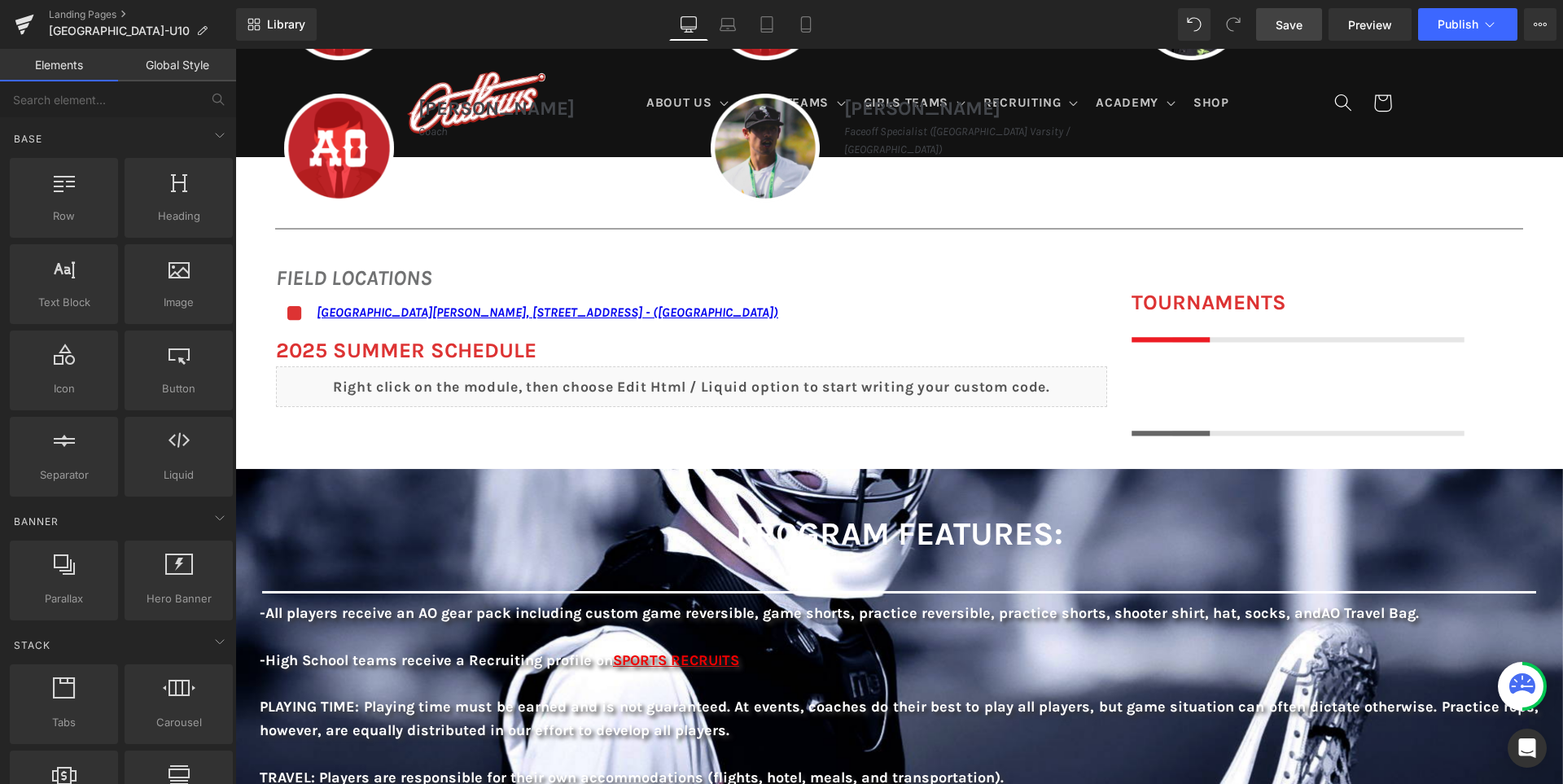
scroll to position [1140, 0]
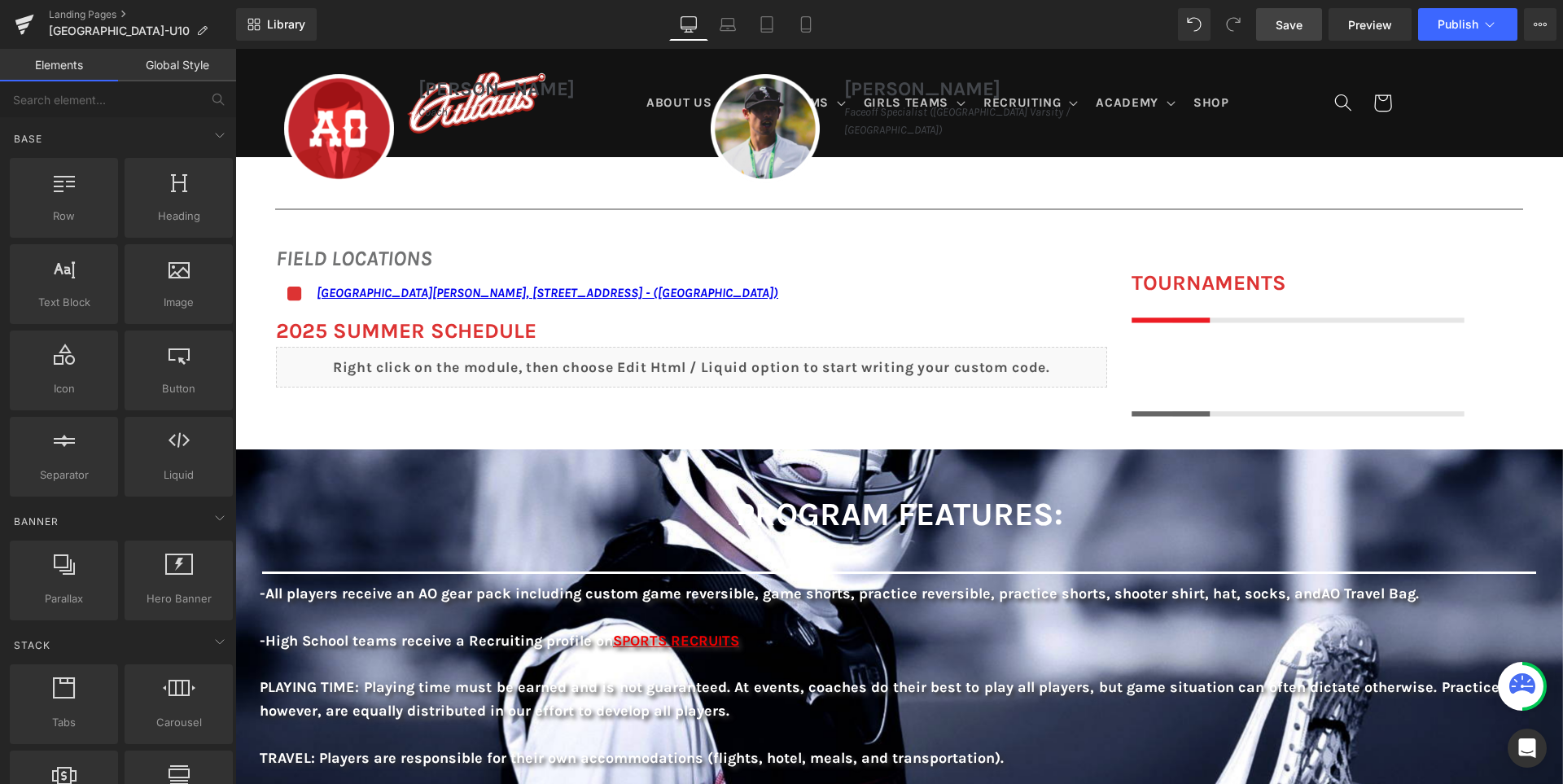
click at [1289, 26] on span "Save" at bounding box center [1289, 25] width 27 height 17
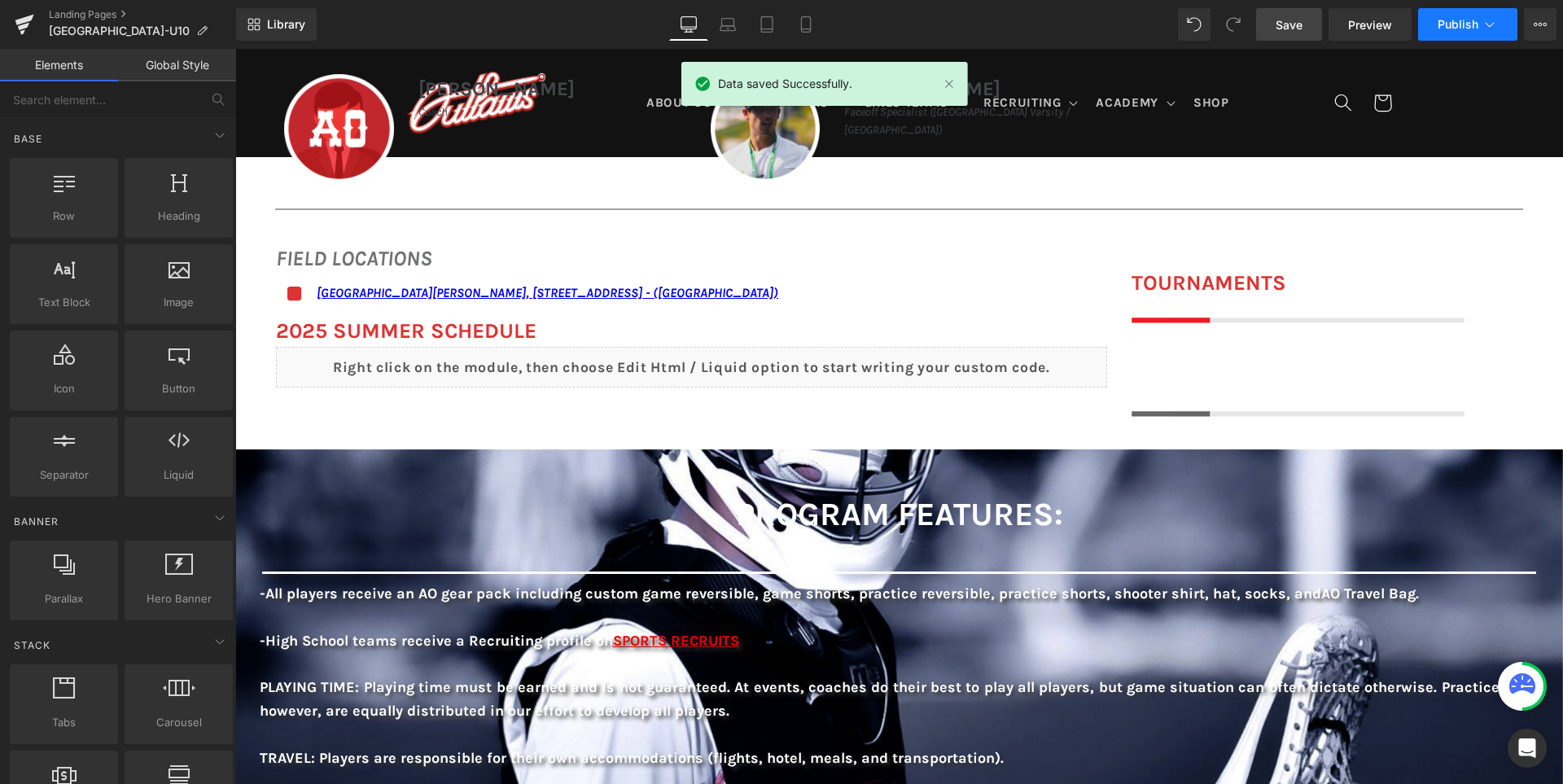
click at [1446, 18] on span "Publish" at bounding box center [1457, 24] width 40 height 13
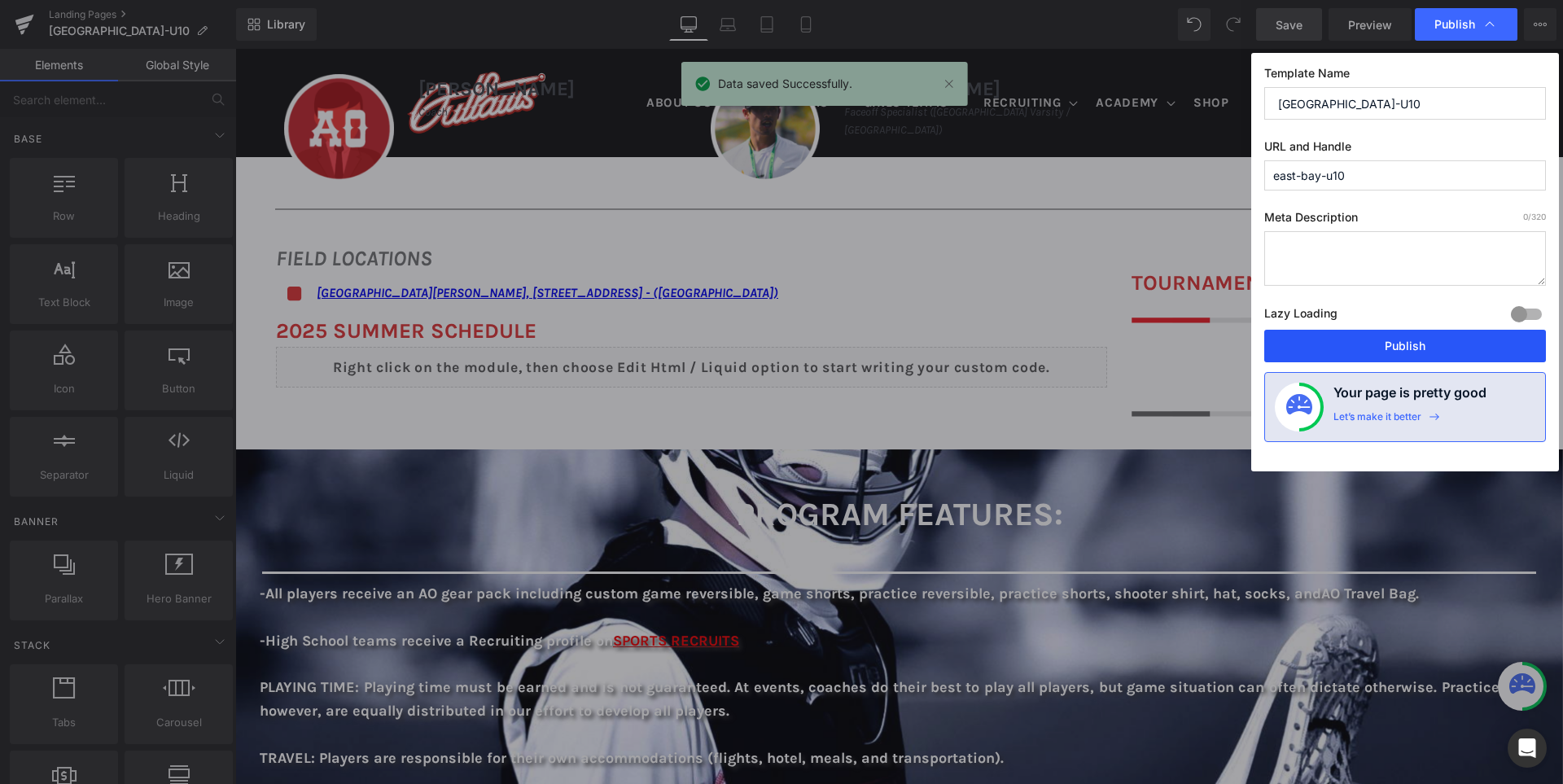
drag, startPoint x: 1416, startPoint y: 345, endPoint x: 1164, endPoint y: 296, distance: 256.7
click at [1416, 345] on button "Publish" at bounding box center [1406, 346] width 282 height 33
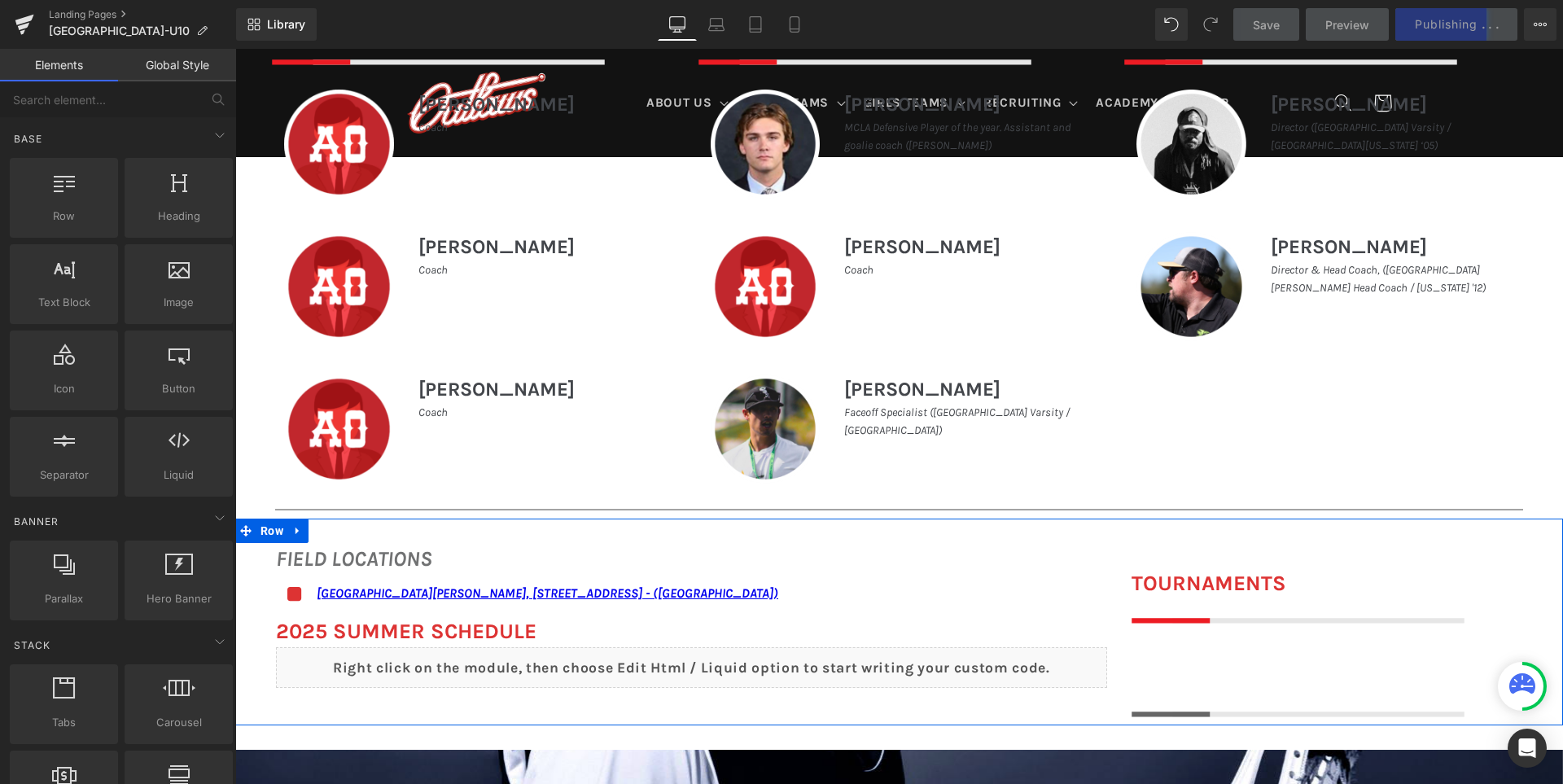
scroll to position [814, 0]
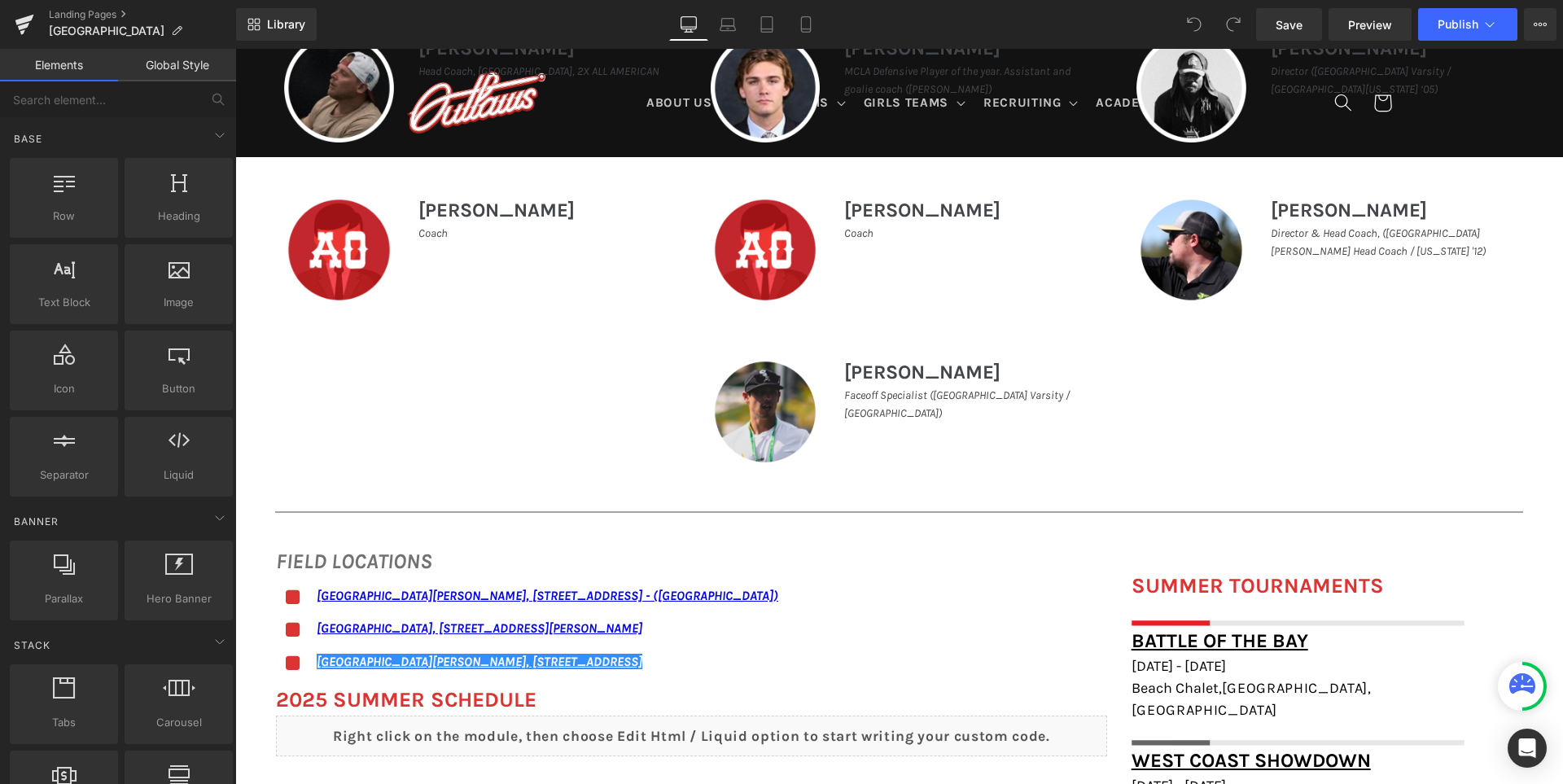
scroll to position [1140, 0]
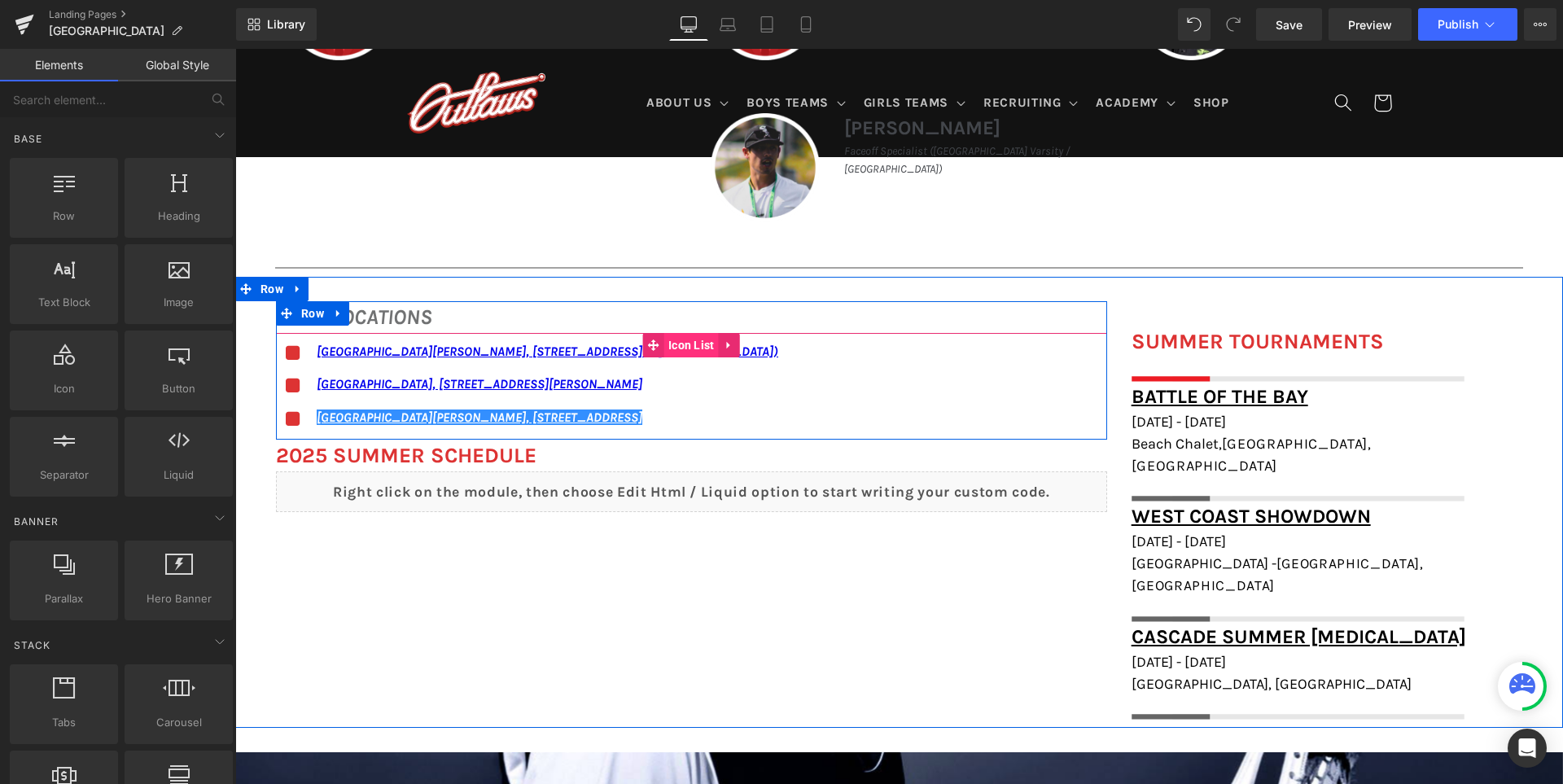
click at [693, 345] on span "Icon List" at bounding box center [691, 345] width 54 height 24
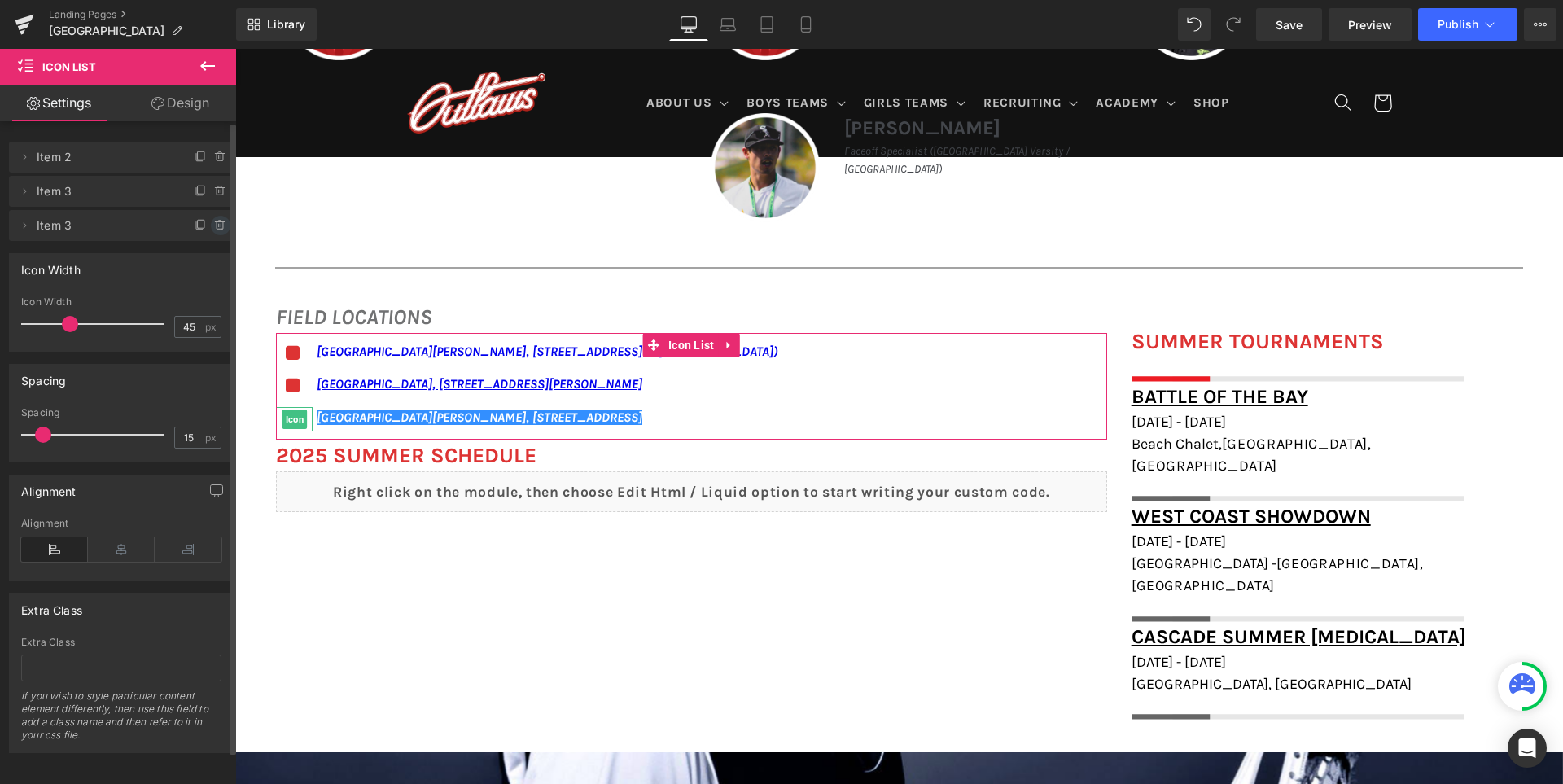
click at [216, 222] on icon at bounding box center [219, 222] width 9 height 0
click at [216, 222] on button "Delete" at bounding box center [203, 226] width 52 height 21
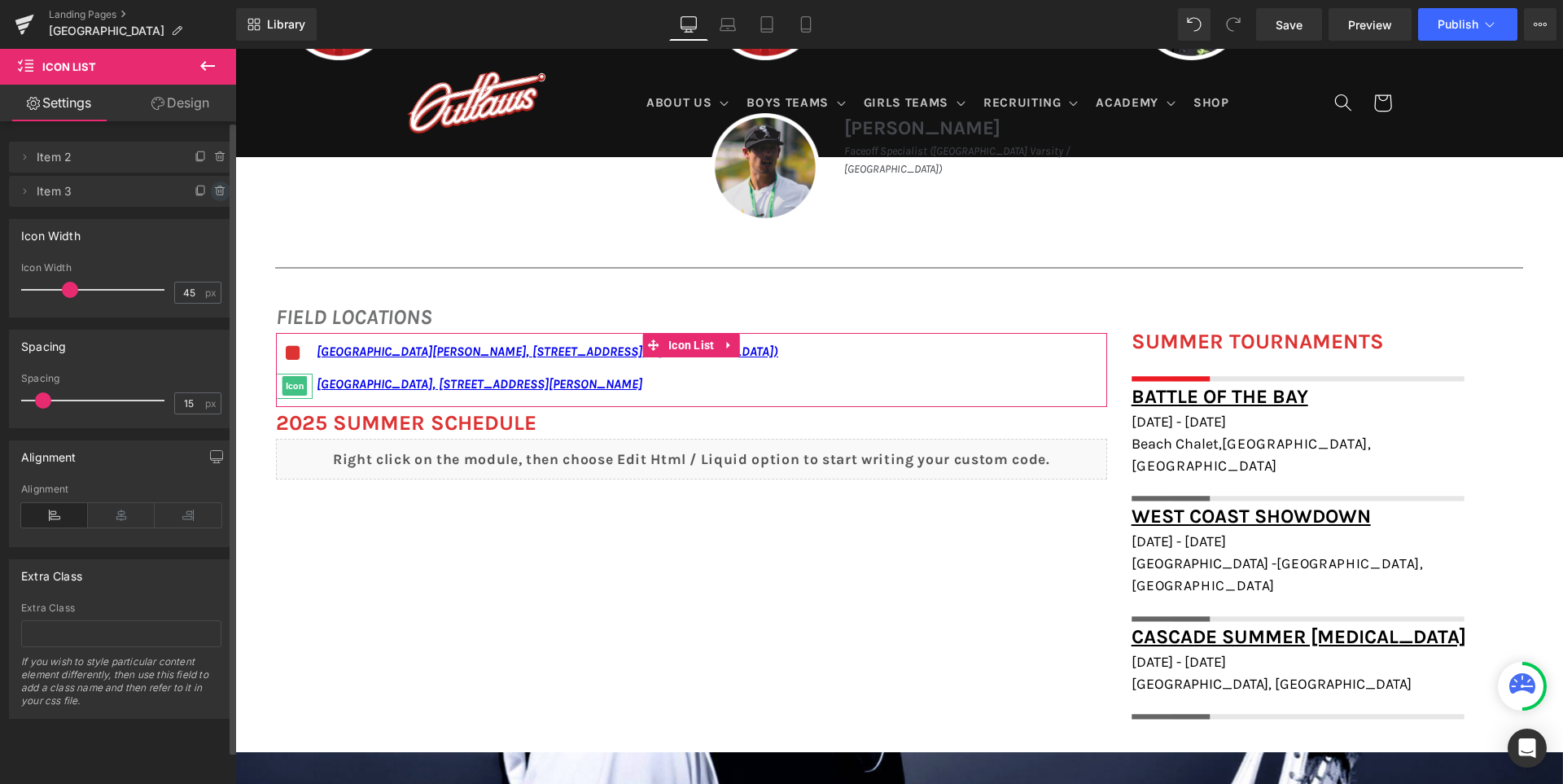
click at [221, 191] on icon at bounding box center [221, 192] width 0 height 3
click at [207, 193] on button "Delete" at bounding box center [203, 192] width 52 height 21
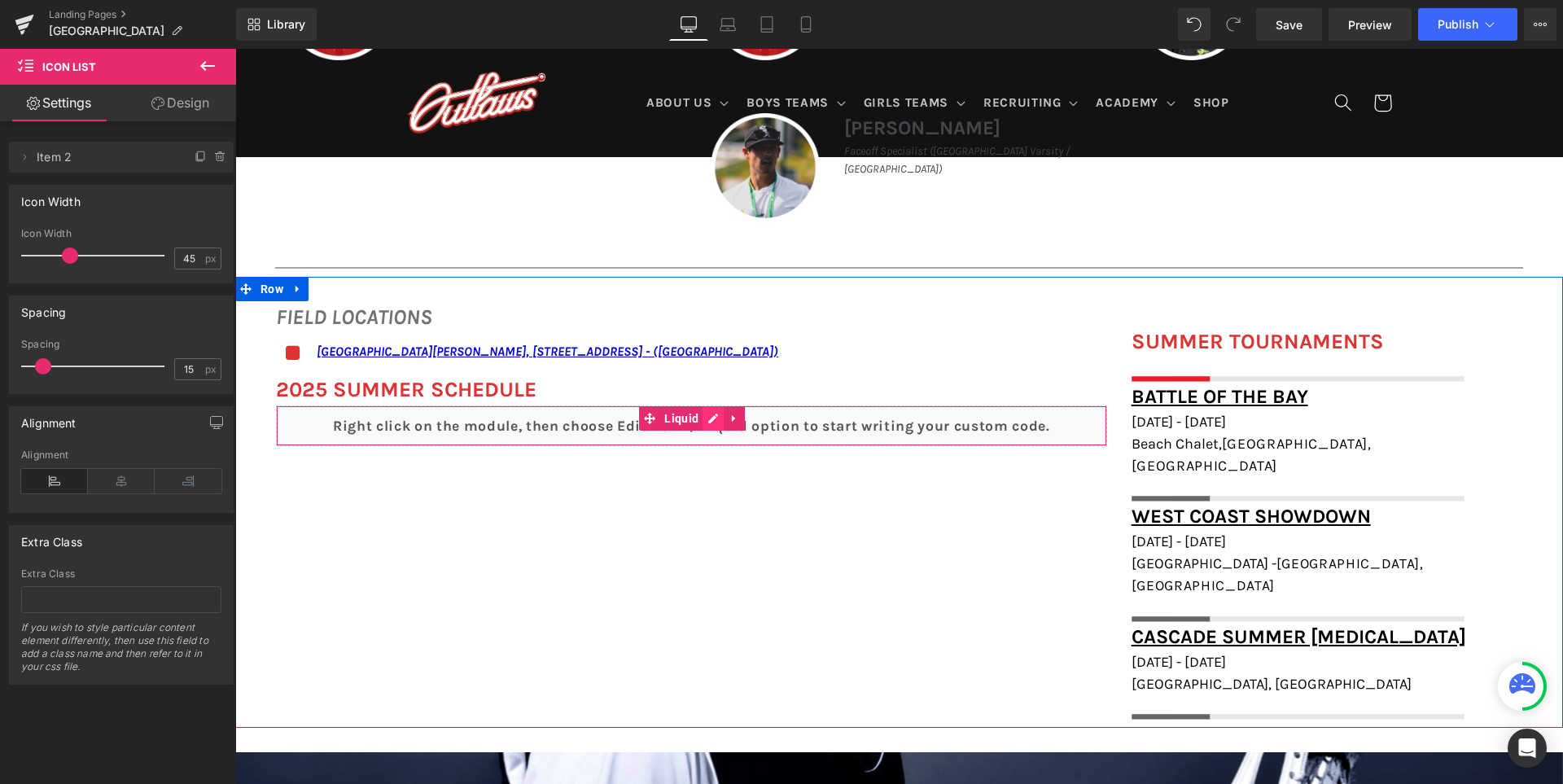
click at [729, 420] on div "Liquid" at bounding box center [691, 426] width 831 height 40
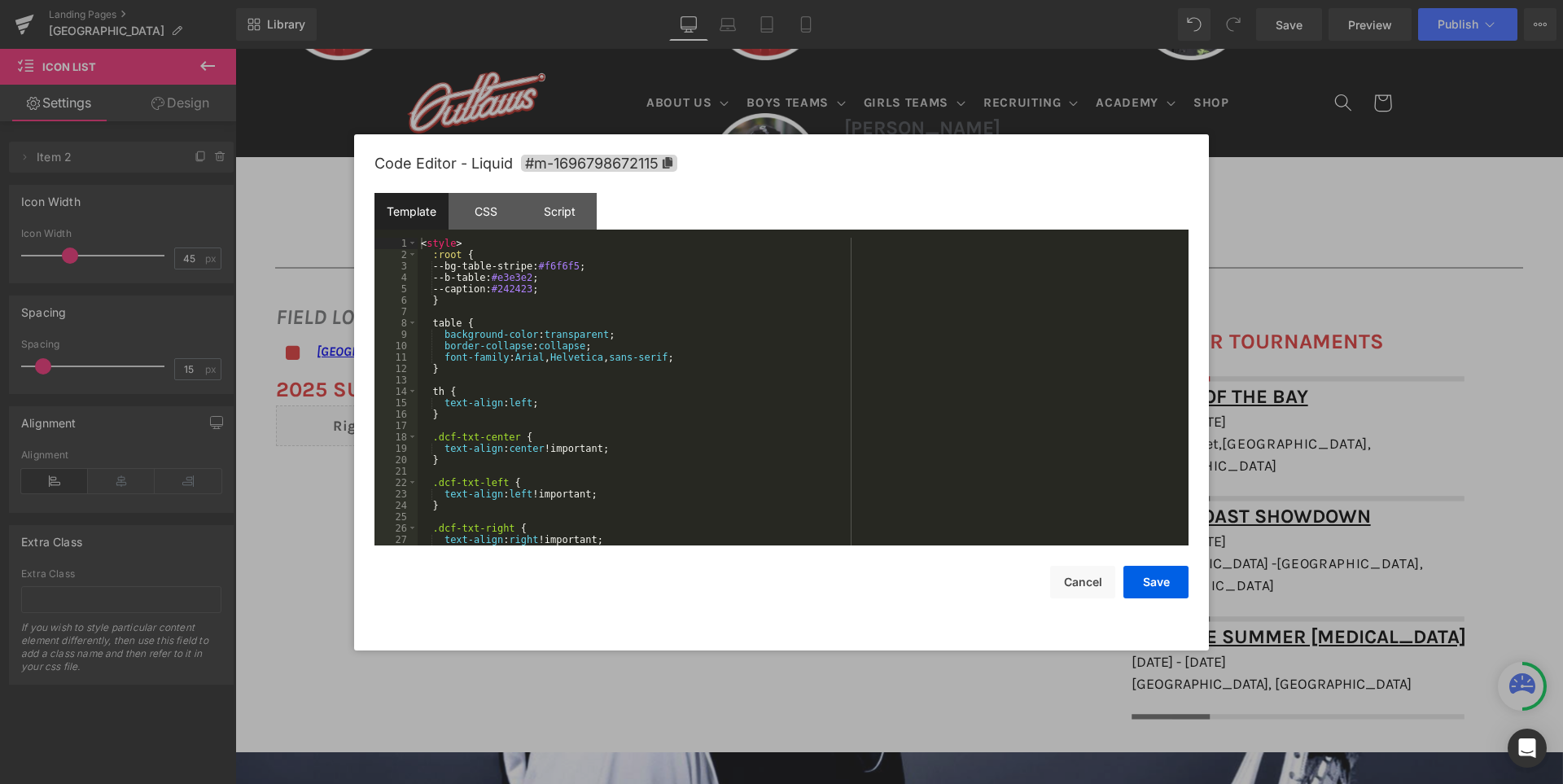
click at [729, 420] on div "< style > :root { --bg-table-stripe: #f6f6f5 ; --b-table: #e3e3e2 ; --caption: …" at bounding box center [800, 402] width 764 height 330
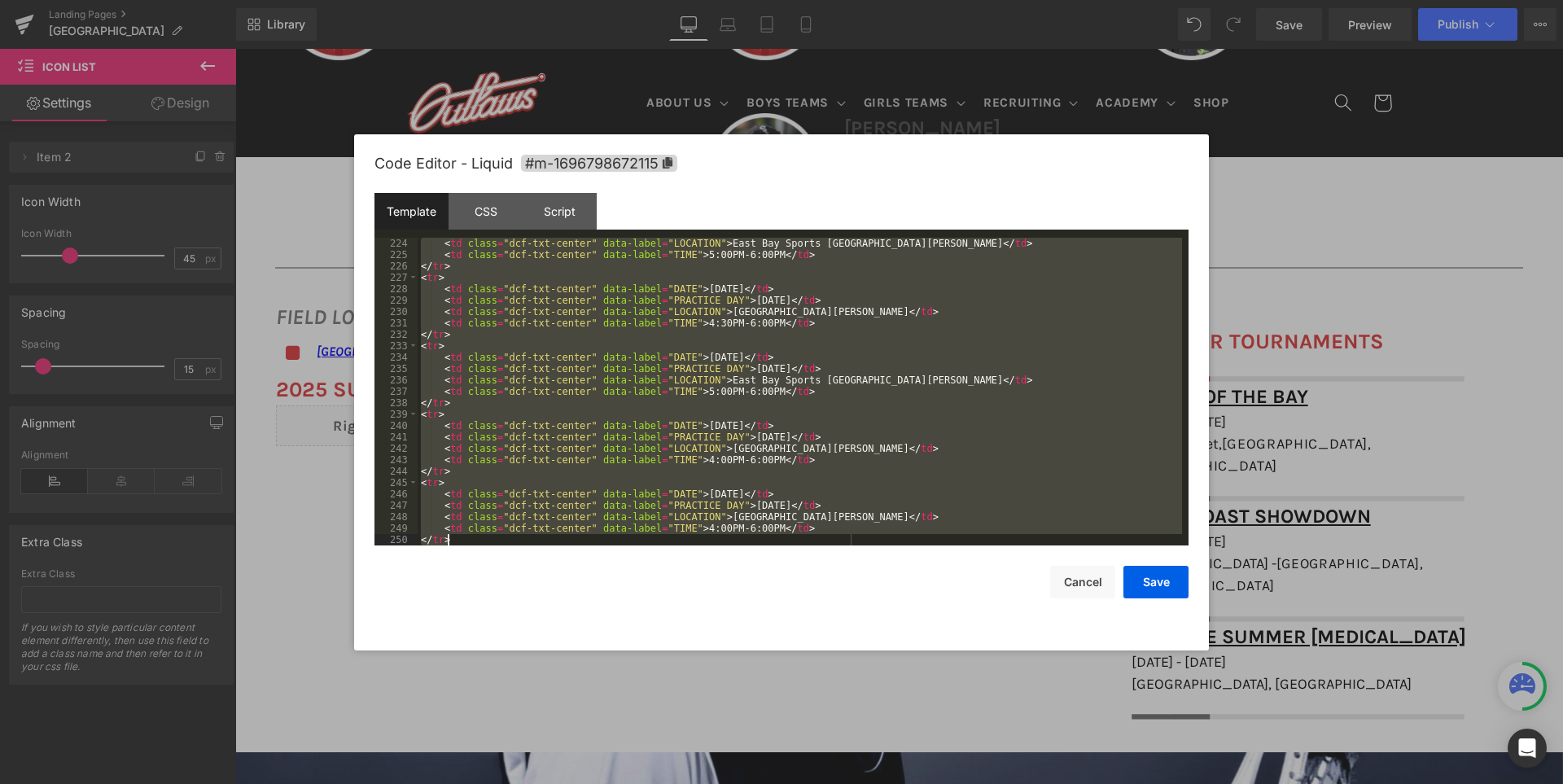
scroll to position [2564, 0]
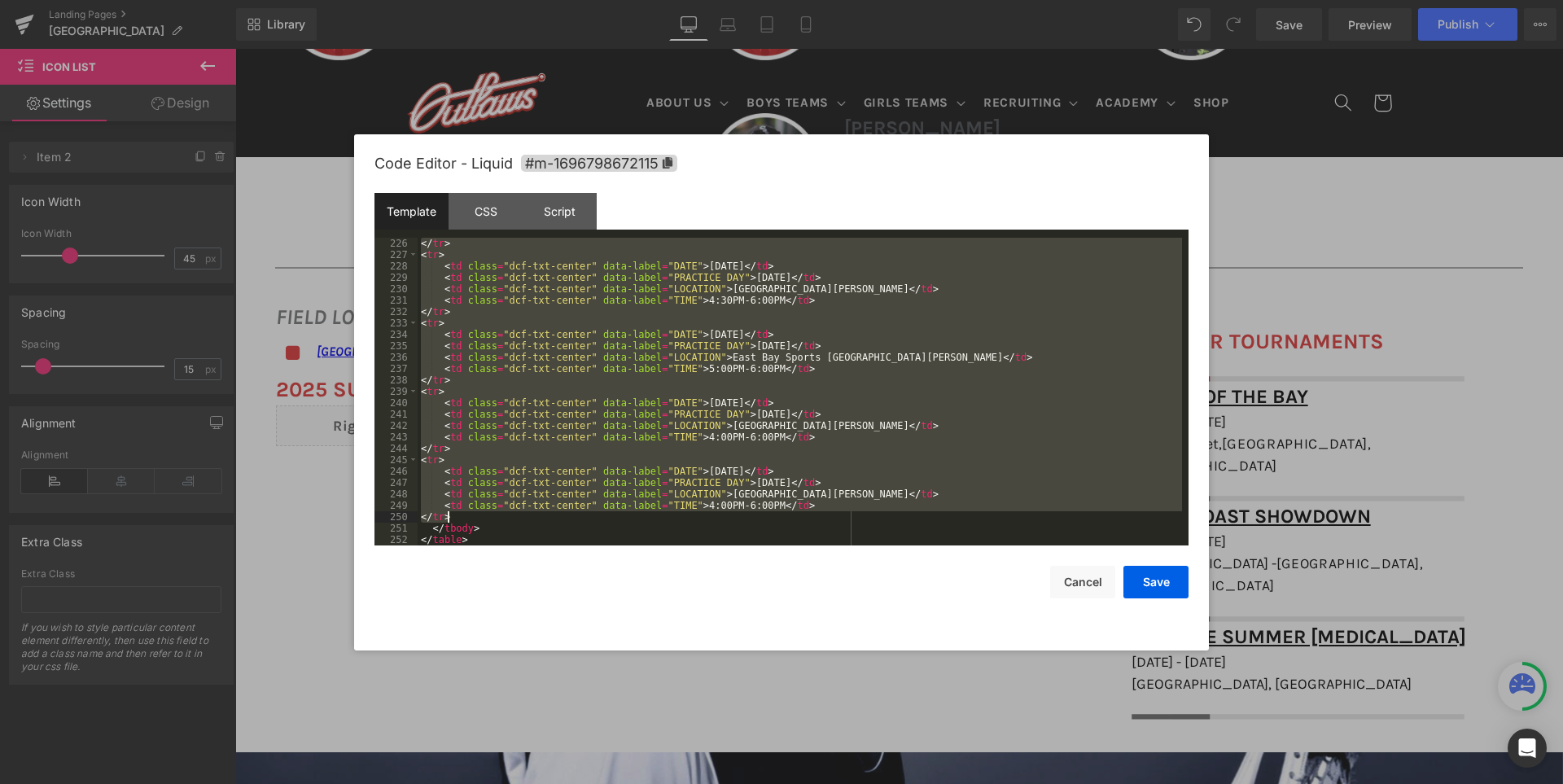
drag, startPoint x: 431, startPoint y: 386, endPoint x: 482, endPoint y: 513, distance: 136.9
click at [482, 513] on div "</ tr > < tr > < td class = "dcf-txt-center" data-label = "DATE" > [DATE] </ td…" at bounding box center [800, 402] width 764 height 330
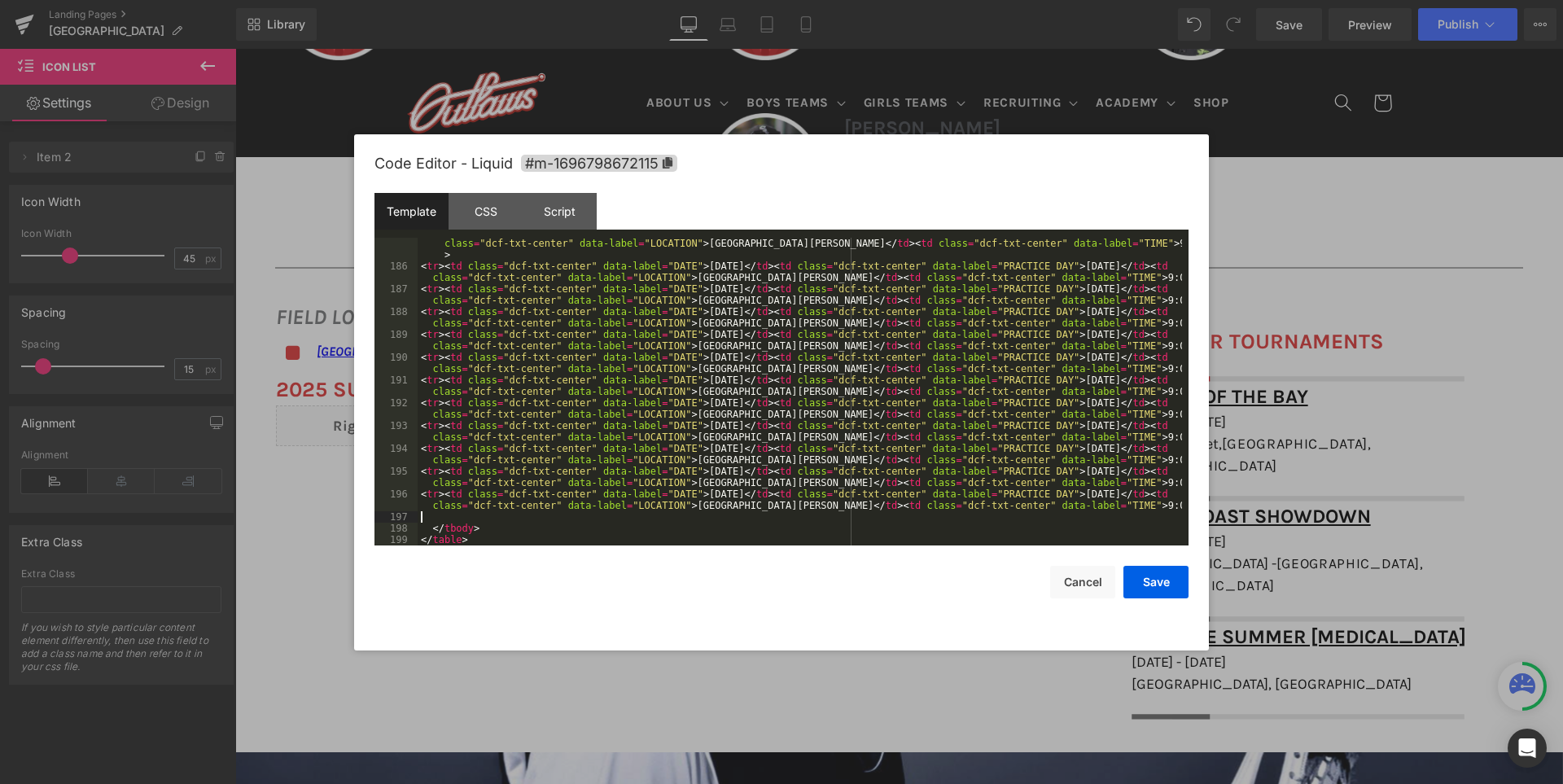
scroll to position [2108, 0]
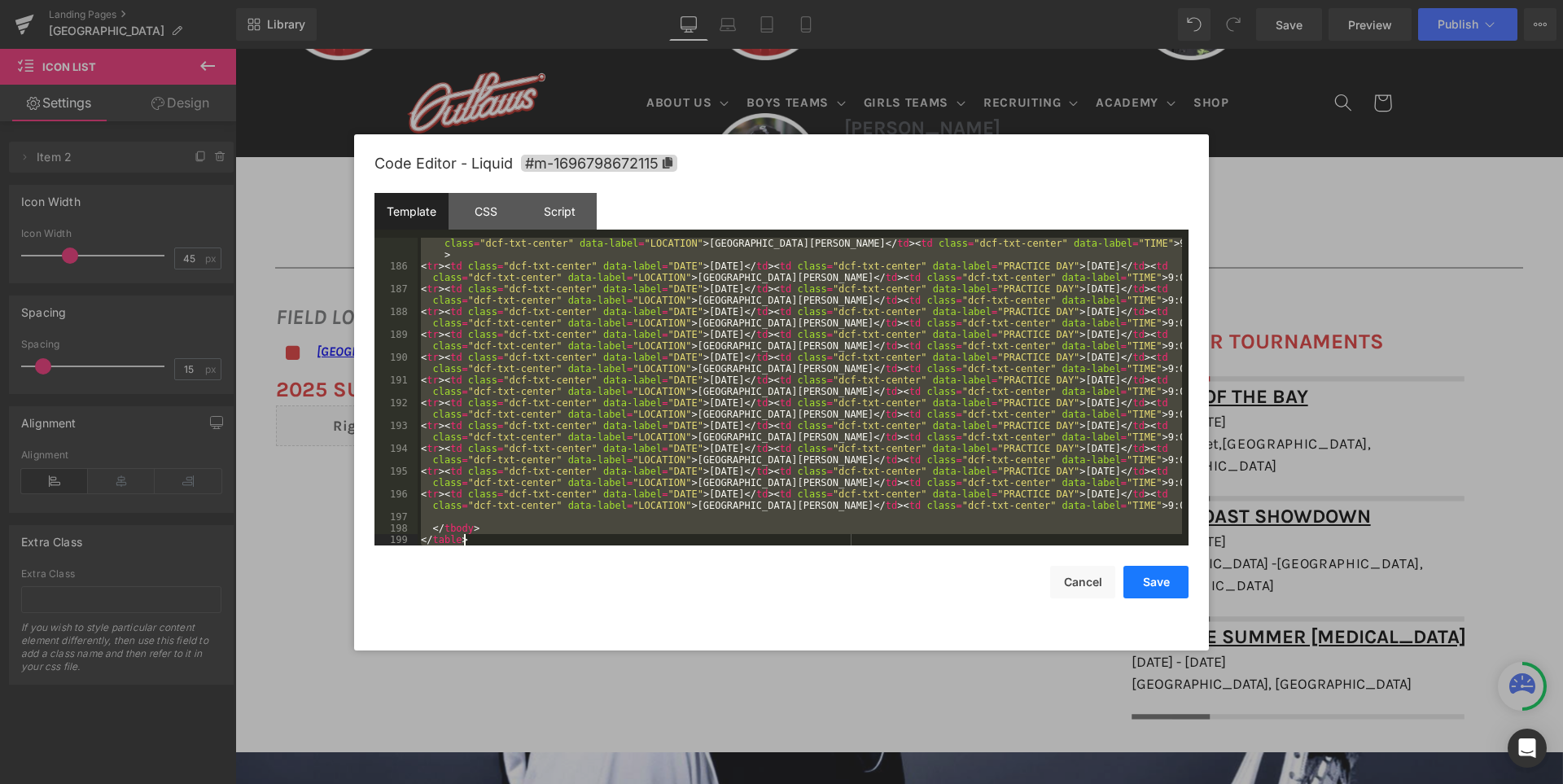
click at [1149, 578] on button "Save" at bounding box center [1156, 582] width 65 height 33
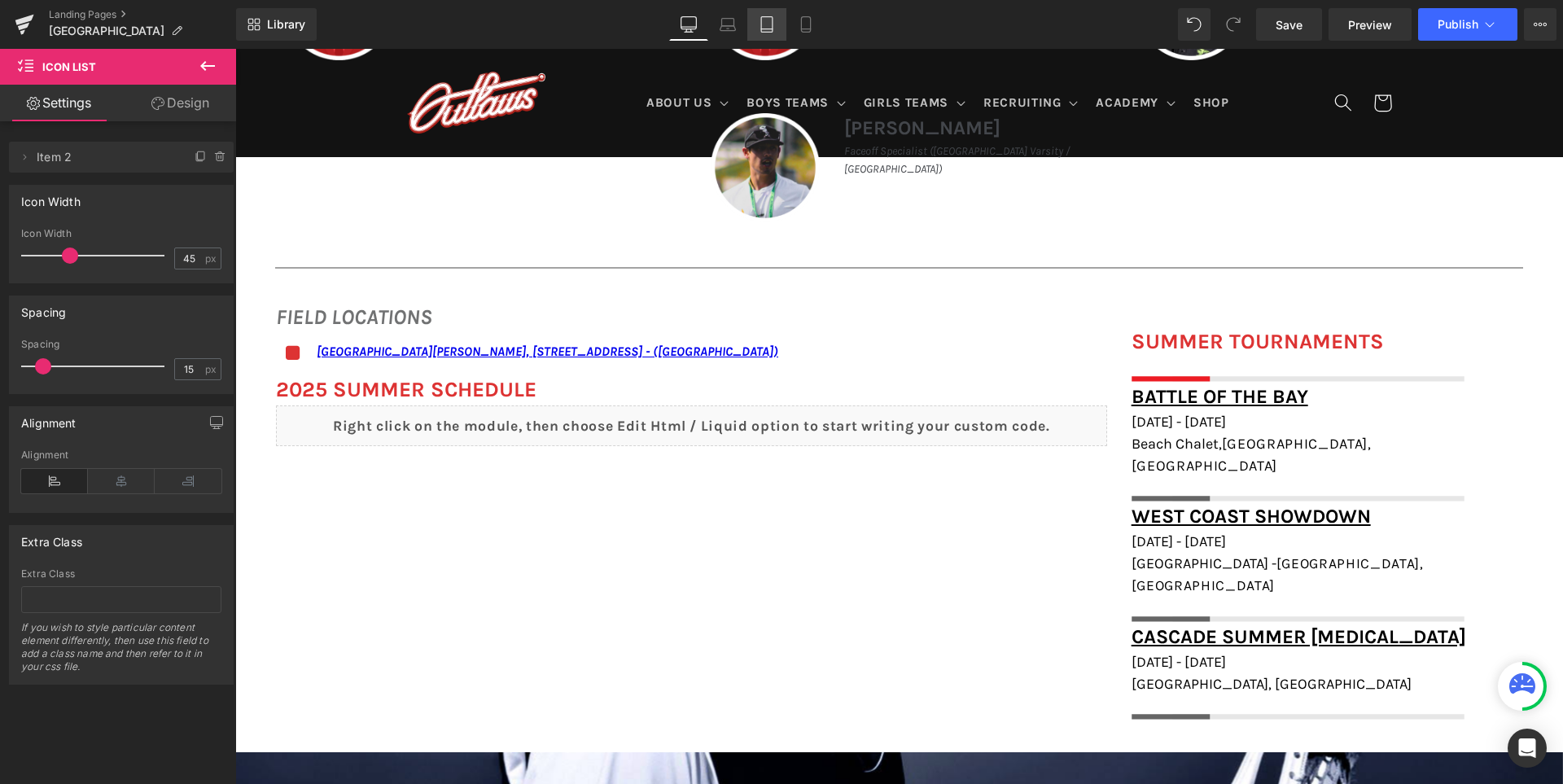
click at [763, 23] on icon at bounding box center [766, 24] width 16 height 16
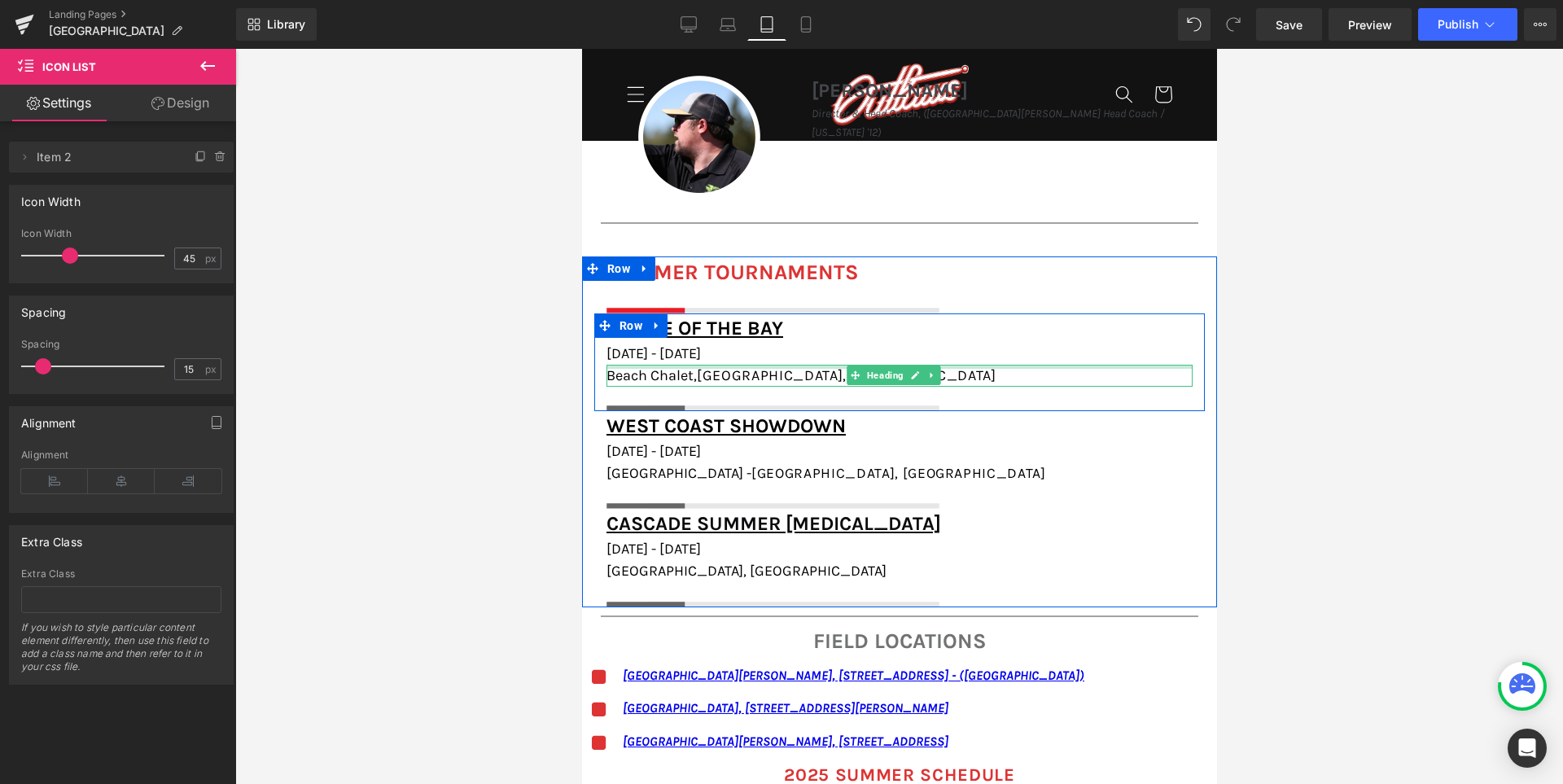
scroll to position [1709, 0]
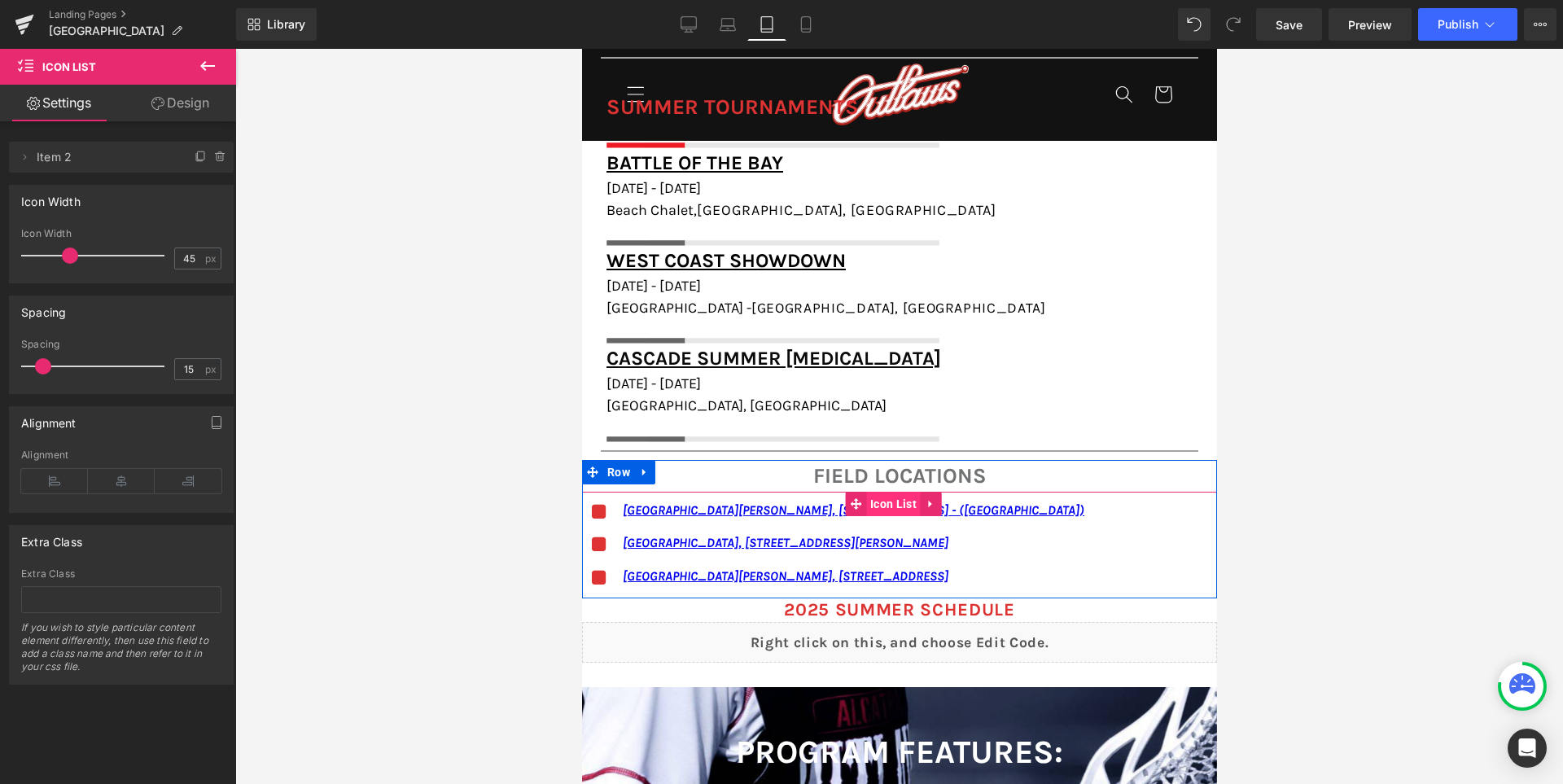
click at [888, 501] on span "Icon List" at bounding box center [892, 504] width 54 height 24
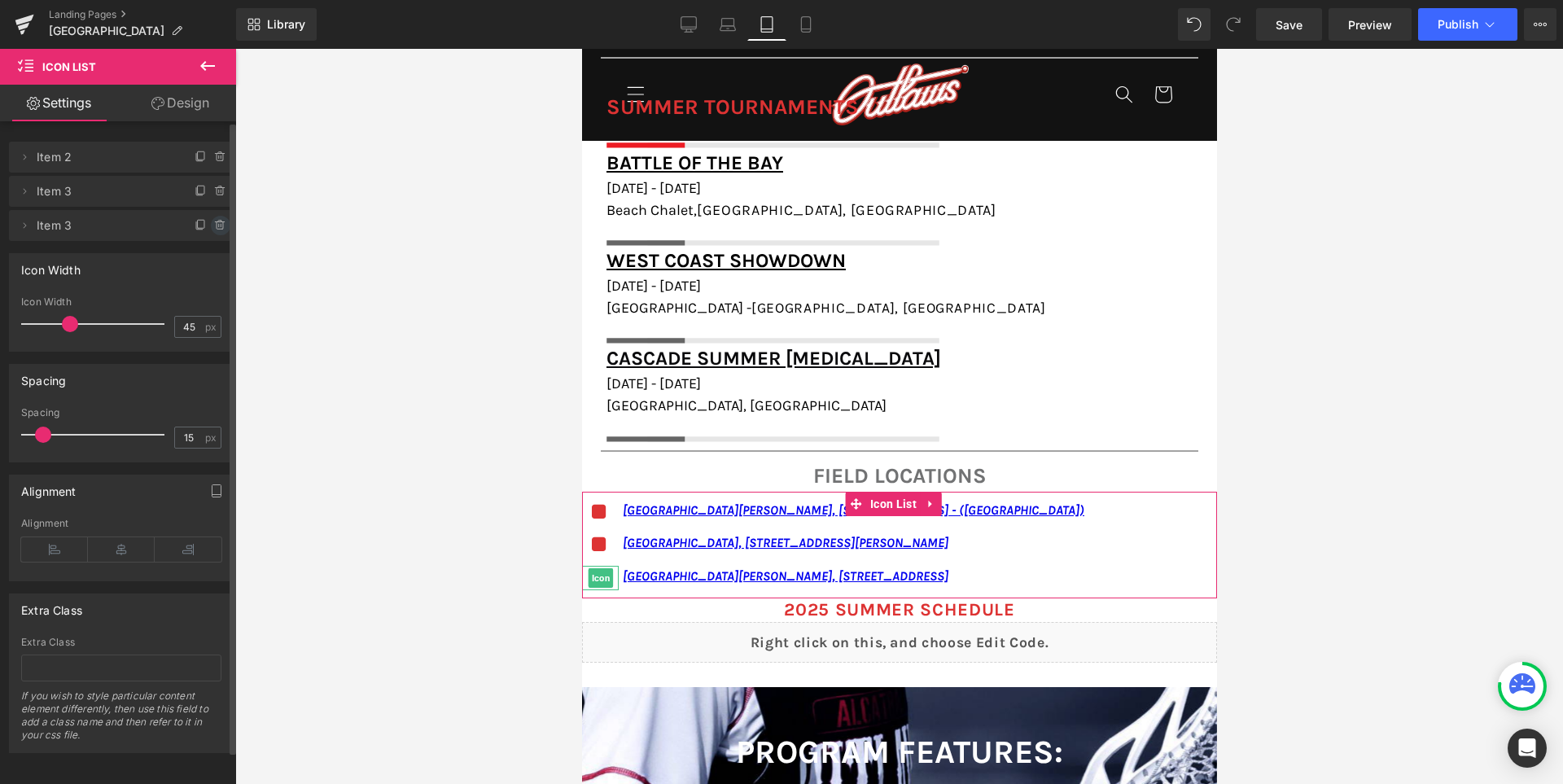
click at [217, 229] on icon at bounding box center [220, 225] width 7 height 8
click at [211, 229] on button "Delete" at bounding box center [203, 226] width 52 height 21
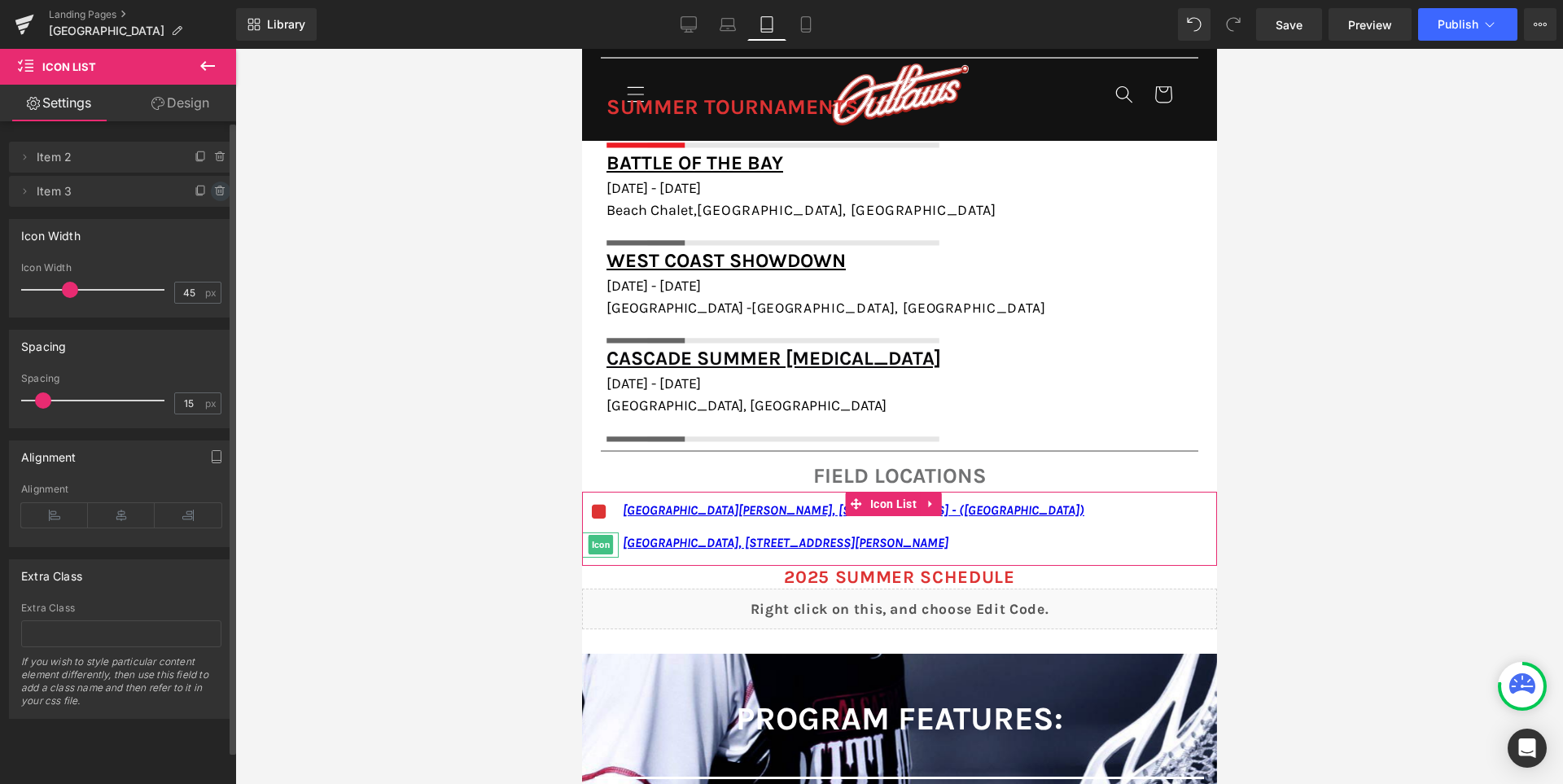
click at [214, 193] on icon at bounding box center [220, 191] width 13 height 13
click at [214, 193] on button "Delete" at bounding box center [203, 192] width 52 height 21
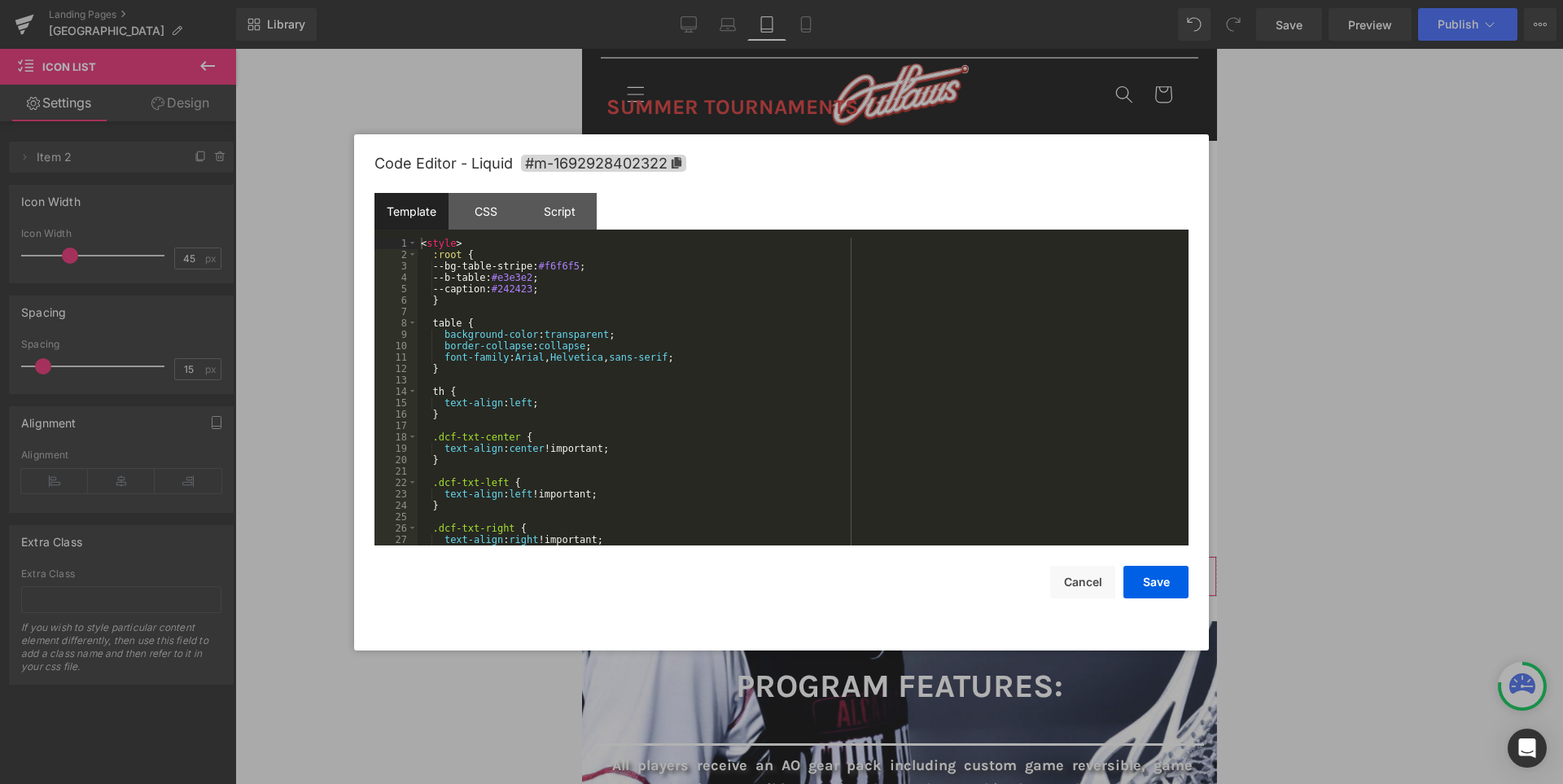
click at [936, 572] on div "Liquid" at bounding box center [898, 576] width 635 height 40
click at [855, 420] on div "< style > :root { --bg-table-stripe: #f6f6f5 ; --b-table: #e3e3e2 ; --caption: …" at bounding box center [800, 402] width 764 height 330
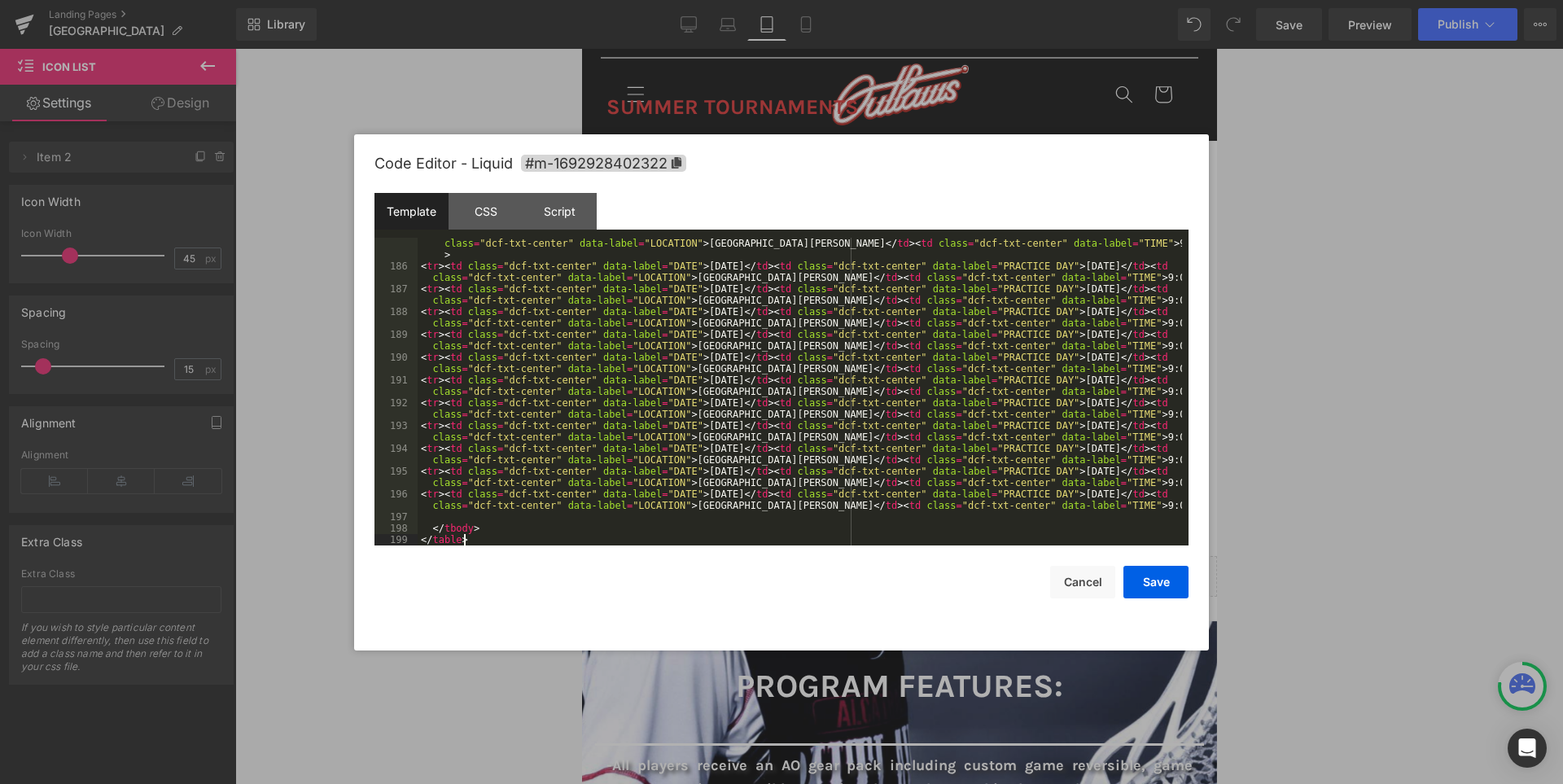
scroll to position [2108, 0]
click at [1153, 579] on button "Save" at bounding box center [1156, 582] width 65 height 33
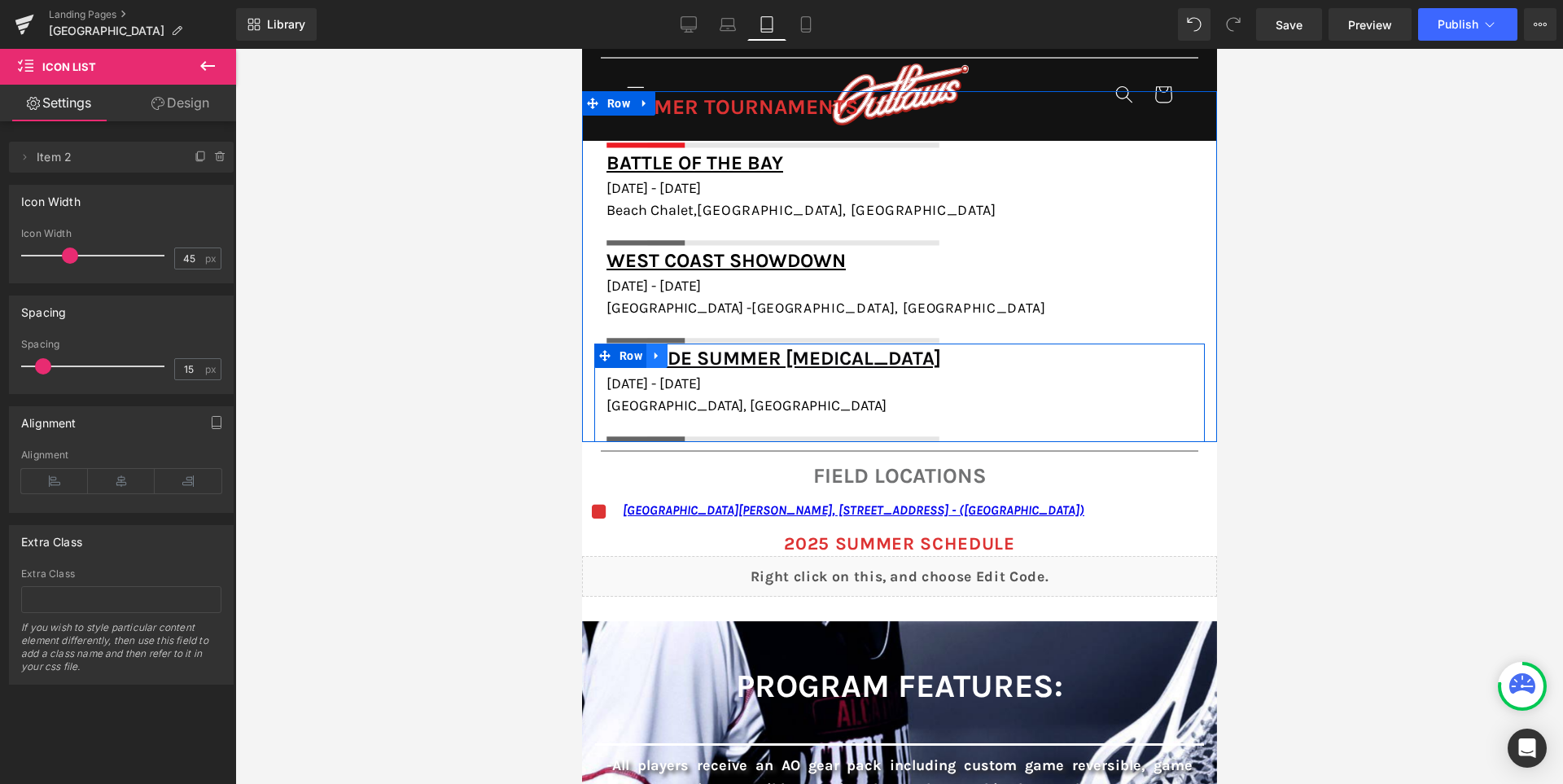
click at [666, 356] on link at bounding box center [656, 356] width 21 height 24
click at [704, 352] on icon at bounding box center [698, 355] width 11 height 11
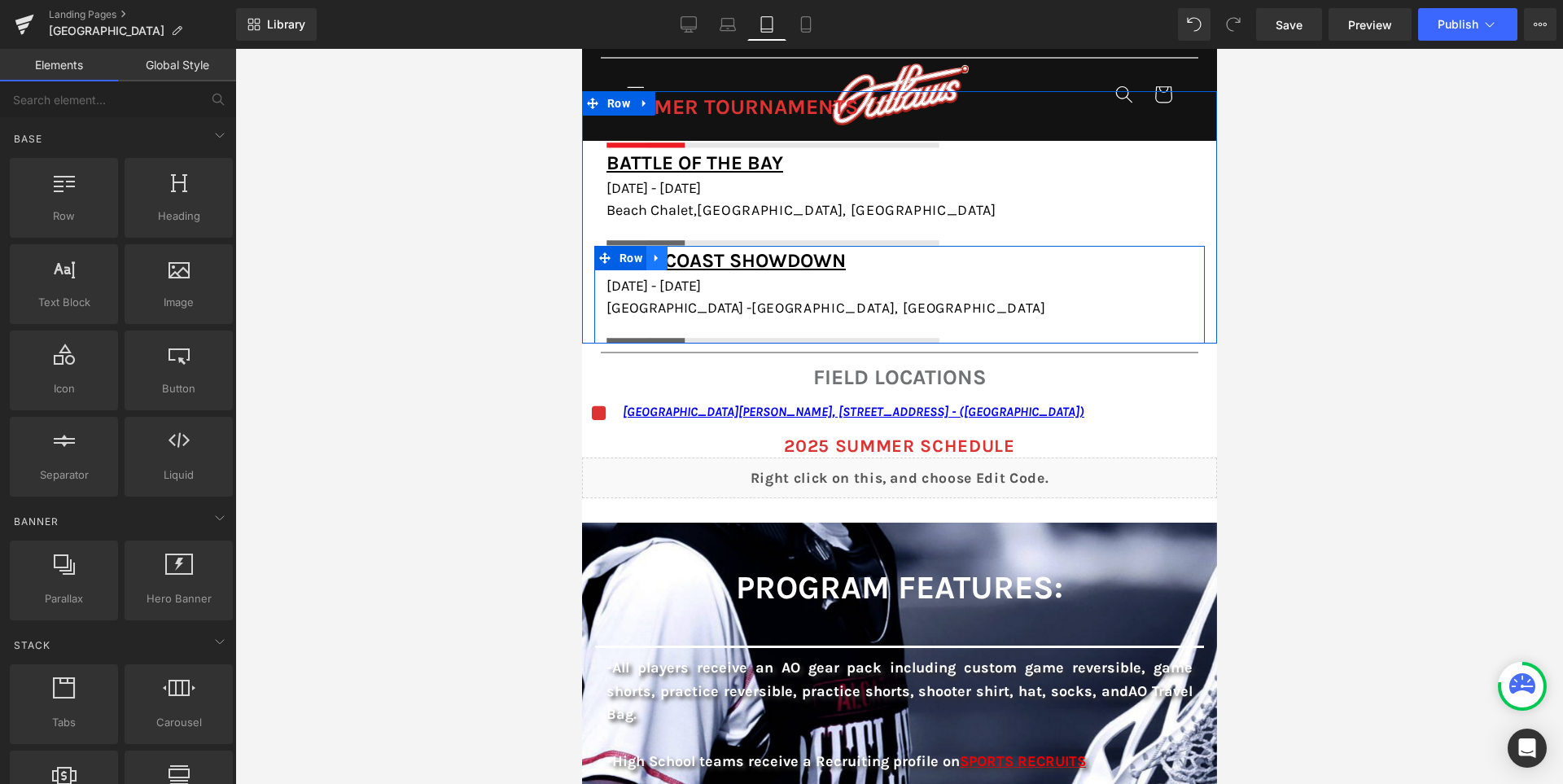
click at [662, 254] on icon at bounding box center [656, 258] width 11 height 12
click at [704, 260] on icon at bounding box center [698, 258] width 11 height 11
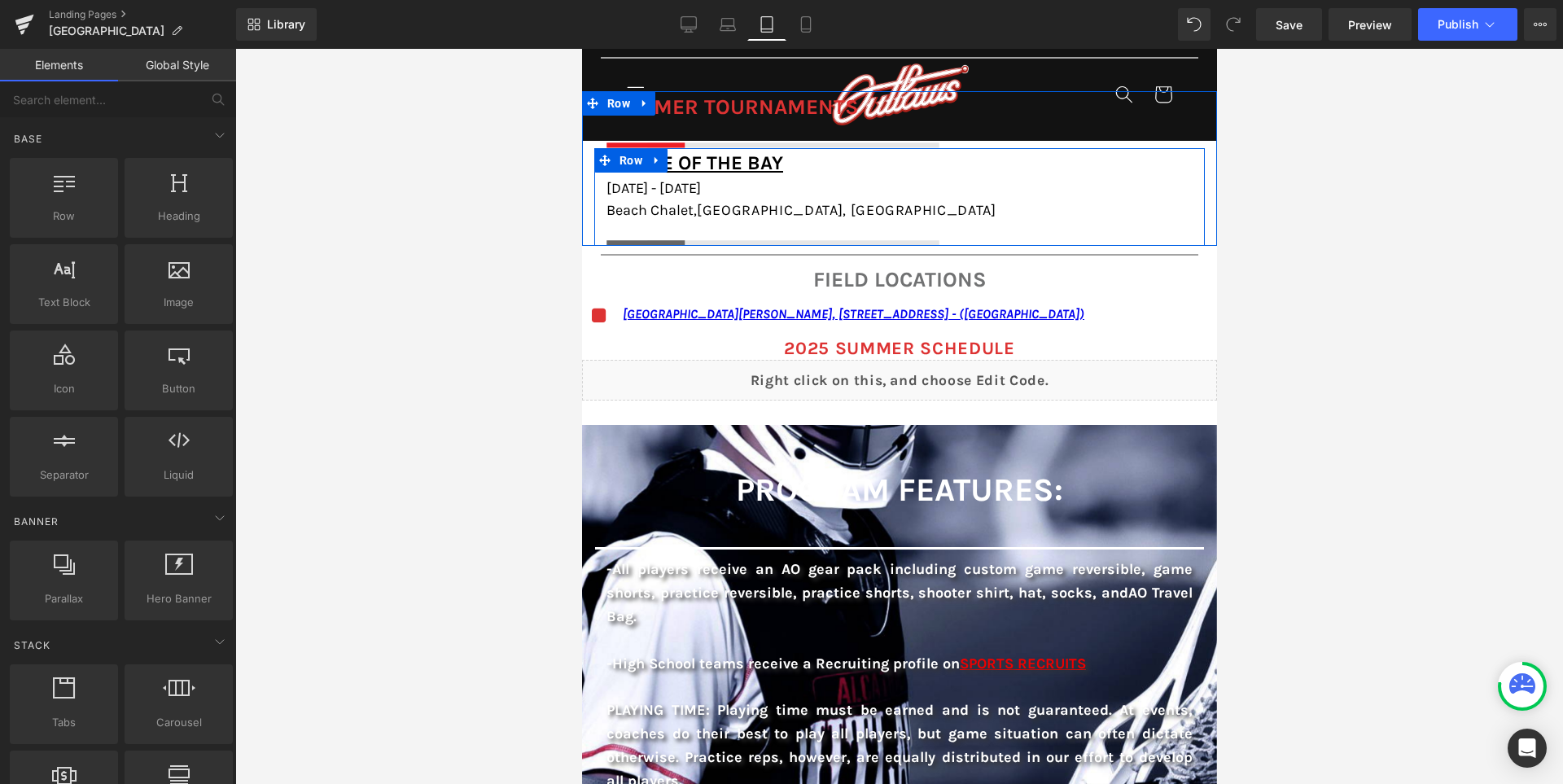
scroll to position [1628, 0]
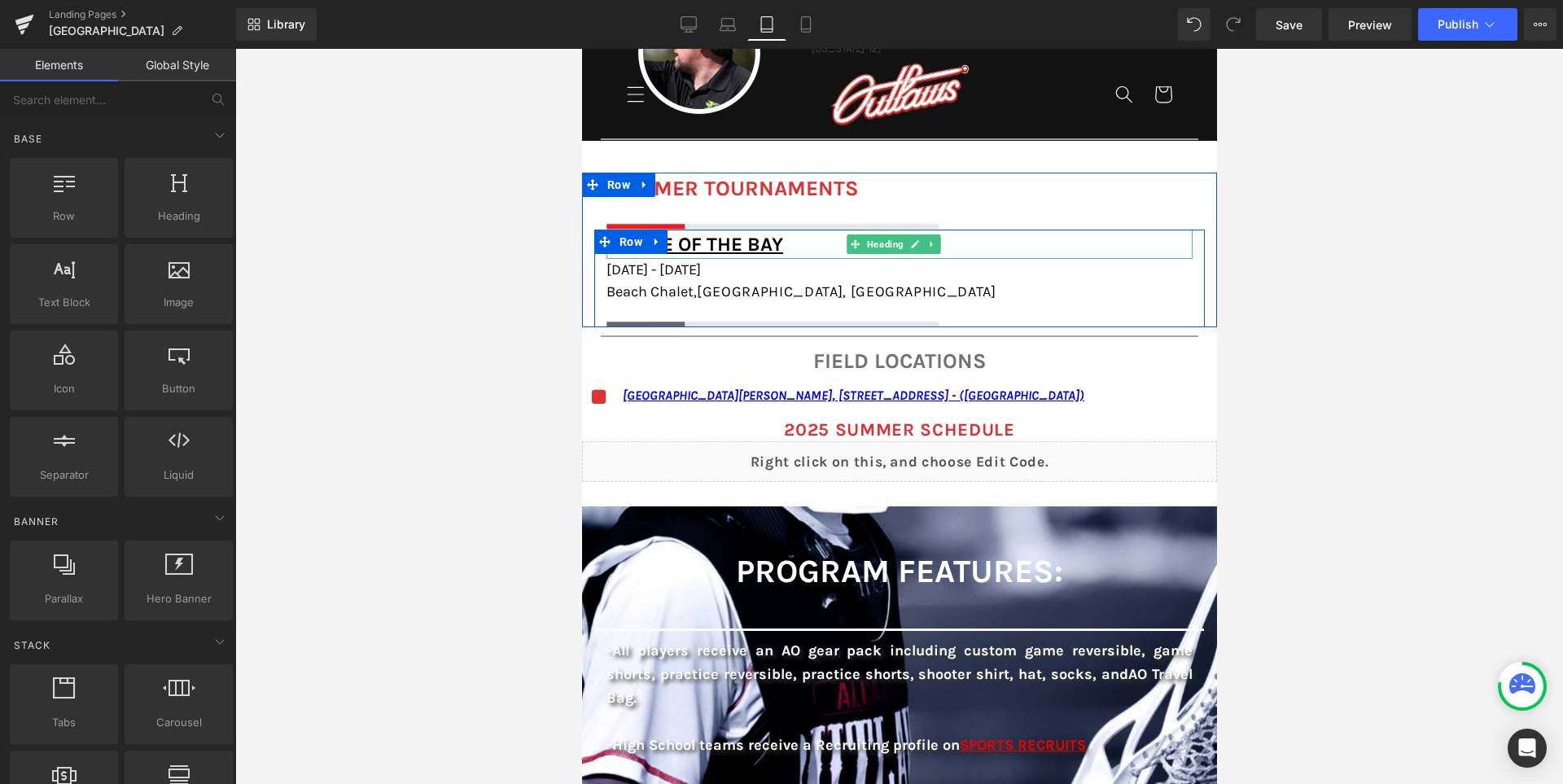
click at [993, 248] on h1 "Battle of the Bay" at bounding box center [898, 244] width 586 height 29
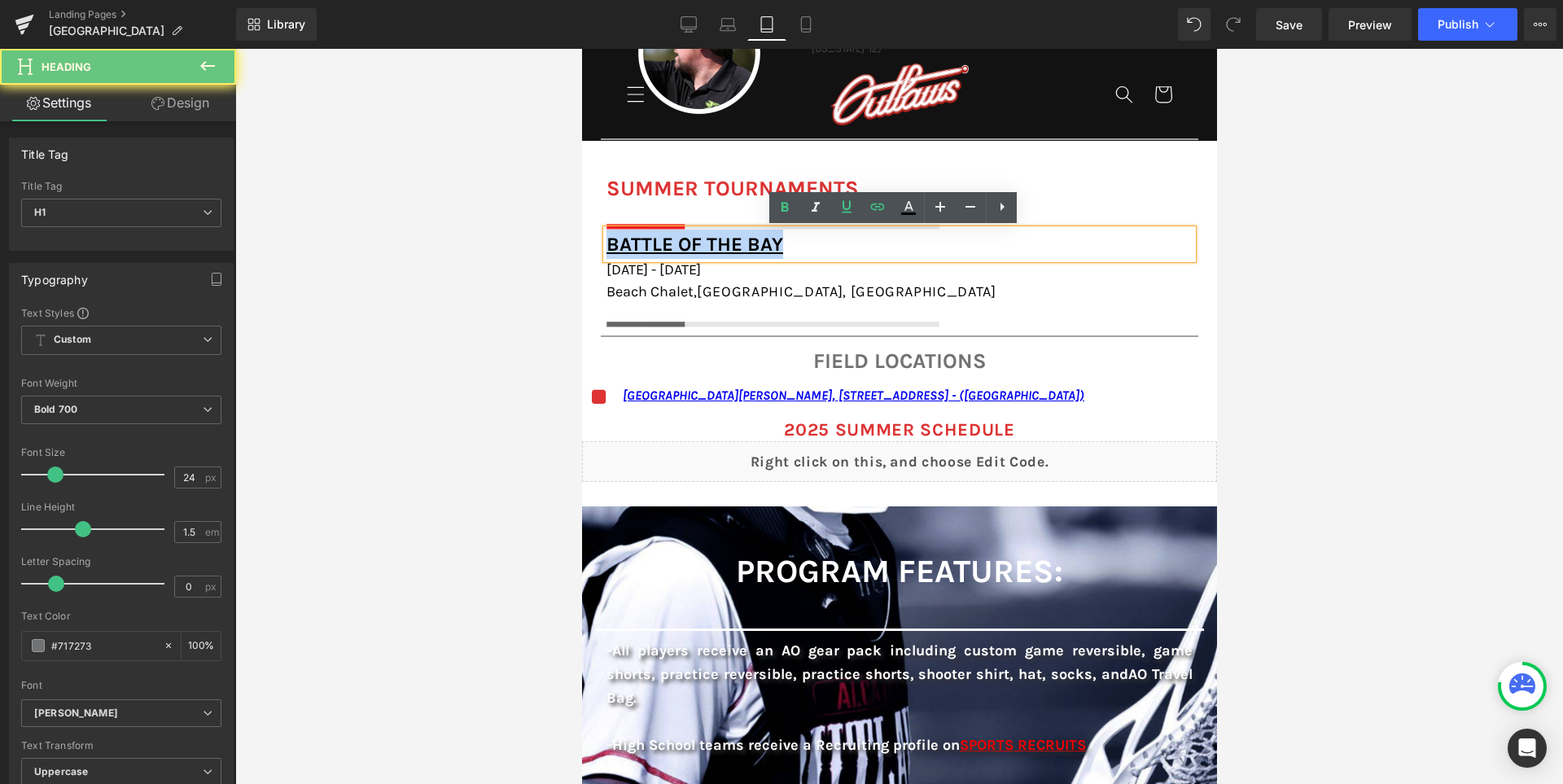
click at [993, 248] on h1 "Battle of the Bay" at bounding box center [898, 244] width 586 height 29
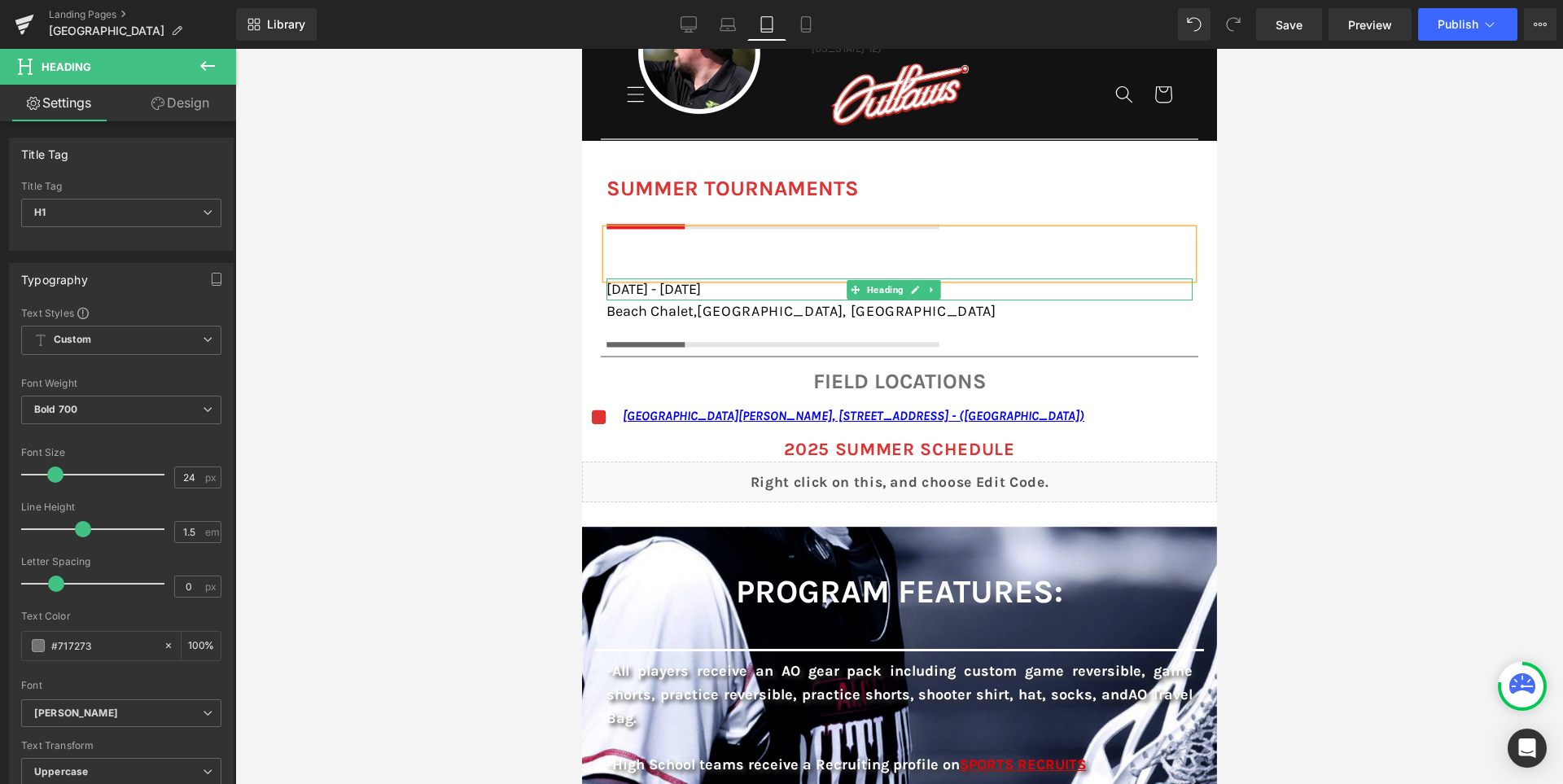
click at [964, 286] on h1 "[DATE] - [DATE]" at bounding box center [898, 290] width 586 height 22
click at [964, 300] on h1 "Beach Chalet, [GEOGRAPHIC_DATA], [GEOGRAPHIC_DATA]" at bounding box center [898, 311] width 586 height 22
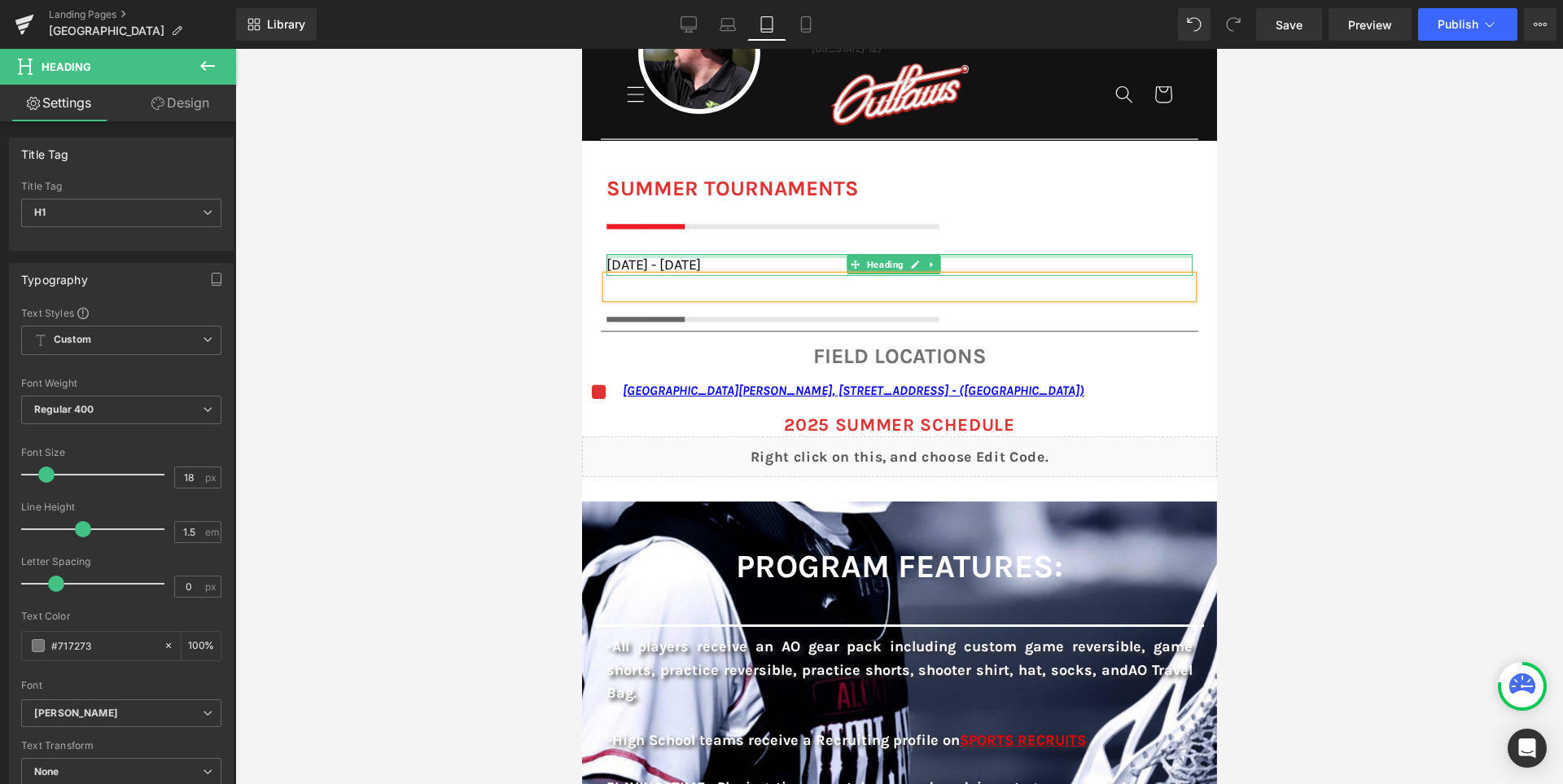
click at [1068, 255] on div at bounding box center [898, 255] width 586 height 4
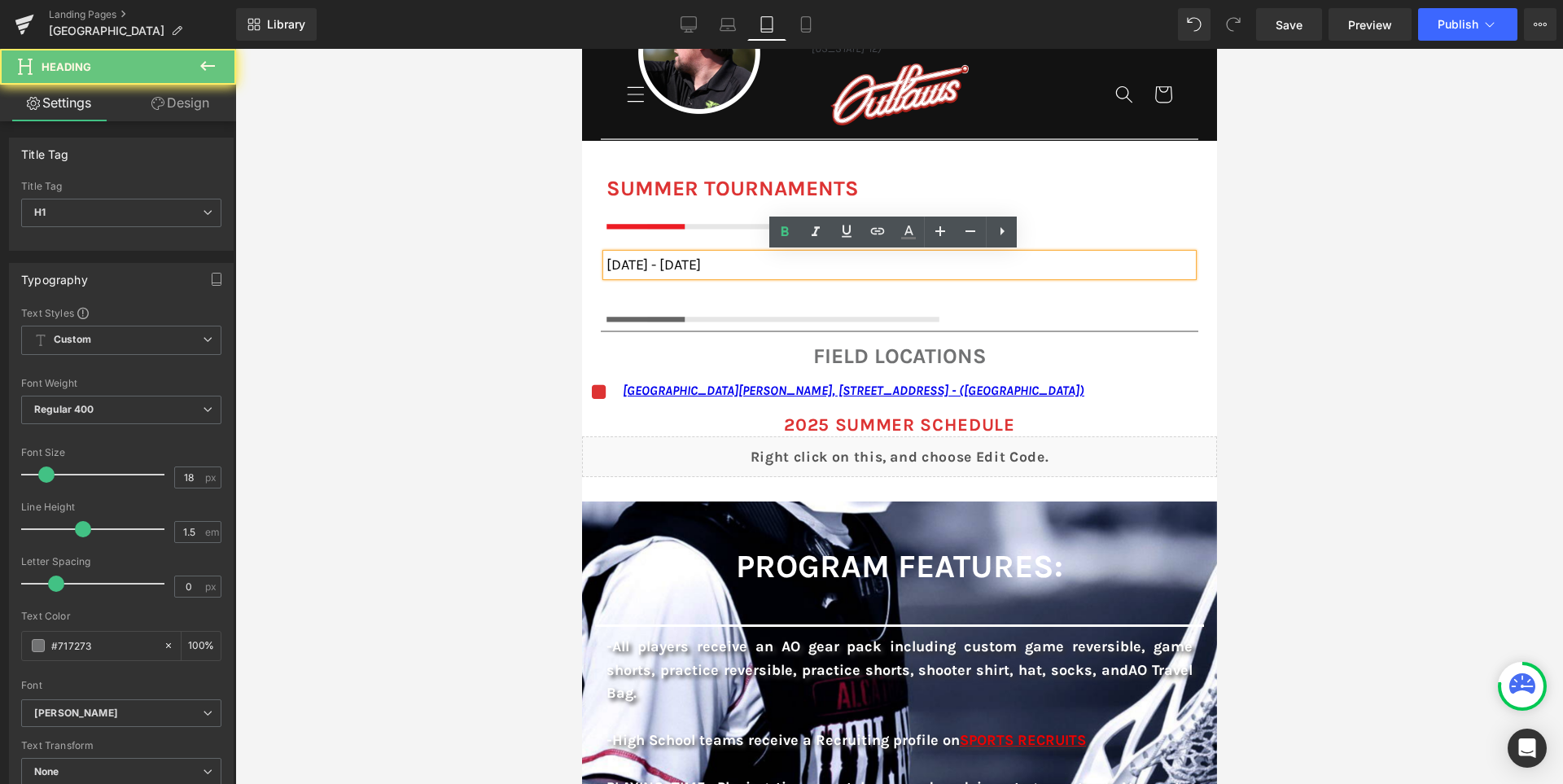
click at [1046, 256] on h1 "[DATE] - [DATE]" at bounding box center [898, 265] width 586 height 22
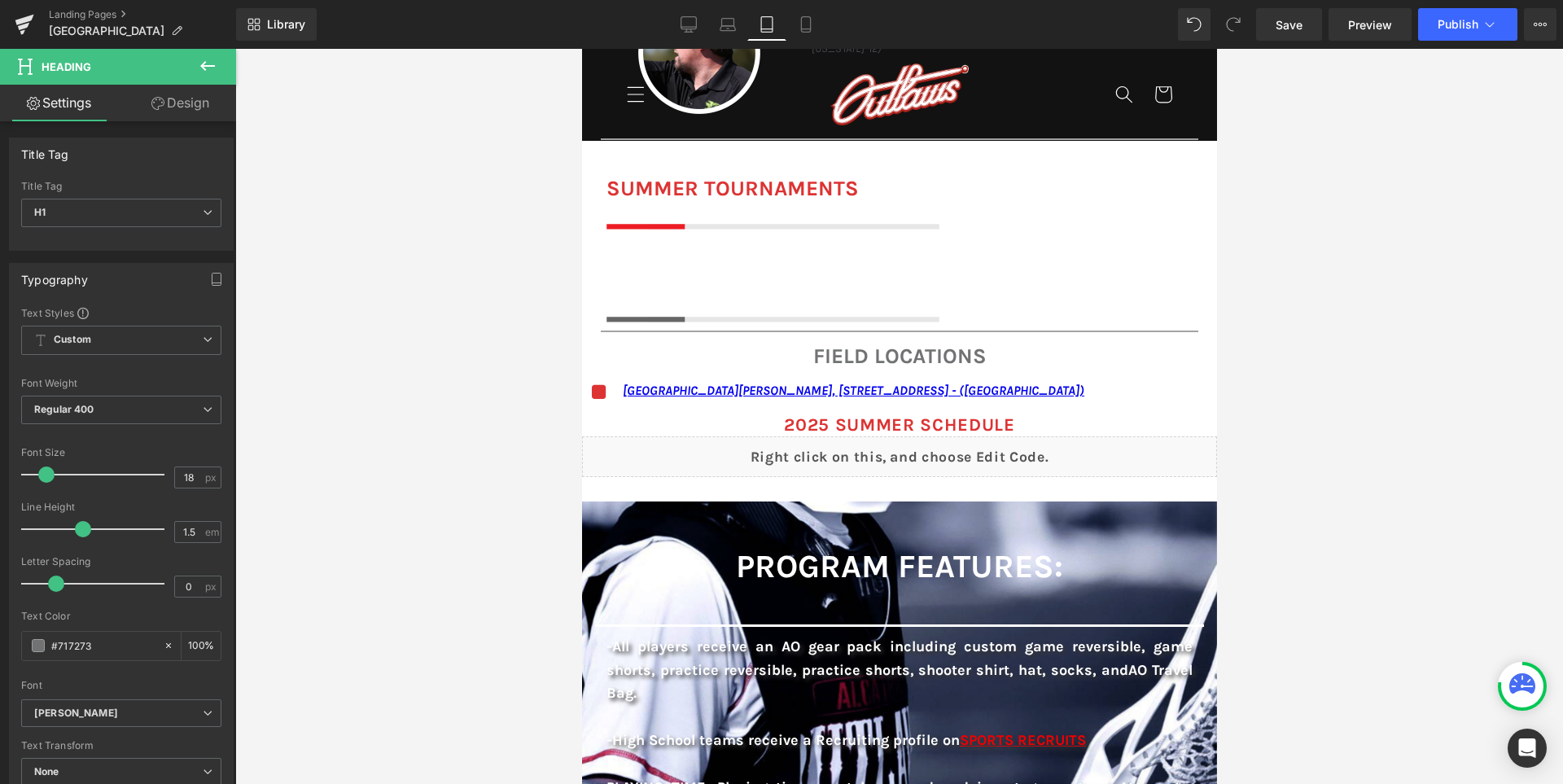
click at [454, 350] on div at bounding box center [899, 416] width 1327 height 735
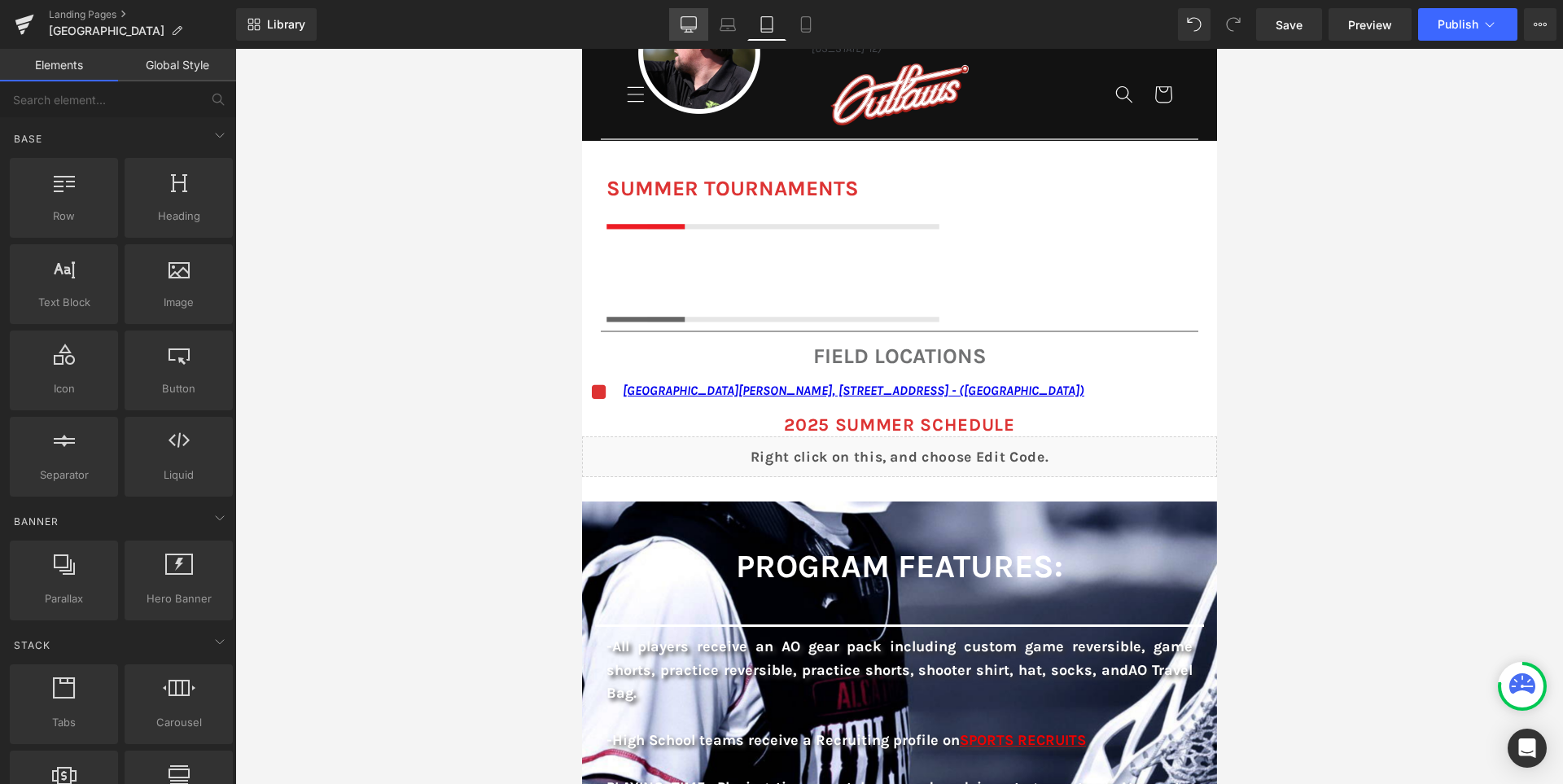
click at [679, 26] on link "Desktop" at bounding box center [688, 24] width 39 height 33
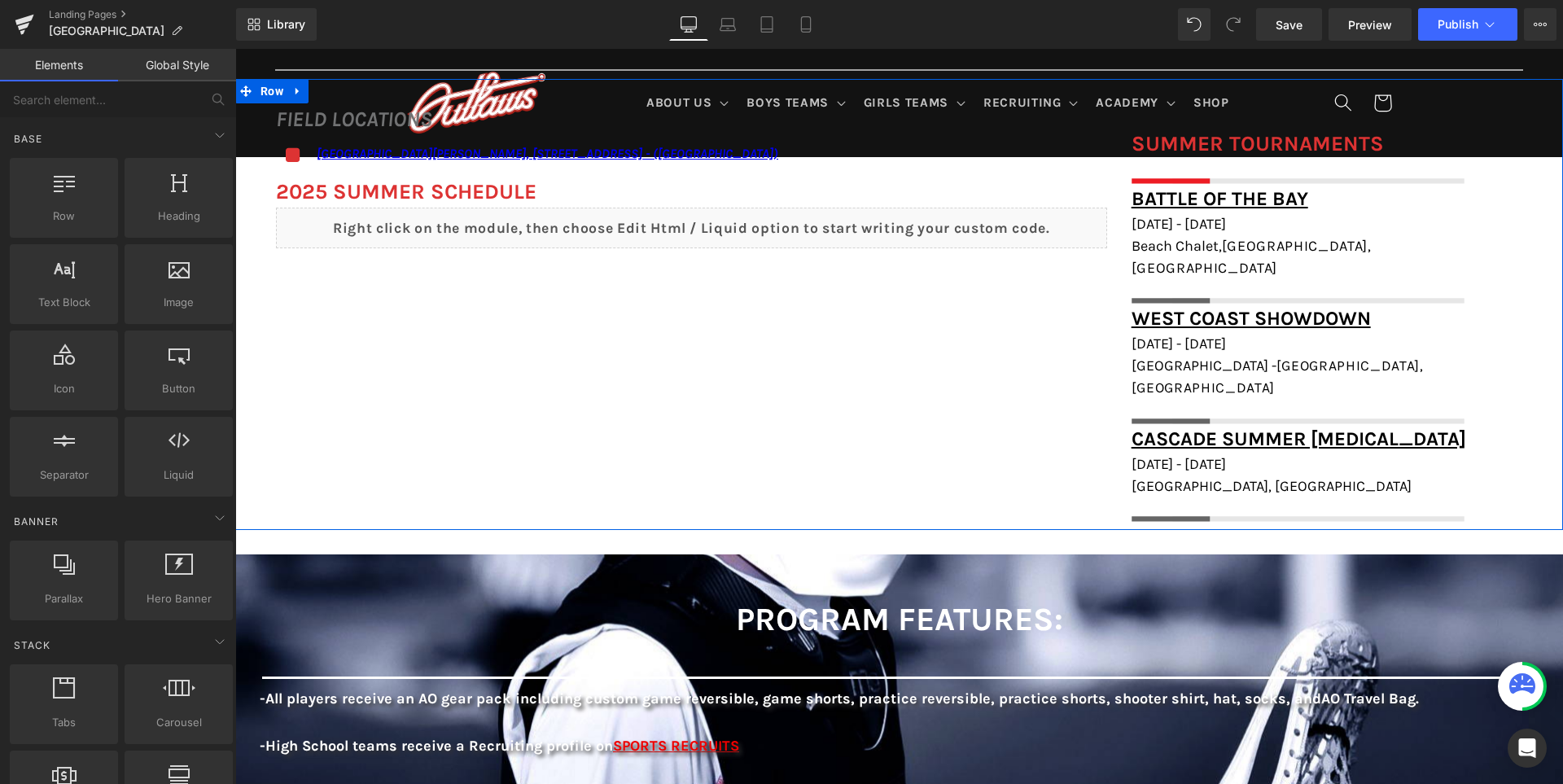
scroll to position [1126, 0]
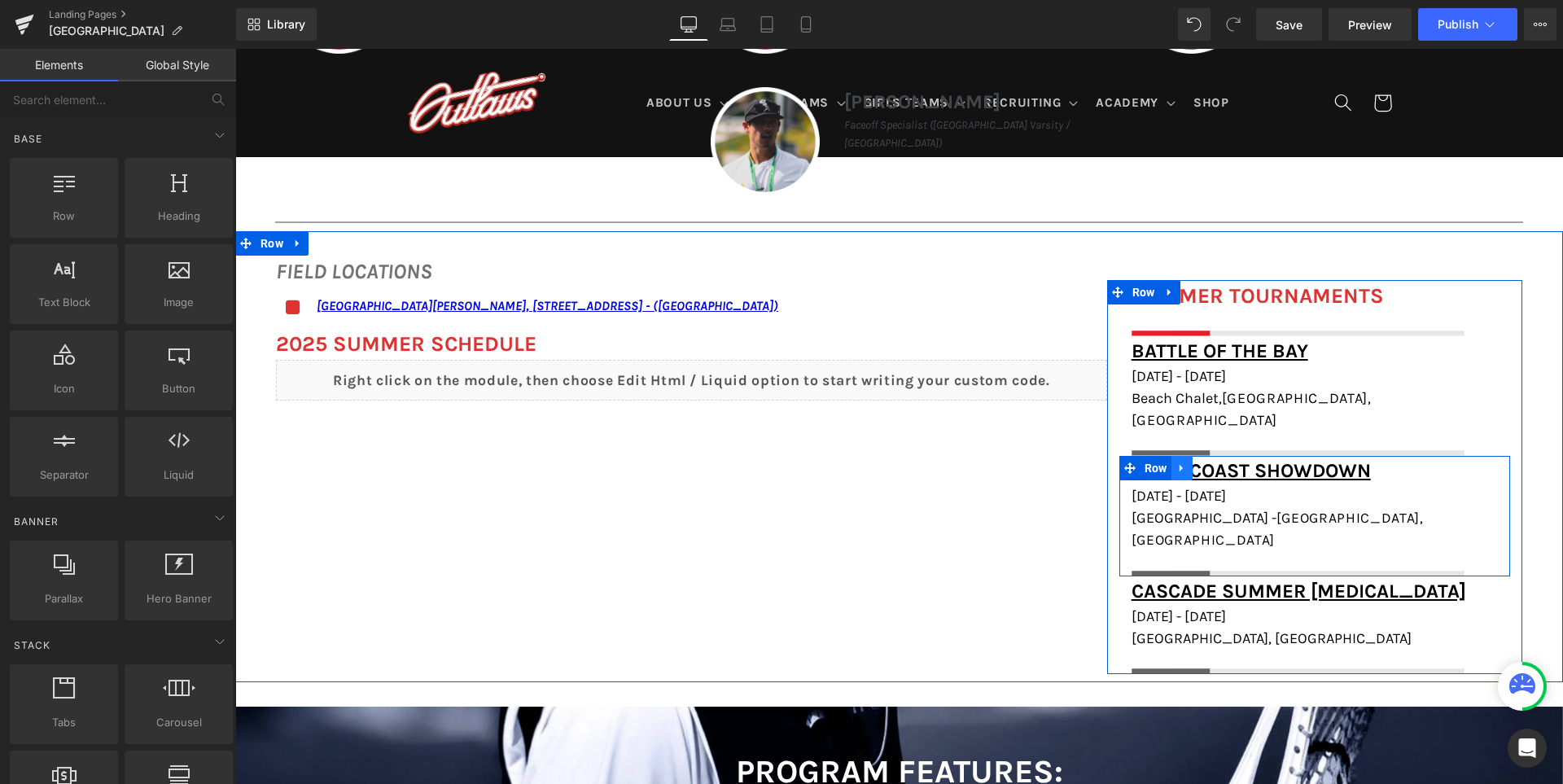
click at [1187, 462] on icon at bounding box center [1181, 469] width 11 height 12
click at [1229, 462] on icon at bounding box center [1223, 468] width 11 height 11
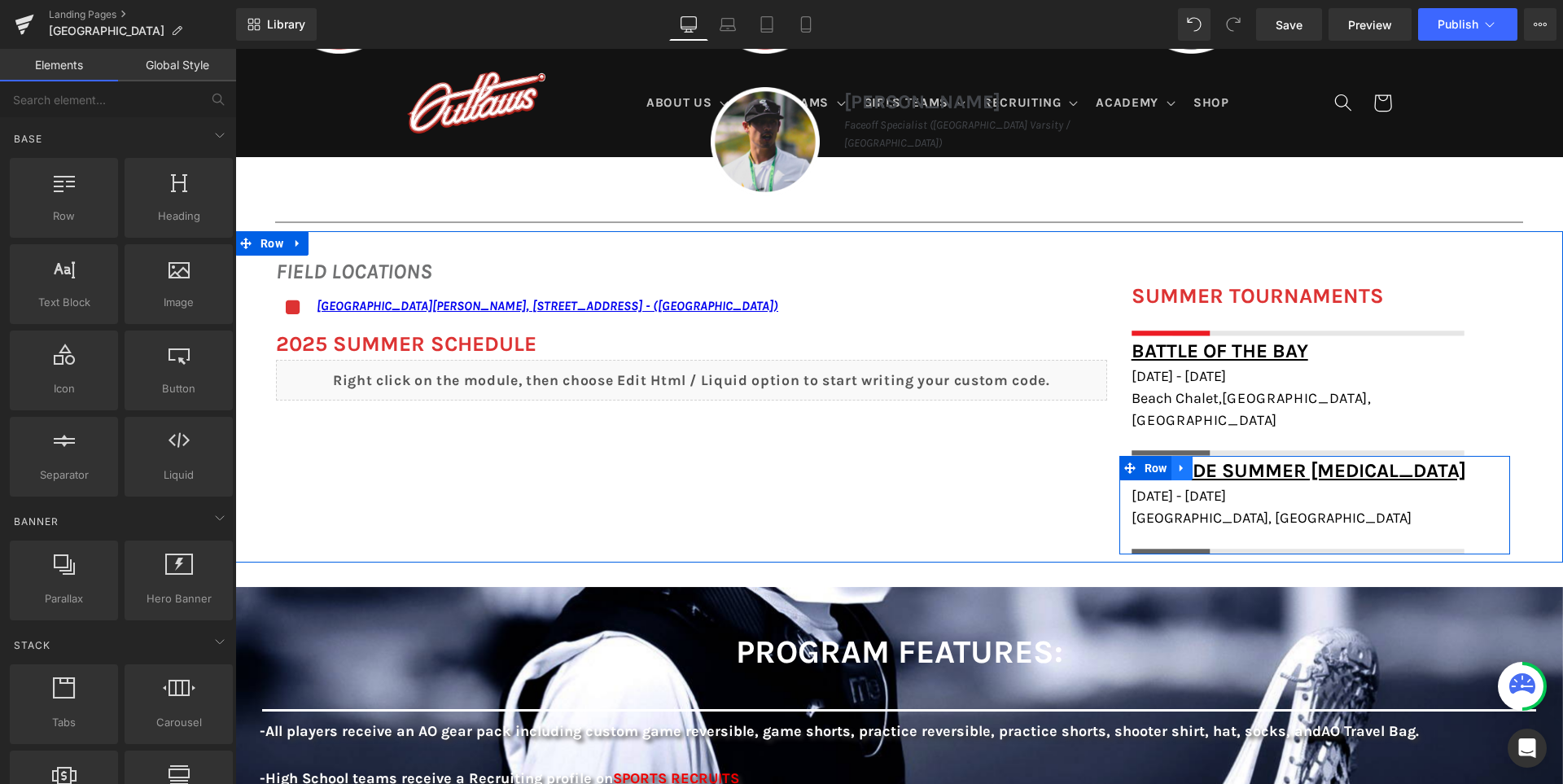
scroll to position [1128, 0]
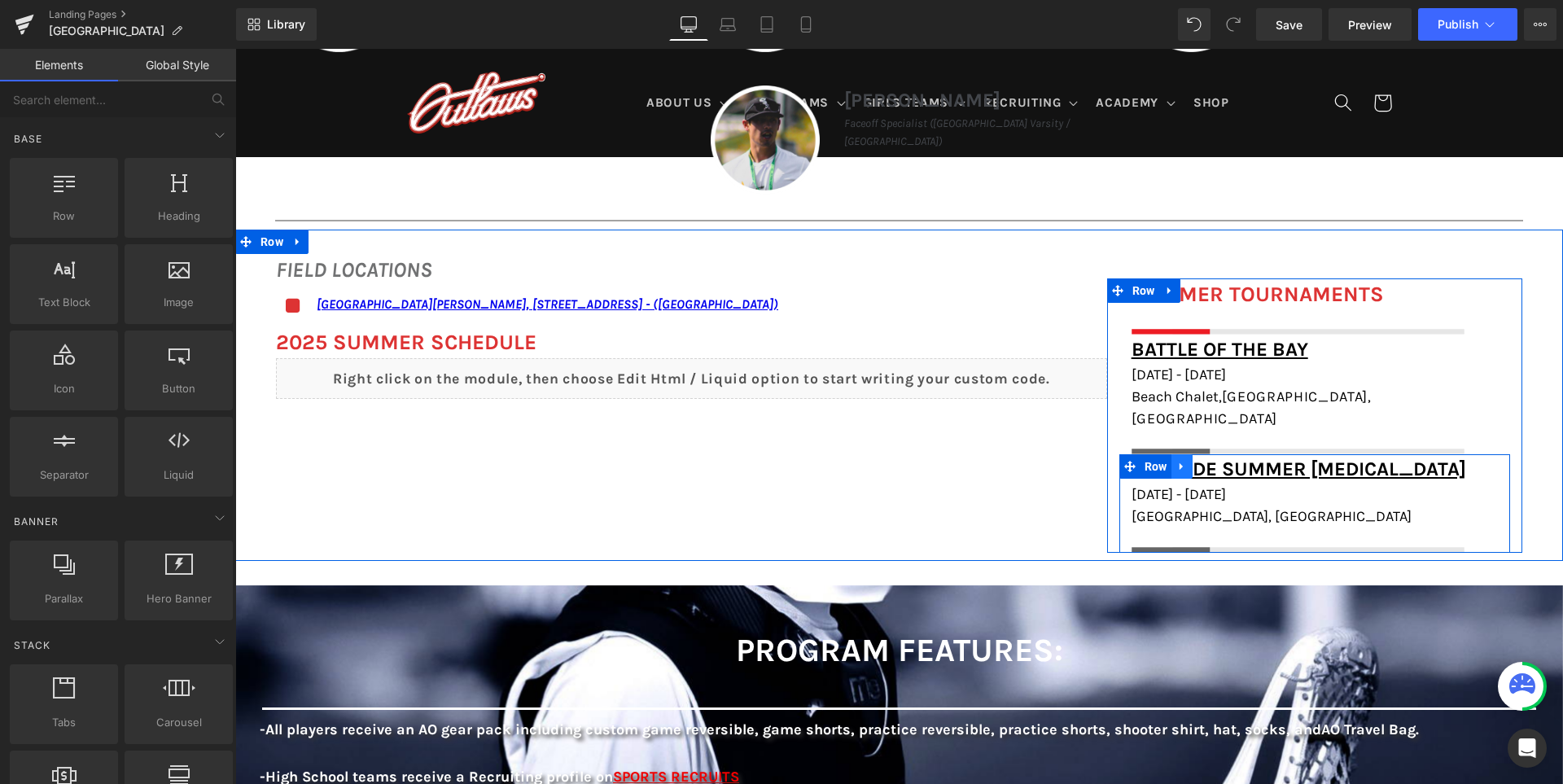
click at [1182, 463] on icon at bounding box center [1180, 467] width 3 height 8
click at [1224, 461] on icon at bounding box center [1223, 466] width 11 height 11
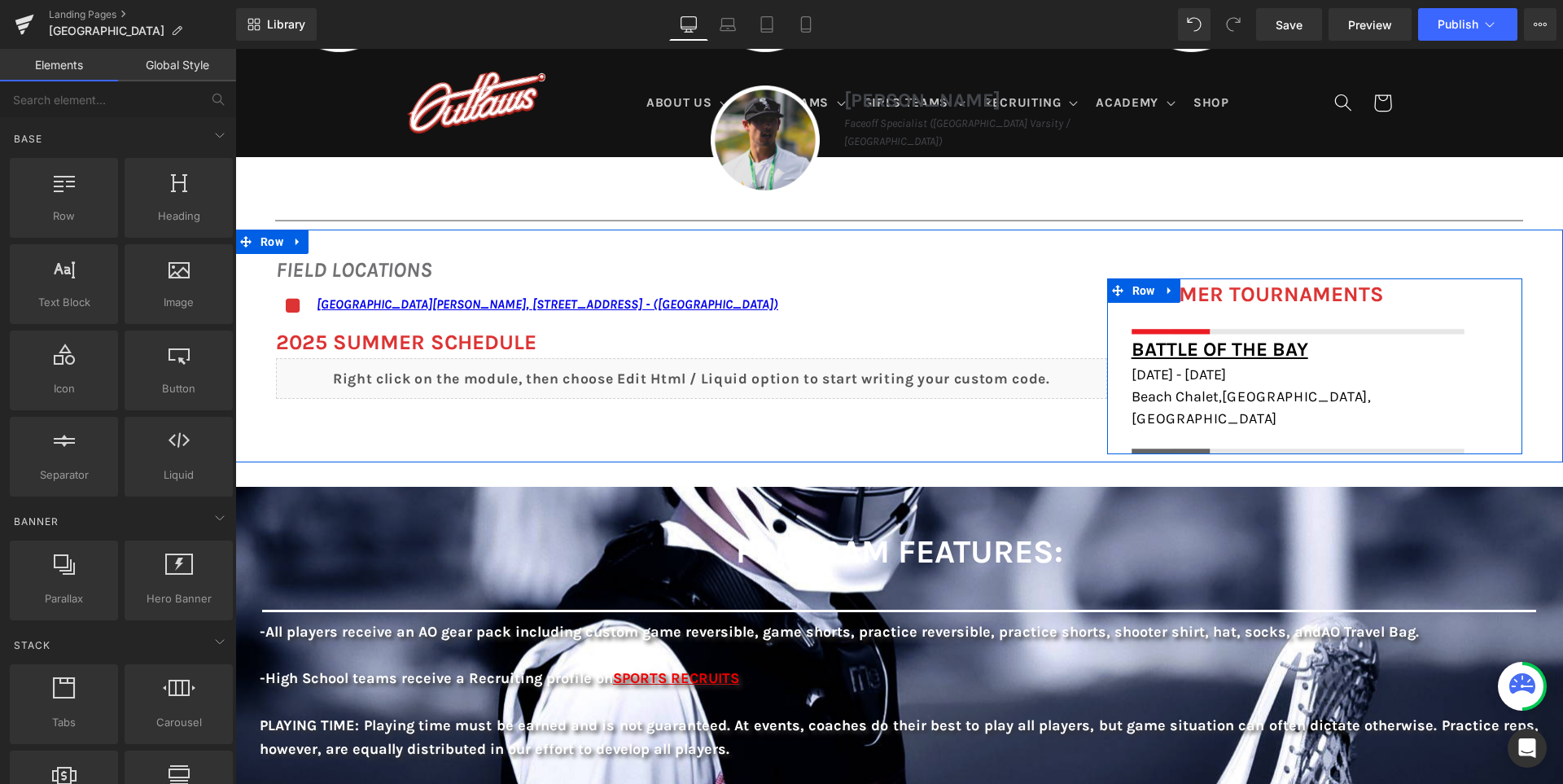
scroll to position [1130, 0]
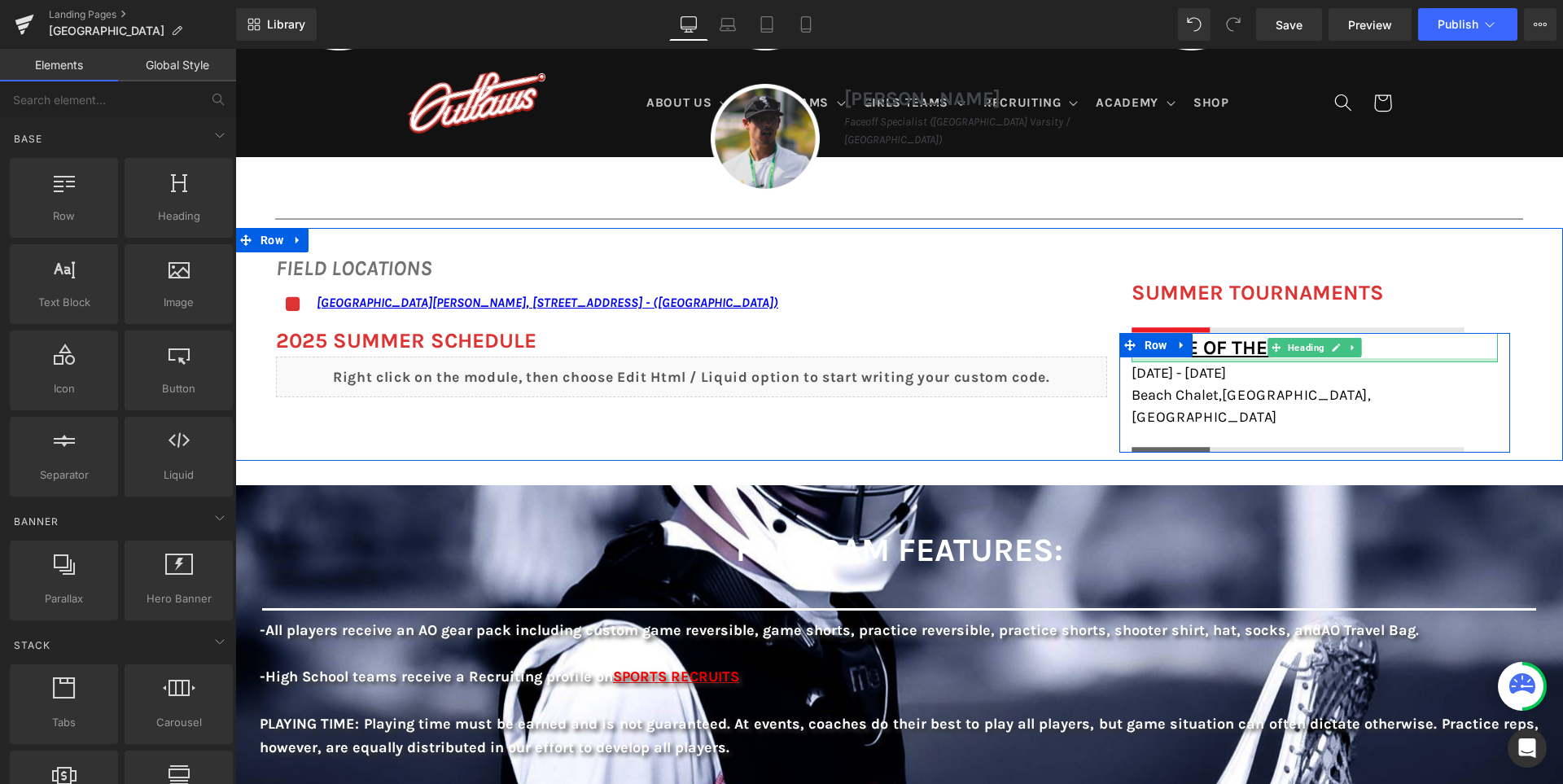
click at [1405, 358] on div at bounding box center [1315, 360] width 366 height 4
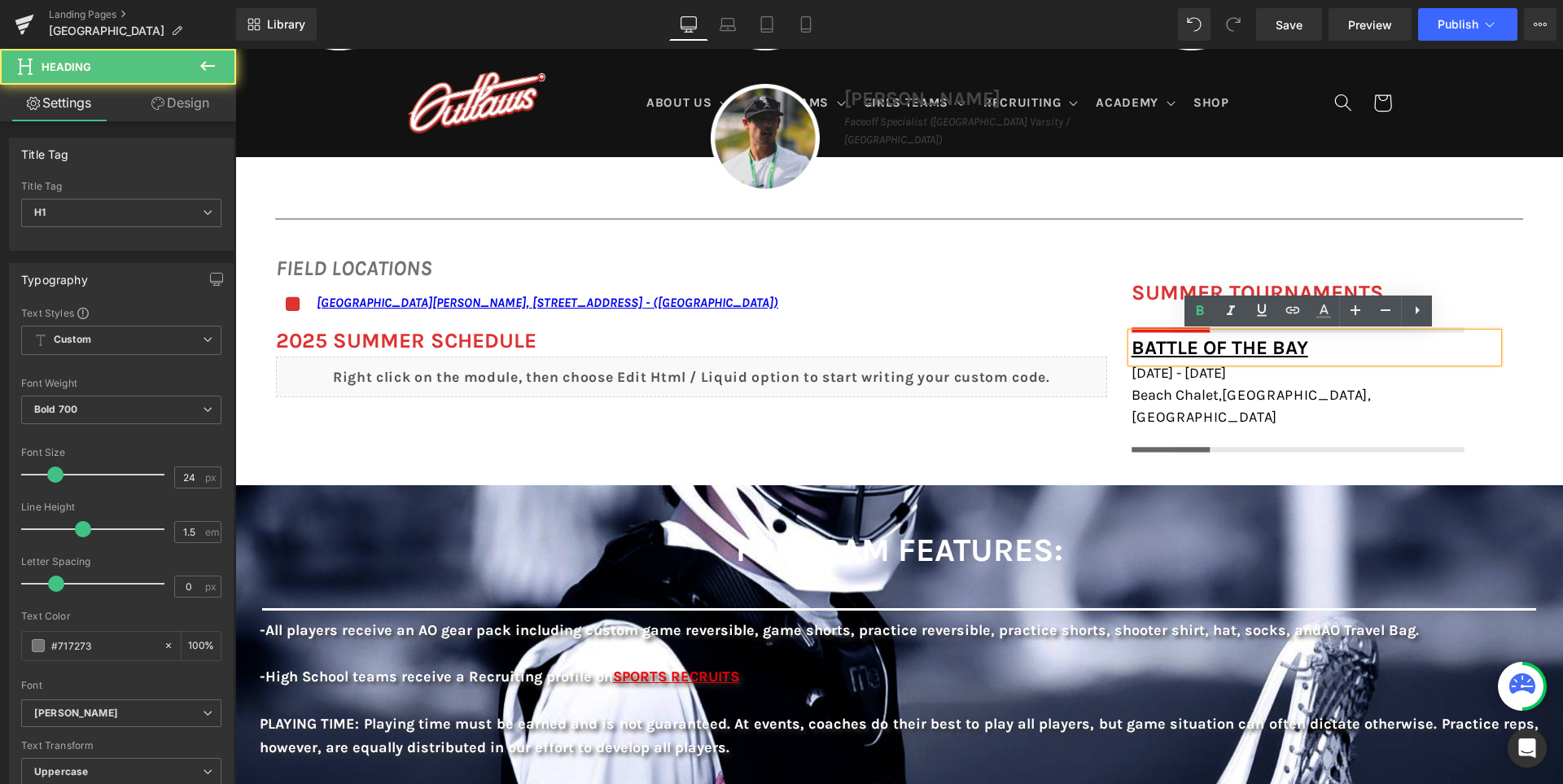
click at [1396, 352] on h1 "Battle of the Bay" at bounding box center [1315, 347] width 366 height 29
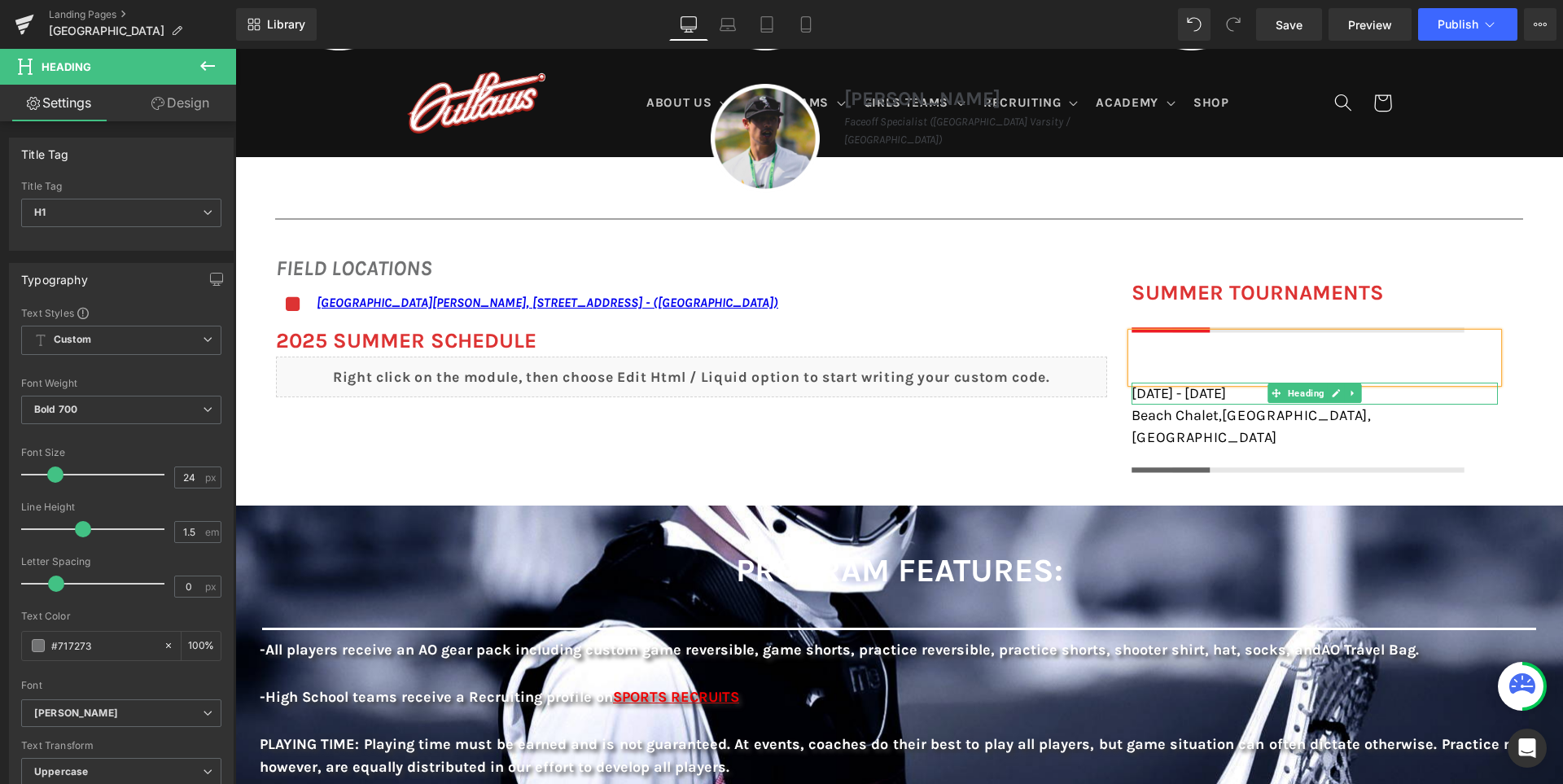
click at [1375, 396] on h1 "[DATE] - [DATE]" at bounding box center [1315, 394] width 366 height 22
click at [1375, 405] on h1 "Beach Chalet, [GEOGRAPHIC_DATA], [GEOGRAPHIC_DATA]" at bounding box center [1315, 426] width 366 height 44
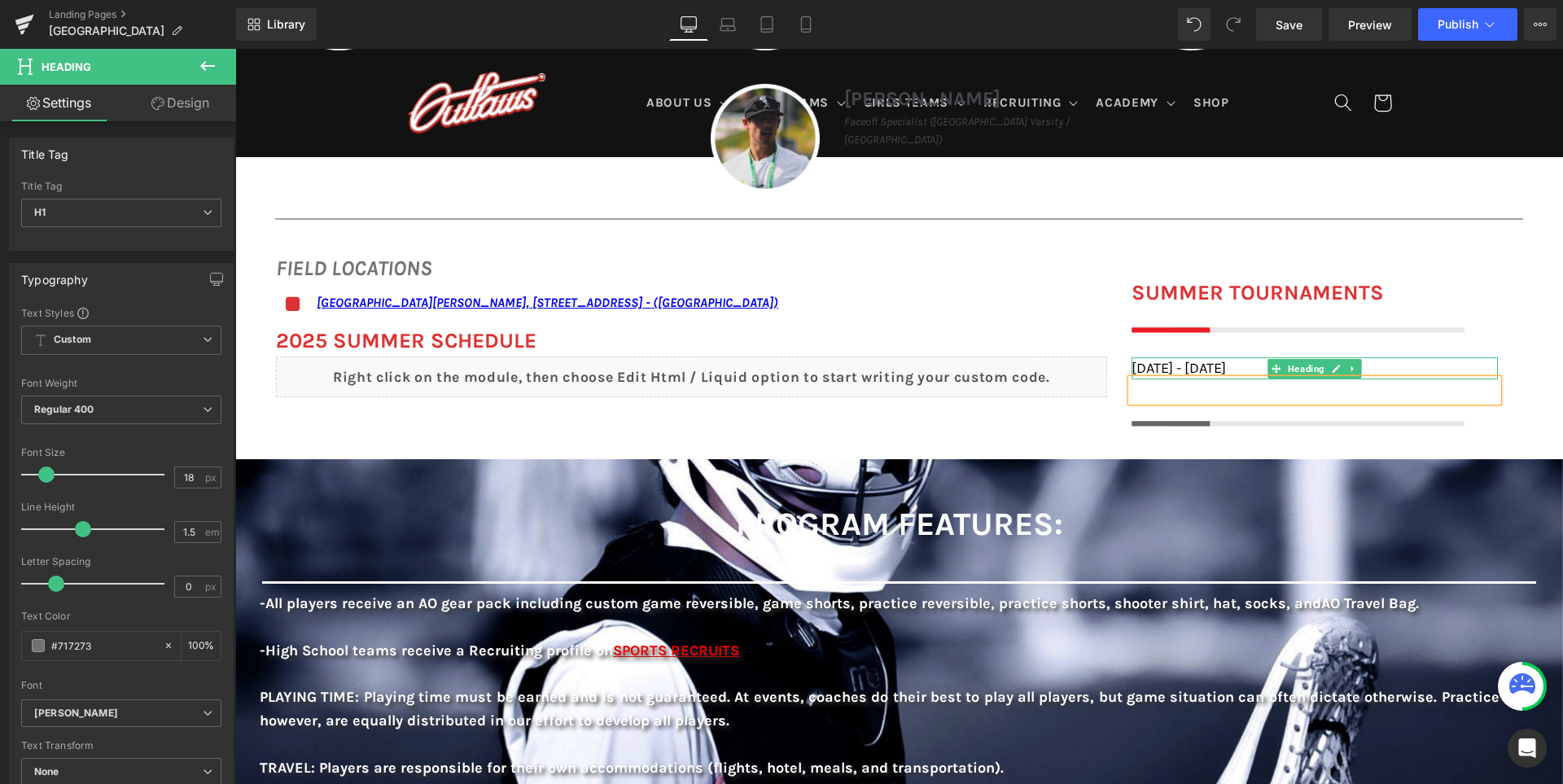
click at [1435, 364] on h1 "[DATE] - [DATE]" at bounding box center [1315, 369] width 366 height 22
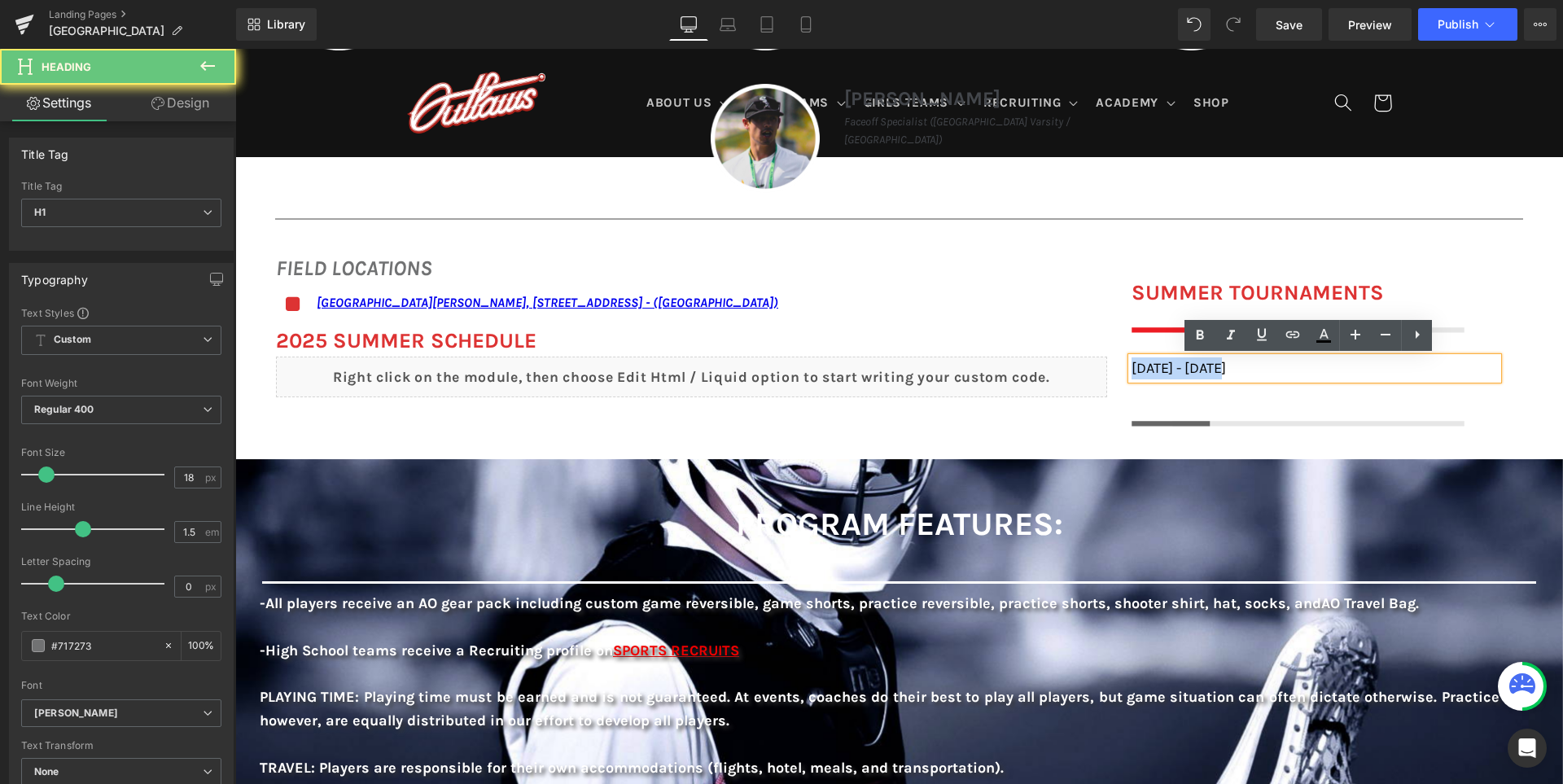
click at [1435, 364] on h1 "[DATE] - [DATE]" at bounding box center [1315, 369] width 366 height 22
click at [1081, 421] on div "FIELD LOCATIONS Heading Icon [GEOGRAPHIC_DATA][PERSON_NAME], [STREET_ADDRESS] -…" at bounding box center [899, 331] width 1327 height 207
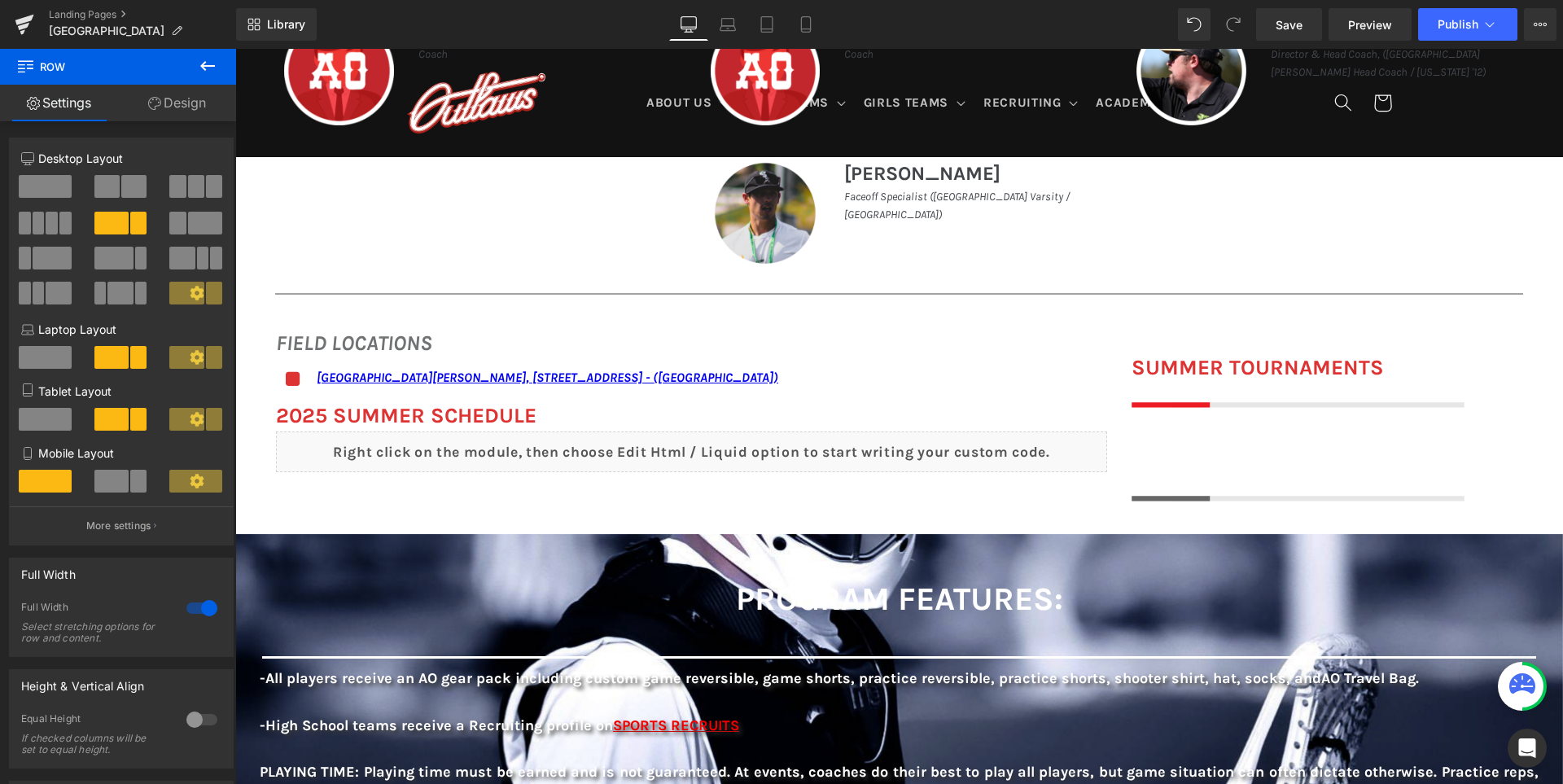
scroll to position [967, 0]
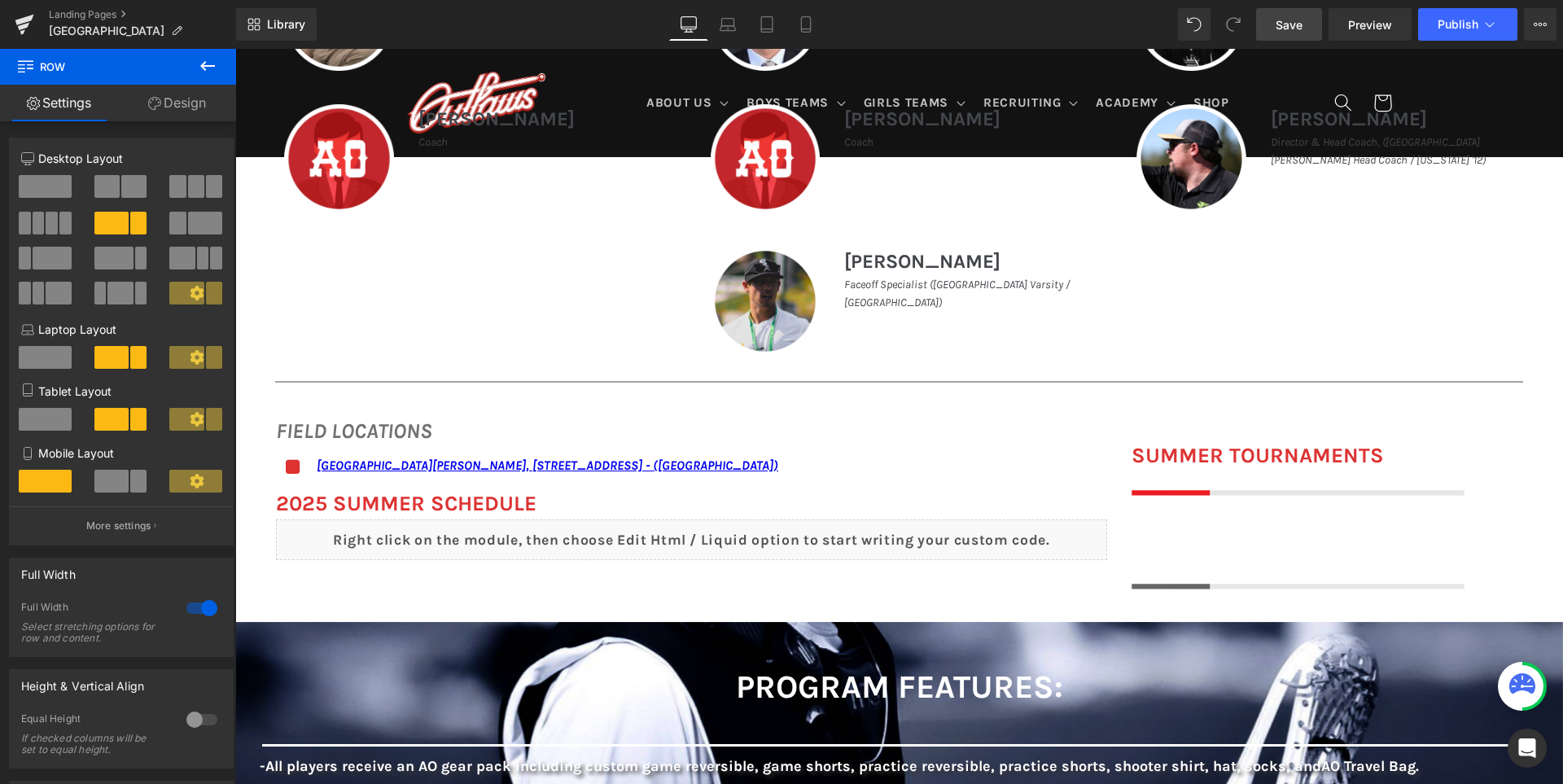
click at [1282, 30] on span "Save" at bounding box center [1289, 25] width 27 height 17
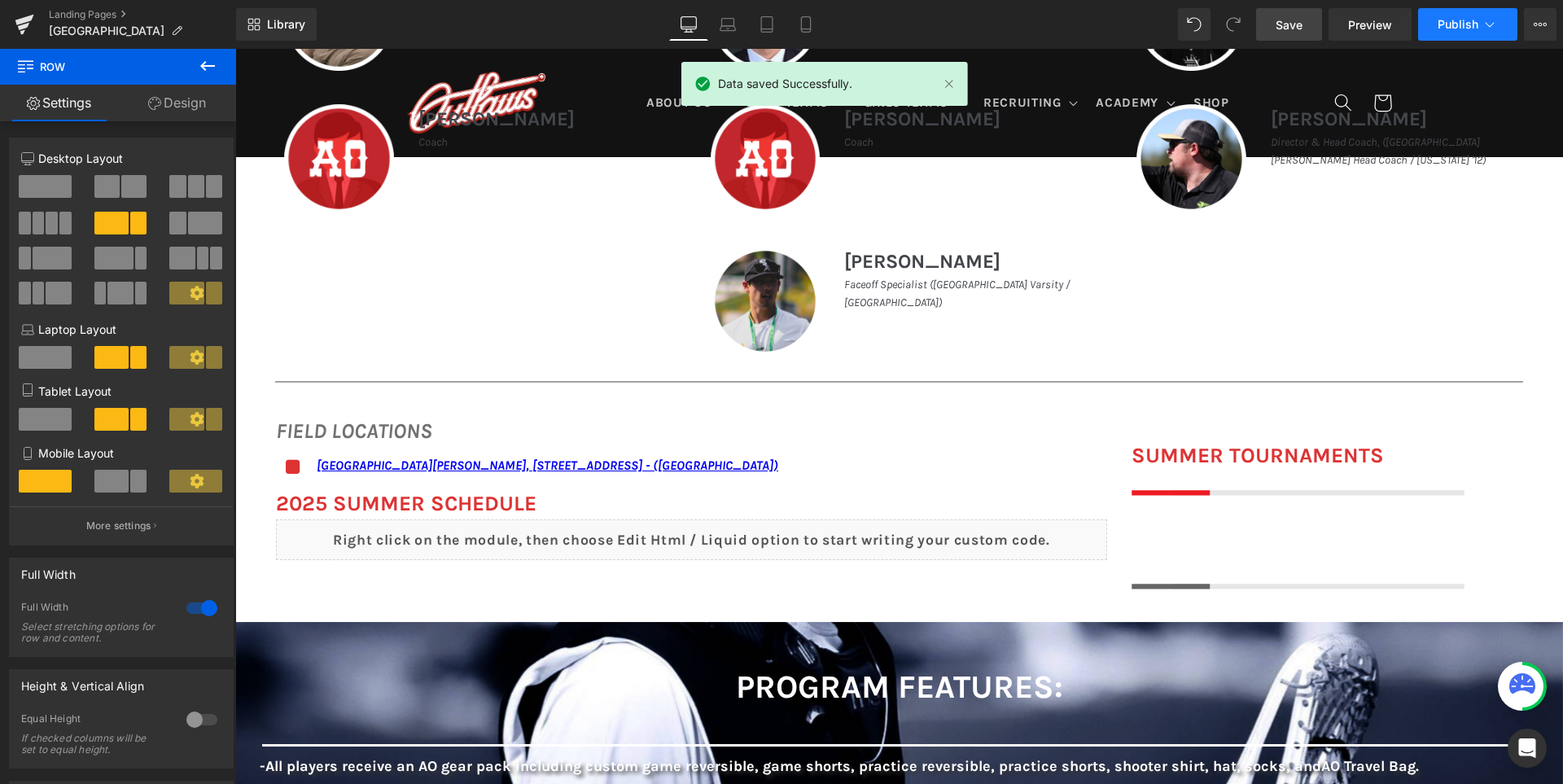
click at [1450, 21] on span "Publish" at bounding box center [1457, 24] width 40 height 13
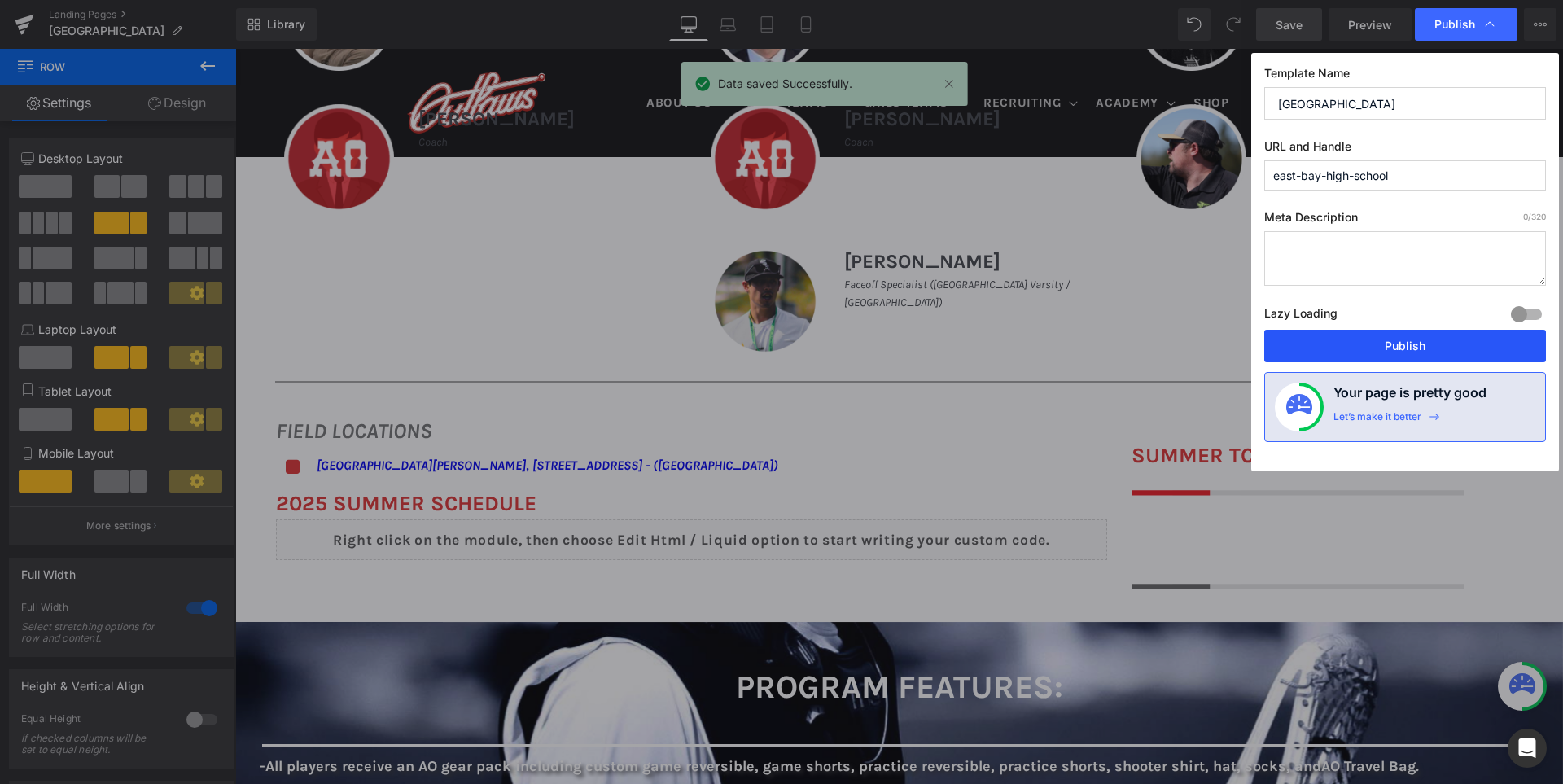
click at [1415, 344] on button "Publish" at bounding box center [1406, 346] width 282 height 33
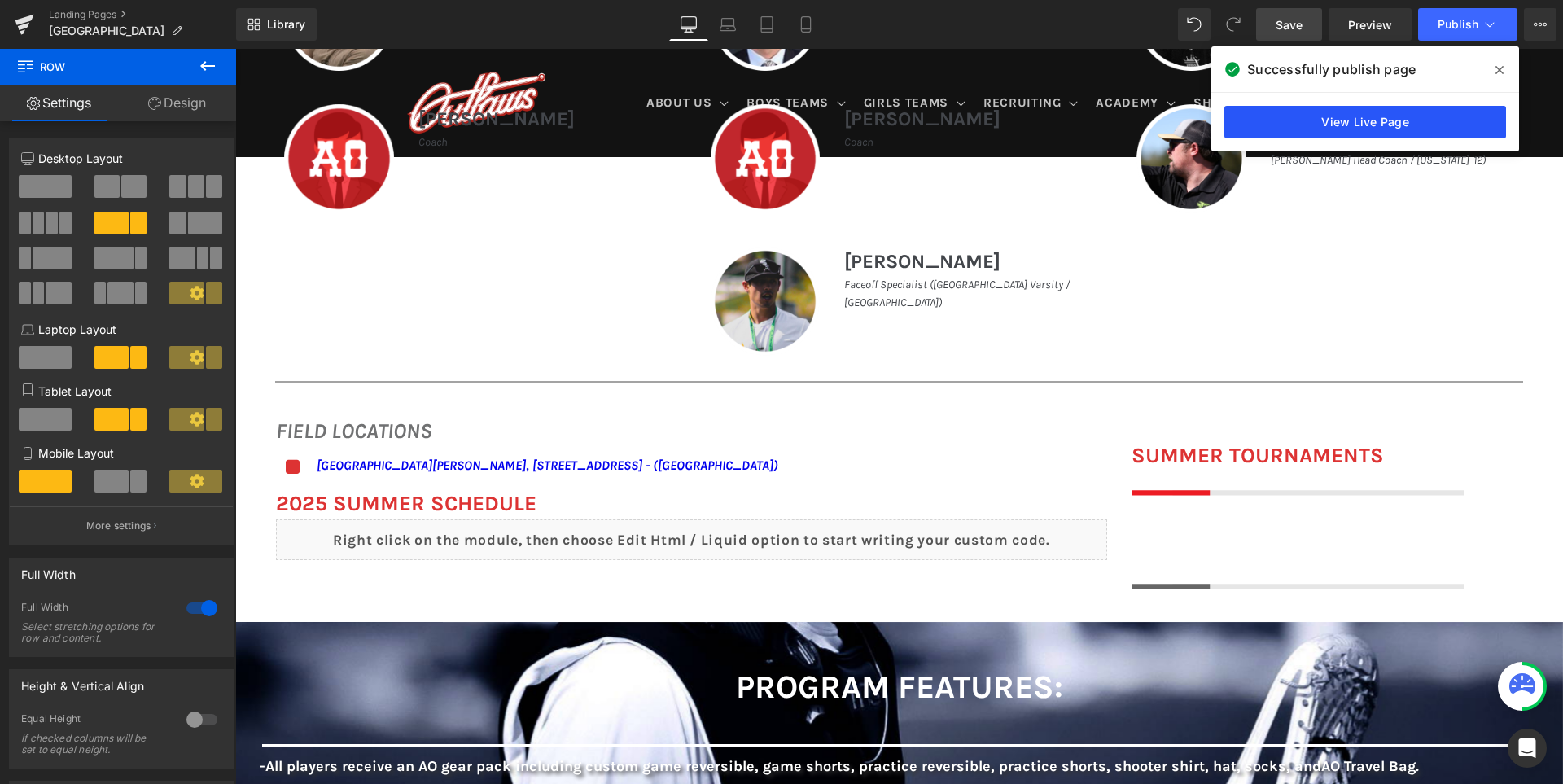
click at [1374, 121] on link "View Live Page" at bounding box center [1365, 122] width 282 height 33
